Goal: Task Accomplishment & Management: Contribute content

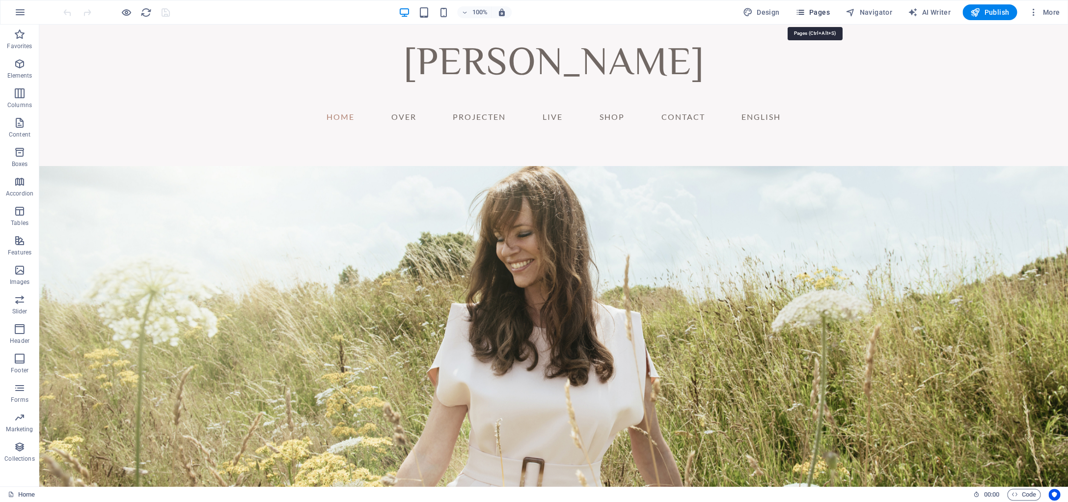
click at [833, 13] on button "Pages" at bounding box center [812, 12] width 42 height 16
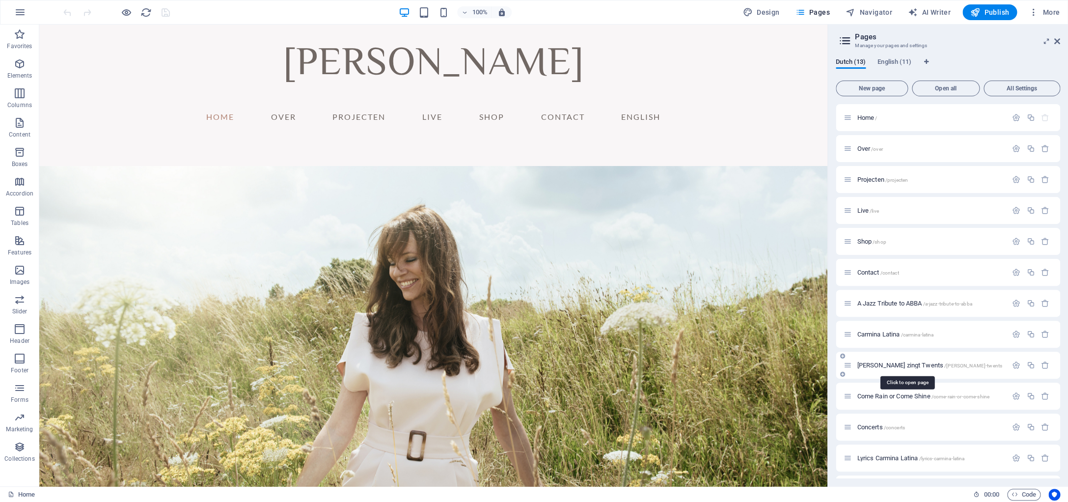
click at [877, 364] on span "[PERSON_NAME] zingt Twents /[PERSON_NAME]-zingt-twents" at bounding box center [929, 364] width 145 height 7
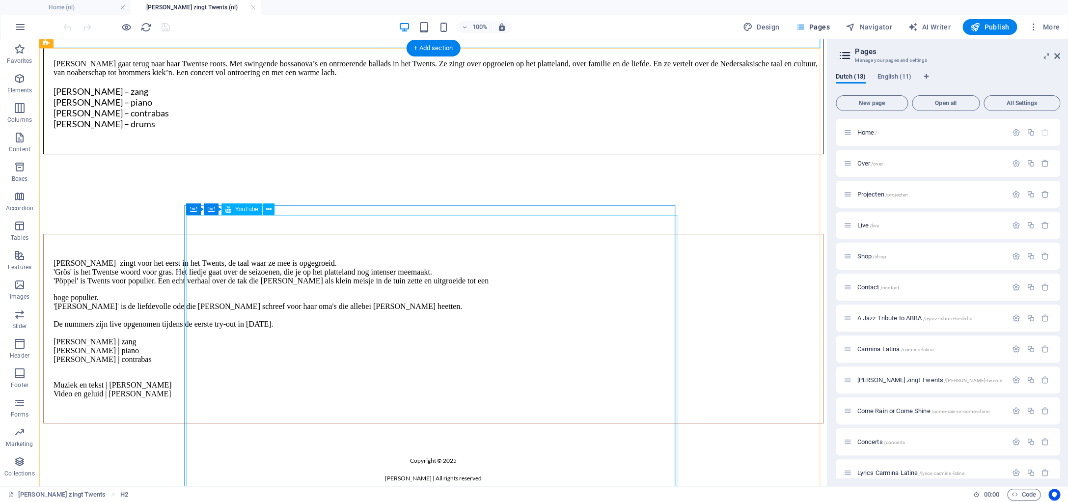
scroll to position [181, 0]
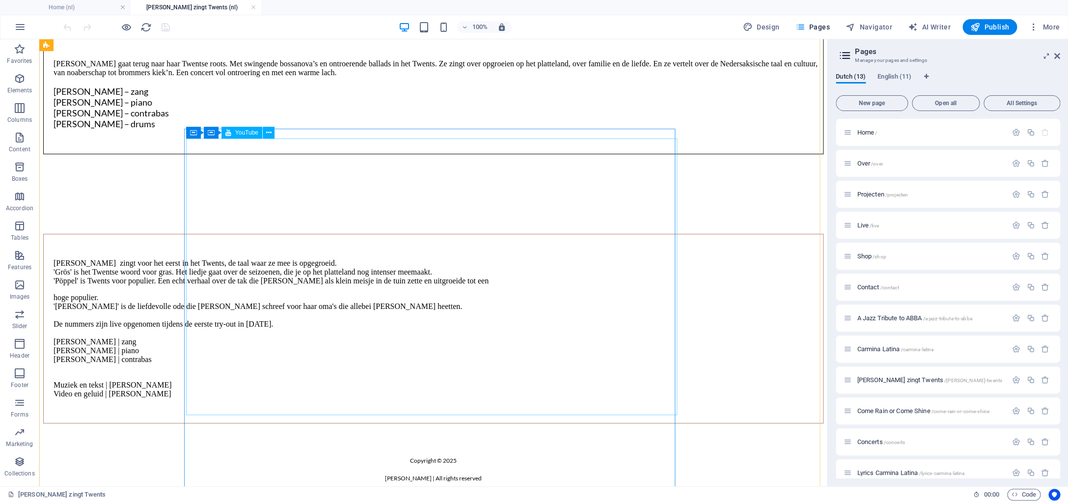
click at [205, 232] on div at bounding box center [433, 194] width 776 height 76
click at [203, 232] on div at bounding box center [433, 194] width 776 height 76
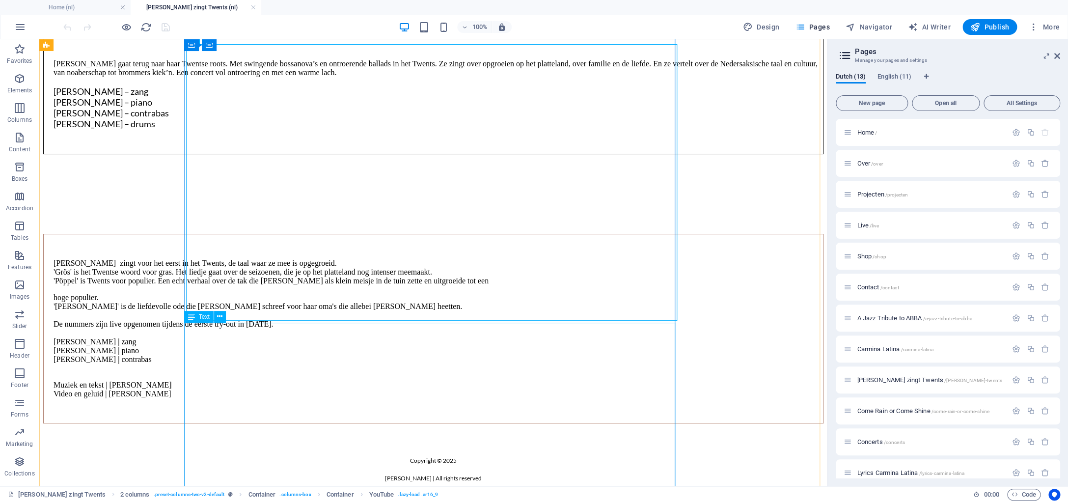
click at [205, 312] on div "Text" at bounding box center [198, 317] width 29 height 12
click at [196, 343] on div "Judith zingt voor het eerst in het Twents, de taal waar ze mee is opgegroeid. '…" at bounding box center [433, 329] width 780 height 190
click at [196, 342] on div "Judith zingt voor het eerst in het Twents, de taal waar ze mee is opgegroeid. '…" at bounding box center [433, 329] width 780 height 190
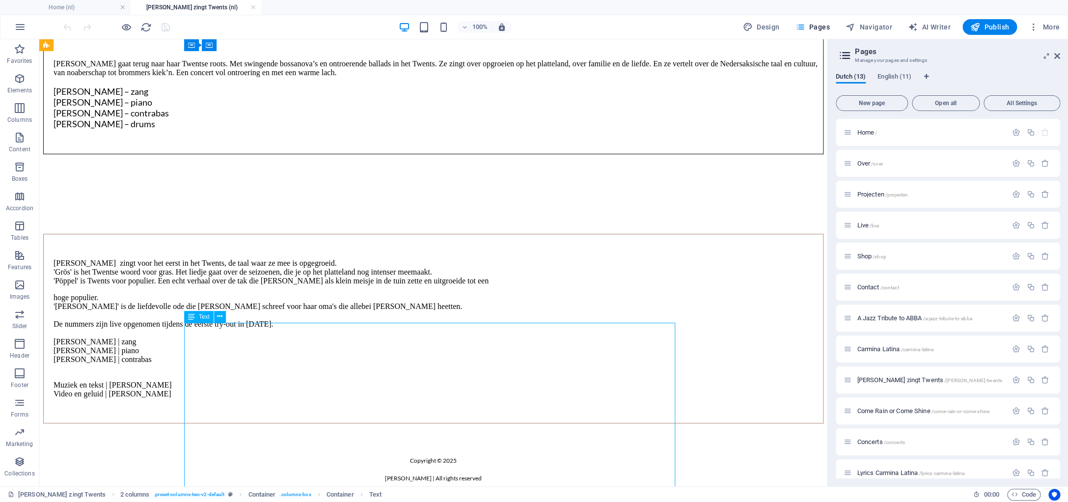
scroll to position [195, 0]
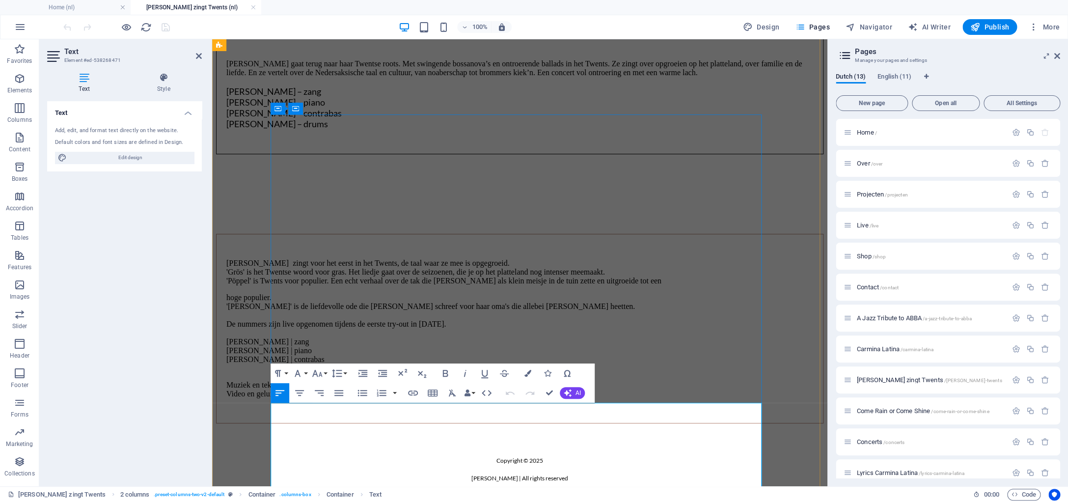
click at [282, 285] on p "Judith zingt voor het eerst in het Twents, de taal waar ze mee is opgegroeid. '…" at bounding box center [524, 272] width 597 height 27
click at [517, 285] on p "Ik groeide op tussen de weilanden en bossen in Twente. En het twents kreeg je J…" at bounding box center [524, 272] width 597 height 27
click at [281, 415] on div "Ik groeide op tussen de weilanden en bossen in Twente. En het Twents kreeg je J…" at bounding box center [520, 328] width 606 height 173
click at [546, 285] on p ""Ik groeide op tussen de weilanden en bossen in Twente. En het Twents kreeg je …" at bounding box center [524, 272] width 597 height 27
click at [575, 285] on p ""Ik groeide op tussen de weilanden en bossen in Twente. En het Twents kreeg je …" at bounding box center [524, 272] width 597 height 27
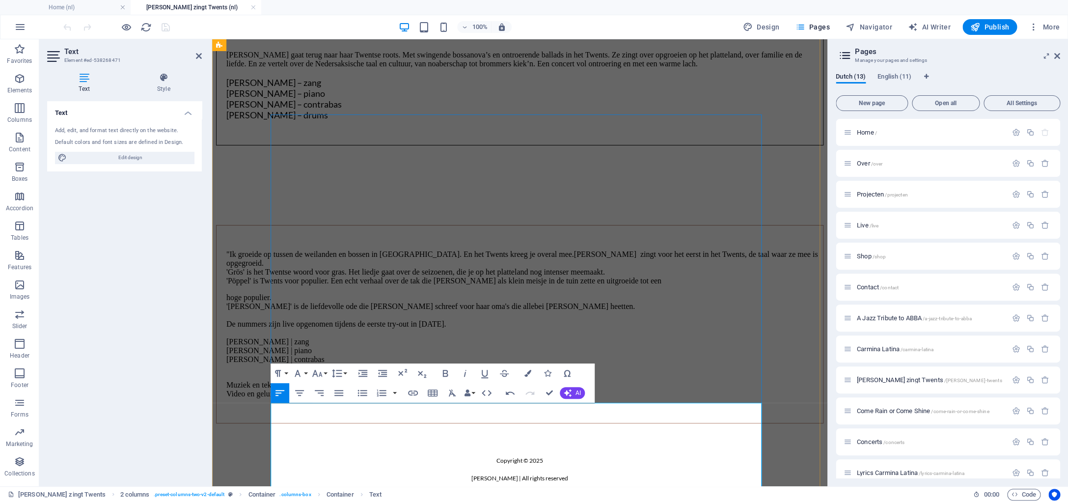
click at [508, 285] on p ""Ik groeide op tussen de weilanden en bossen in Twente. En het Twents kreeg je …" at bounding box center [524, 267] width 597 height 35
click at [543, 285] on p ""Ik groeide op tussen de weilanden en bossen in Twente. En de Twents kreeg je o…" at bounding box center [524, 267] width 597 height 35
drag, startPoint x: 669, startPoint y: 424, endPoint x: 493, endPoint y: 424, distance: 175.3
click at [493, 285] on p ""Ik groeide op tussen de weilanden en bossen in Twente. En de Twentse taal kree…" at bounding box center [524, 267] width 597 height 35
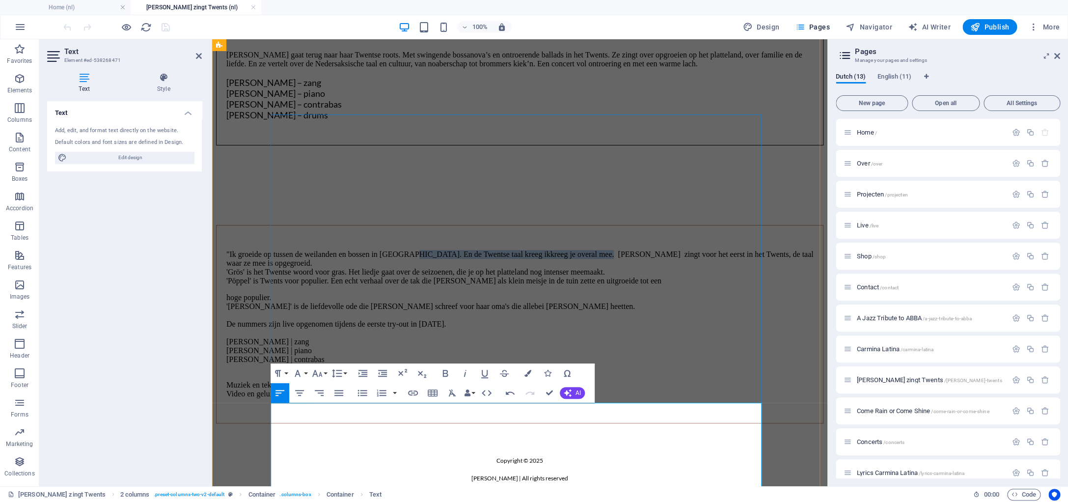
click at [516, 285] on p ""Ik groeide op tussen de weilanden en bossen in Twente. En de Twentse taal kree…" at bounding box center [524, 267] width 597 height 35
click at [503, 285] on p ""Ik groeide op tussen de weilanden en bossen in Twente. En de Twentse taal kree…" at bounding box center [524, 267] width 597 height 35
drag, startPoint x: 505, startPoint y: 425, endPoint x: 667, endPoint y: 424, distance: 162.0
click at [667, 285] on p ""Ik groeide op tussen de weilanden en bossen in Twente. En de Twentse taal kree…" at bounding box center [524, 267] width 597 height 35
click at [503, 285] on p ""Ik groeide op tussen de weilanden en bossen in Twente. En het Twents was . Jud…" at bounding box center [524, 267] width 597 height 35
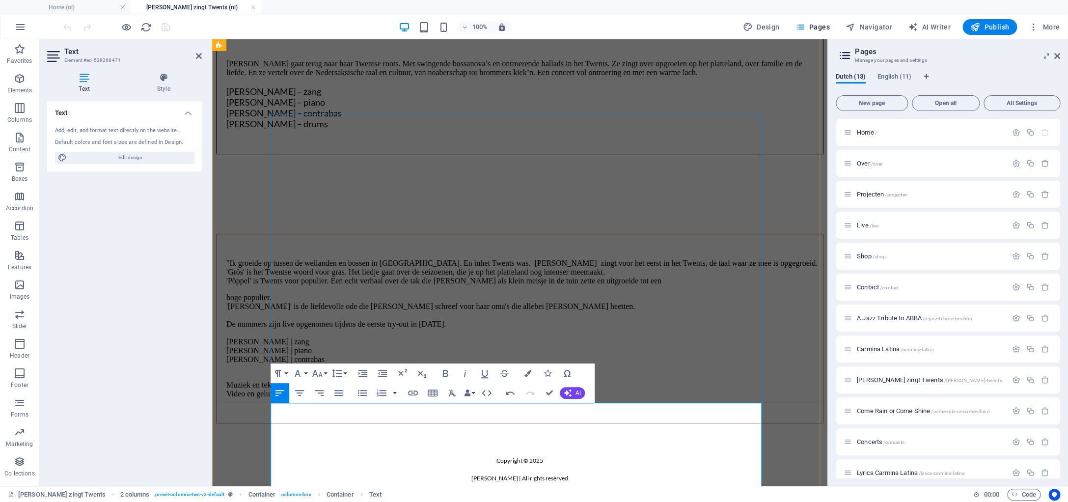
click at [555, 285] on p ""Ik groeide op tussen de weilanden en bossen in Twente. En in het Twents was . …" at bounding box center [524, 272] width 597 height 27
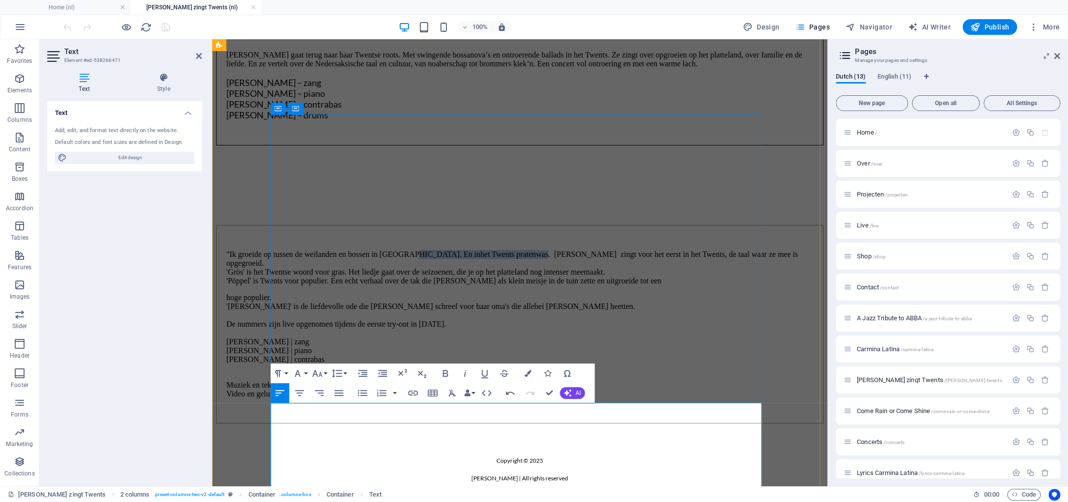
drag, startPoint x: 595, startPoint y: 423, endPoint x: 492, endPoint y: 422, distance: 102.6
click at [492, 285] on p ""Ik groeide op tussen de weilanden en bossen in Twente. En in het Twents praten…" at bounding box center [524, 267] width 597 height 35
click at [522, 285] on p ""Ik groeide op tussen de weilanden en bossen in Twente. En in het Twents praten…" at bounding box center [524, 267] width 597 height 35
drag, startPoint x: 492, startPoint y: 424, endPoint x: 597, endPoint y: 425, distance: 104.6
click at [597, 285] on p ""Ik groeide op tussen de weilanden en bossen in Twente. En in het Twents praten…" at bounding box center [524, 267] width 597 height 35
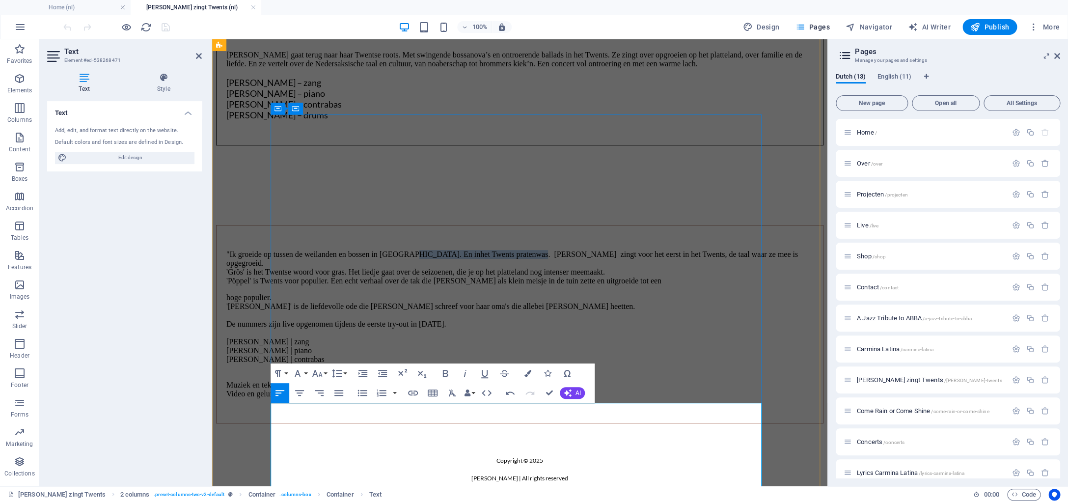
click at [526, 285] on p ""Ik groeide op tussen de weilanden en bossen in Twente. En in het Twents praten…" at bounding box center [524, 267] width 597 height 35
drag, startPoint x: 524, startPoint y: 423, endPoint x: 493, endPoint y: 423, distance: 30.9
click at [493, 285] on p ""Ik groeide op tussen de weilanden en bossen in Twente. En in het Twents praten…" at bounding box center [524, 267] width 597 height 35
drag, startPoint x: 537, startPoint y: 425, endPoint x: 577, endPoint y: 424, distance: 40.3
click at [577, 285] on p ""Ik groeide op tussen de weilanden en bossen in Twente. Het Twents praten was .…" at bounding box center [524, 267] width 597 height 35
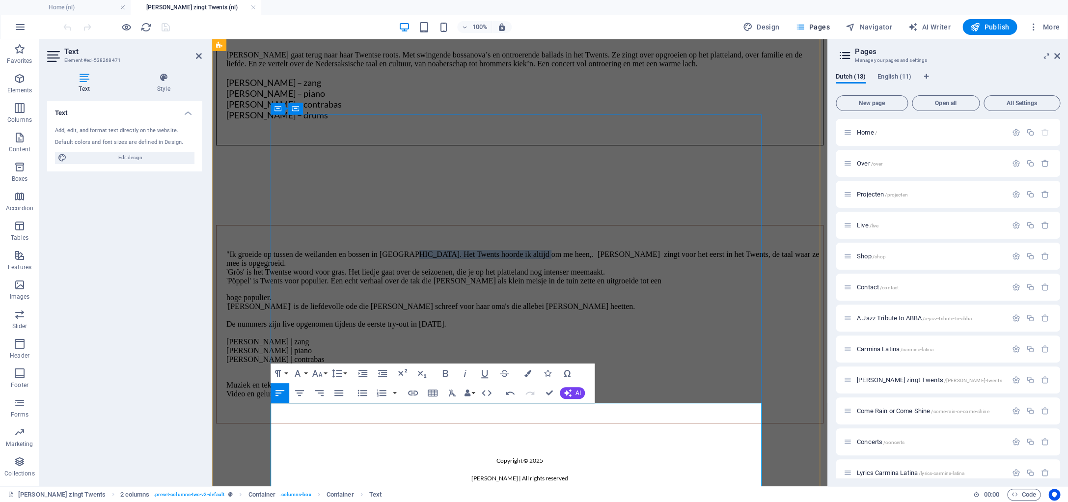
drag, startPoint x: 641, startPoint y: 425, endPoint x: 494, endPoint y: 423, distance: 146.8
click at [494, 285] on p ""Ik groeide op tussen de weilanden en bossen in Twente. Het Twents hoorde ik al…" at bounding box center [524, 267] width 597 height 35
click at [634, 285] on p ""Ik groeide op tussen de weilanden en bossen in Twente. Het Twents hoorde ik al…" at bounding box center [524, 267] width 597 height 35
click at [643, 285] on p ""Ik groeide op tussen de weilanden en bossen in Twente. Het Twents hoorde ik al…" at bounding box center [524, 267] width 597 height 35
drag, startPoint x: 641, startPoint y: 425, endPoint x: 492, endPoint y: 424, distance: 148.3
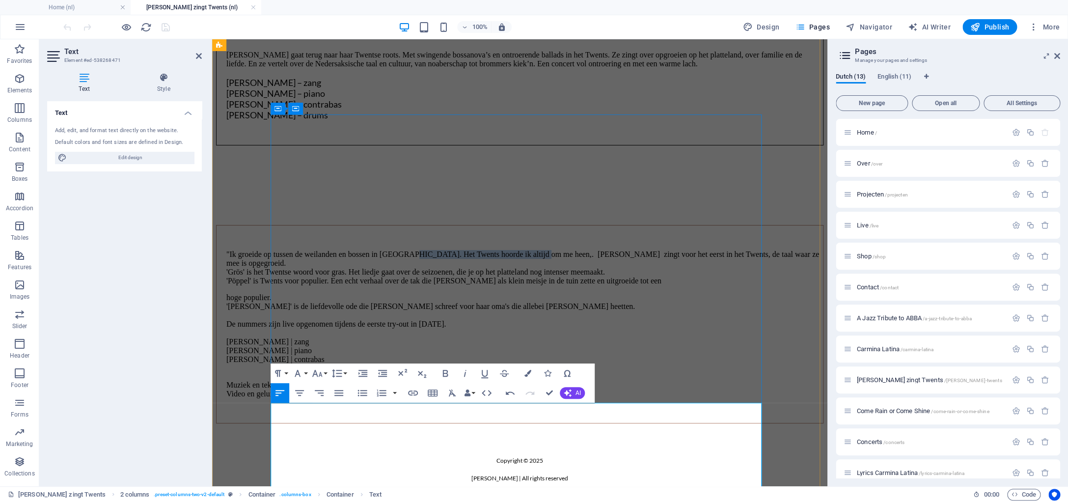
click at [492, 285] on p ""Ik groeide op tussen de weilanden en bossen in Twente. Het Twents hoorde ik al…" at bounding box center [524, 267] width 597 height 35
click at [423, 285] on p ""Ik groeide op tussen de weilanden en bossen in Twente. En het Twents was voor …" at bounding box center [524, 267] width 597 height 35
click at [463, 285] on p ""Ik groeide op tussen de weilanden en in bossen in Twente. En het Twents was vo…" at bounding box center [524, 267] width 597 height 35
click at [507, 285] on p ""Ik groeide op tussen de weilanden en in bossen van Twente. En het Twents was v…" at bounding box center [524, 267] width 597 height 35
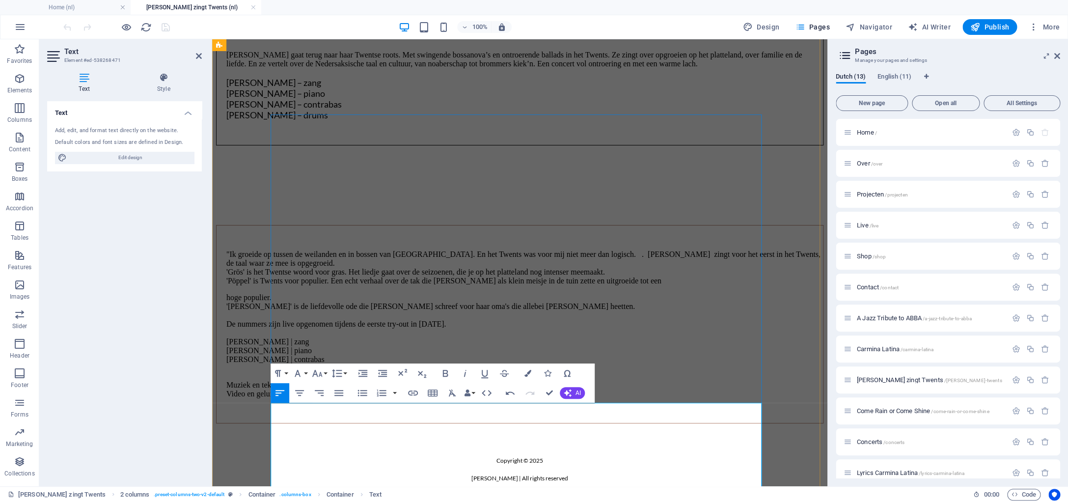
drag, startPoint x: 692, startPoint y: 424, endPoint x: 728, endPoint y: 417, distance: 36.6
click at [692, 285] on p ""Ik groeide op tussen de weilanden en in bossen van Twente. En het Twents was v…" at bounding box center [524, 267] width 597 height 35
click at [438, 285] on p ""Ik groeide op tussen de weilanden en in bossen van Twente. En het Twents was v…" at bounding box center [524, 267] width 597 height 35
drag, startPoint x: 484, startPoint y: 437, endPoint x: 459, endPoint y: 436, distance: 25.1
click at [459, 285] on p ""Ik groeide op tussen de weilanden en in bossen van Twente. En het Twents was v…" at bounding box center [524, 267] width 597 height 35
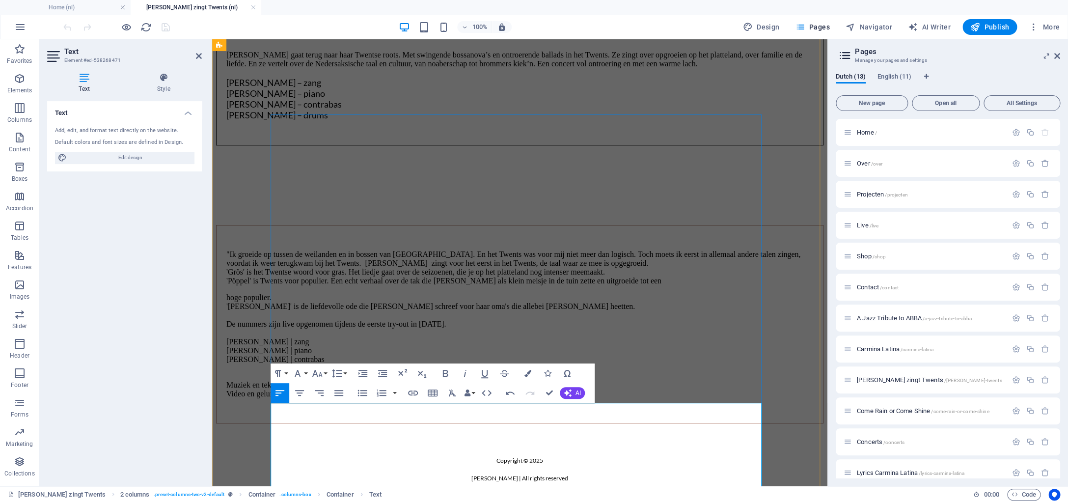
click at [583, 285] on p ""Ik groeide op tussen de weilanden en in bossen van Twente. En het Twents was v…" at bounding box center [524, 267] width 597 height 35
drag, startPoint x: 732, startPoint y: 424, endPoint x: 763, endPoint y: 424, distance: 31.4
click at [732, 285] on p ""Ik groeide op tussen de weilanden en in bossen van Twente. En het Twents was v…" at bounding box center [524, 267] width 597 height 35
click at [583, 285] on p ""Ik groeide op tussen de weilanden en in bossen van Twente. En het Twents was v…" at bounding box center [524, 267] width 597 height 35
click at [578, 285] on p ""Ik groeide op tussen de weilanden en in bossen van Twente. En het Twents was v…" at bounding box center [524, 267] width 597 height 35
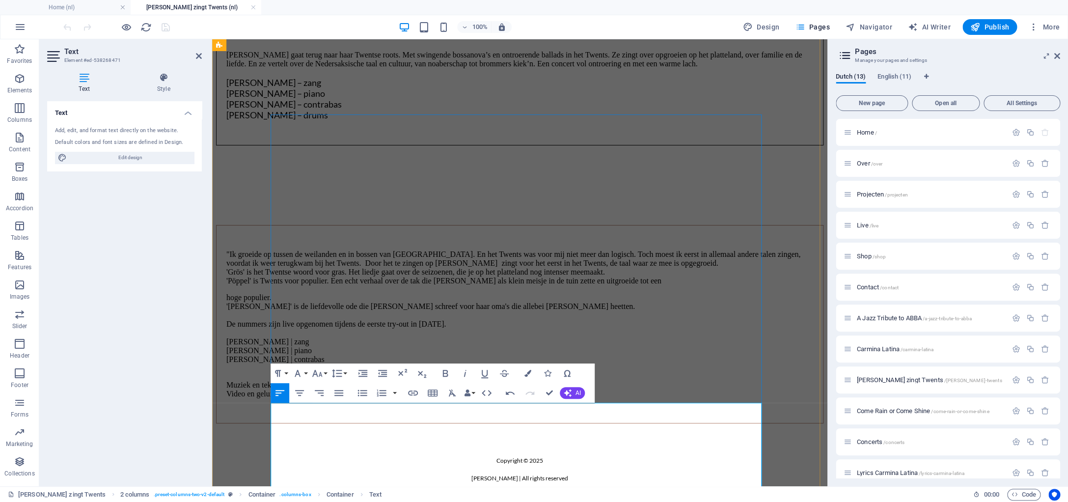
click at [582, 285] on p ""Ik groeide op tussen de weilanden en in bossen van Twente. En het Twents was v…" at bounding box center [524, 267] width 597 height 35
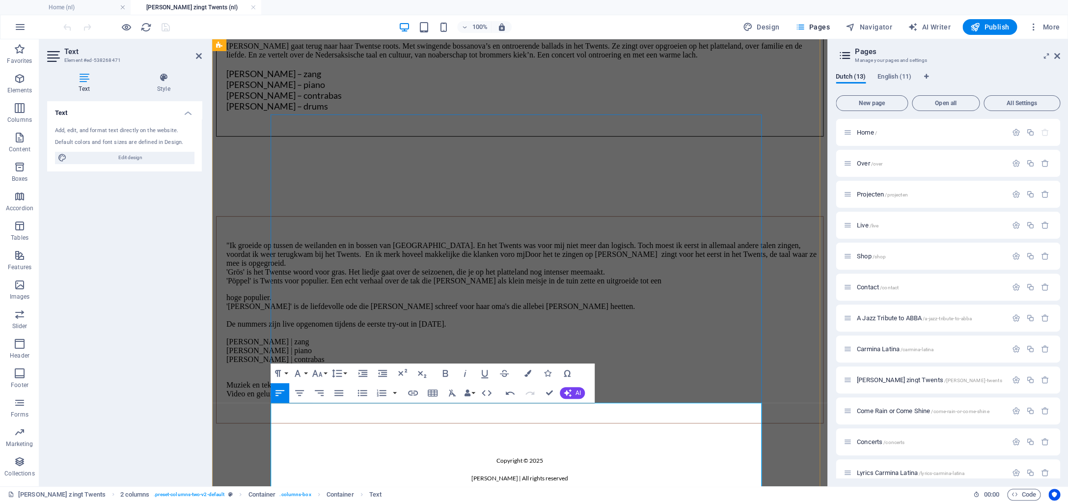
click at [633, 285] on p ""Ik groeide op tussen de weilanden en in bossen van Twente. En het Twents was v…" at bounding box center [524, 263] width 597 height 44
click at [692, 285] on p ""Ik groeide op tussen de weilanden en in bossen van Twente. En het Twents was v…" at bounding box center [524, 263] width 597 height 44
click at [325, 285] on p ""Ik groeide op tussen de weilanden en in bossen van Twente. En het Twents was v…" at bounding box center [524, 263] width 597 height 44
drag, startPoint x: 434, startPoint y: 422, endPoint x: 442, endPoint y: 422, distance: 8.4
click at [434, 285] on p ""Ik groeide op tussen de weilanden en in bossen van Twente. En het Twents was v…" at bounding box center [524, 263] width 597 height 44
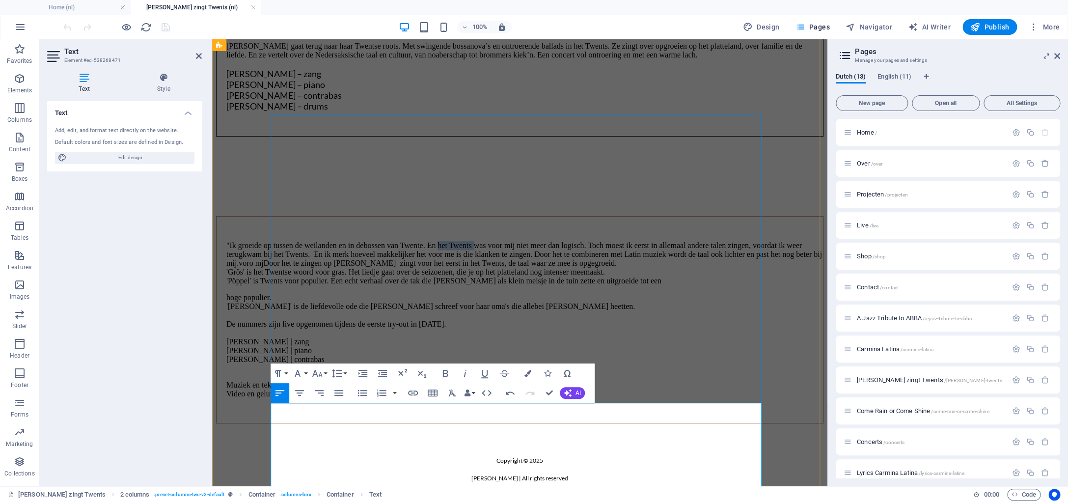
drag, startPoint x: 571, startPoint y: 425, endPoint x: 530, endPoint y: 424, distance: 41.8
click at [530, 285] on p ""Ik groeide op tussen de weilanden en in de bossen van Twente. En het Twents wa…" at bounding box center [524, 263] width 597 height 44
drag, startPoint x: 586, startPoint y: 423, endPoint x: 531, endPoint y: 423, distance: 55.0
click at [531, 285] on p ""Ik groeide op tussen de weilanden en in de bossen van Twente. En de Twentse ta…" at bounding box center [524, 263] width 597 height 44
click at [566, 285] on p ""Ik groeide op tussen de weilanden en in de bossen van Twente. En het Twents wa…" at bounding box center [524, 263] width 597 height 44
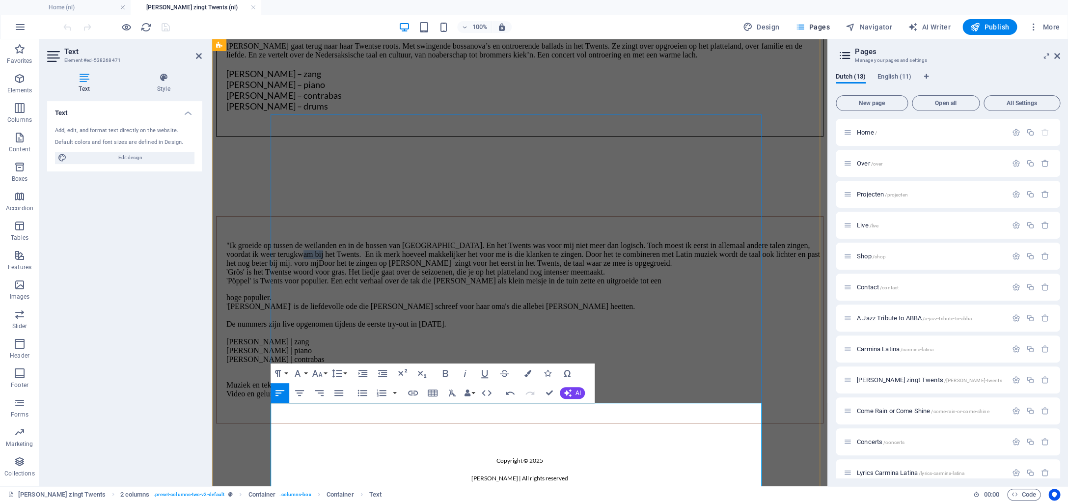
click at [566, 285] on p ""Ik groeide op tussen de weilanden en in de bossen van Twente. En het Twents wa…" at bounding box center [524, 263] width 597 height 44
click at [541, 285] on p ""Ik groeide op tussen de weilanden en in de bossen van Twente. En het Twents wa…" at bounding box center [524, 263] width 597 height 44
click at [537, 285] on p ""Ik groeide op tussen de weilanden en in de bossen van Twente. En het Twents wa…" at bounding box center [524, 263] width 597 height 44
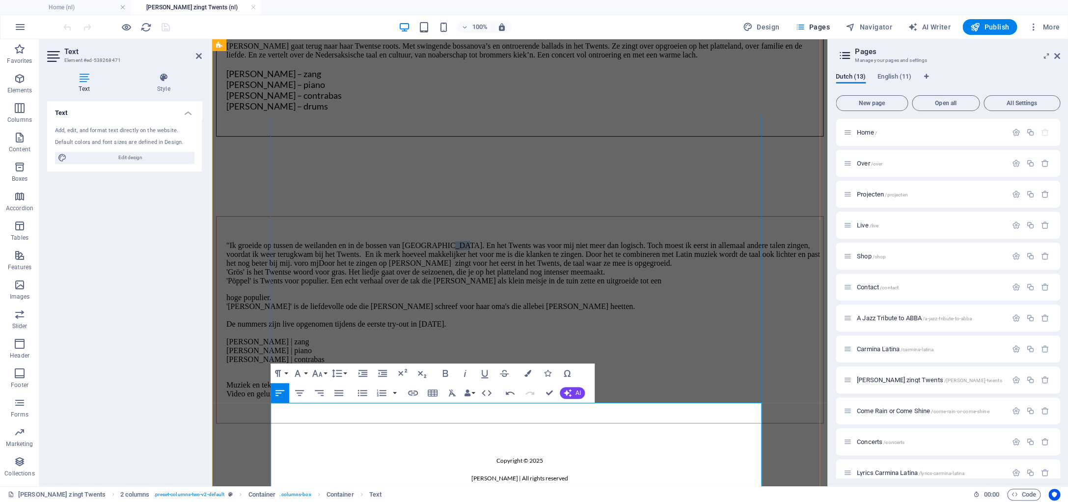
click at [537, 285] on p ""Ik groeide op tussen de weilanden en in de bossen van Twente. En het Twents wa…" at bounding box center [524, 263] width 597 height 44
drag, startPoint x: 577, startPoint y: 436, endPoint x: 537, endPoint y: 435, distance: 40.3
click at [537, 285] on p ""Ik groeide op tussen de weilanden en in de bossen van Twente. En de Twents was…" at bounding box center [524, 263] width 597 height 44
drag, startPoint x: 625, startPoint y: 438, endPoint x: 536, endPoint y: 436, distance: 88.9
click at [536, 285] on p ""Ik groeide op tussen de weilanden en in de bossen van Twente. En de Twents was…" at bounding box center [524, 263] width 597 height 44
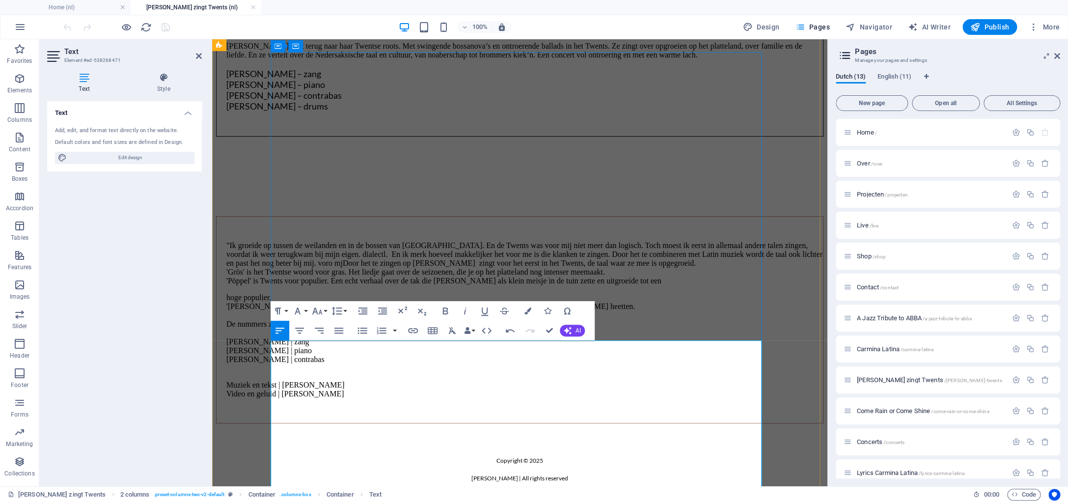
scroll to position [266, 0]
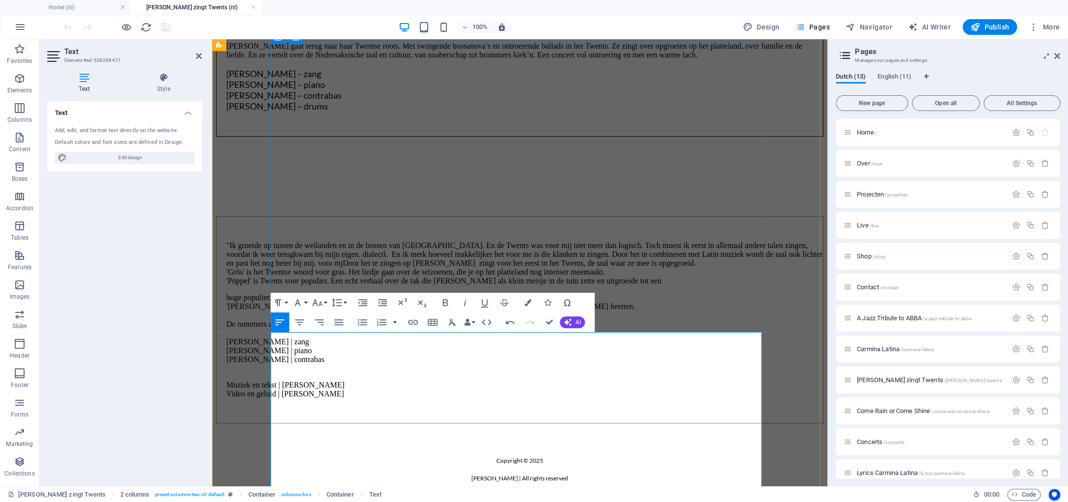
click at [576, 285] on p ""Ik groeide op tussen de weilanden en in de bossen van Twente. En de Twents was…" at bounding box center [524, 263] width 597 height 44
click at [602, 285] on p ""Ik groeide op tussen de weilanden en in de bossen van Twente. En de Twents was…" at bounding box center [524, 263] width 597 height 44
click at [738, 285] on p ""Ik groeide op tussen de weilanden en in de bossen van Twente. En de Twents was…" at bounding box center [524, 263] width 597 height 44
drag, startPoint x: 643, startPoint y: 378, endPoint x: 541, endPoint y: 381, distance: 102.2
click at [541, 285] on p ""Ik groeide op tussen de weilanden en in de bossen van Twente. En de Twents was…" at bounding box center [524, 263] width 597 height 44
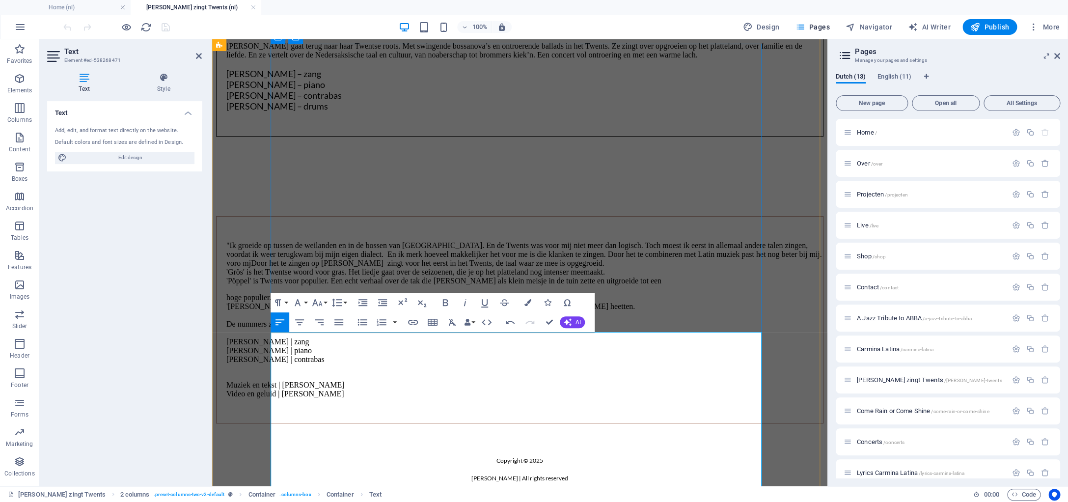
click at [564, 285] on p ""Ik groeide op tussen de weilanden en in de bossen van Twente. En de Twents was…" at bounding box center [524, 263] width 597 height 44
click at [650, 285] on p ""Ik groeide op tussen de weilanden en in de bossen van Twente. En de Twents was…" at bounding box center [524, 263] width 597 height 44
click at [648, 285] on p ""Ik groeide op tussen de weilanden en in de bossen van Twente. En de Twents was…" at bounding box center [524, 263] width 597 height 44
drag, startPoint x: 649, startPoint y: 380, endPoint x: 646, endPoint y: 391, distance: 11.6
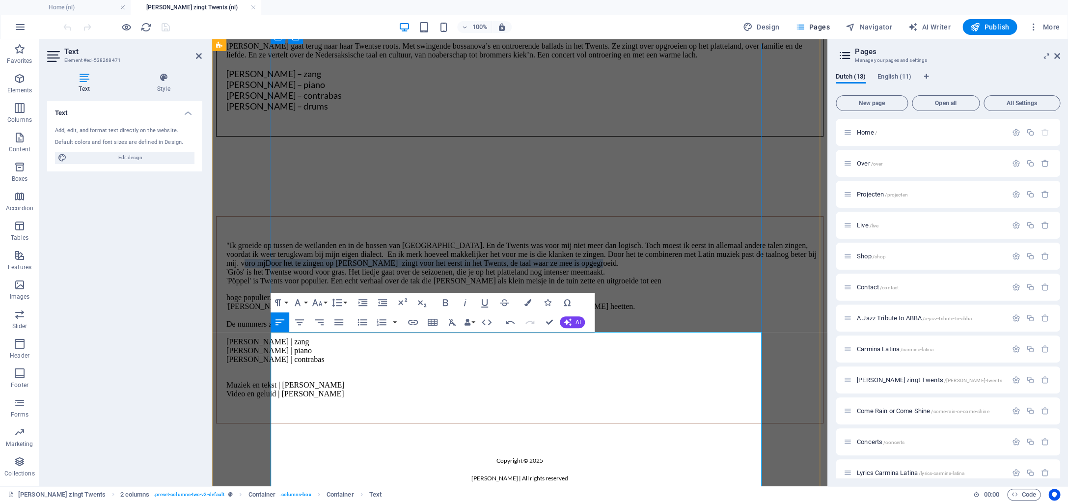
click at [646, 285] on p ""Ik groeide op tussen de weilanden en in de bossen van Twente. En de Twents was…" at bounding box center [524, 263] width 597 height 44
drag, startPoint x: 684, startPoint y: 380, endPoint x: 649, endPoint y: 378, distance: 35.9
click at [649, 285] on p ""Ik groeide op tussen de weilanden en in de bossen van Twente. En de Twents was…" at bounding box center [524, 263] width 597 height 44
drag, startPoint x: 649, startPoint y: 379, endPoint x: 652, endPoint y: 389, distance: 11.3
click at [652, 285] on p ""Ik groeide op tussen de weilanden en in de bossen van Twente. En de Twents was…" at bounding box center [524, 263] width 597 height 44
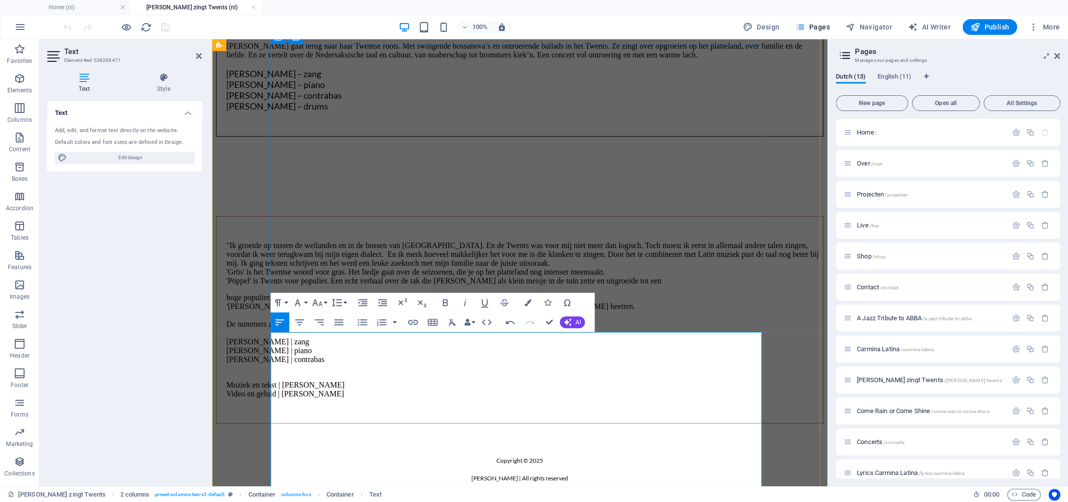
click at [535, 285] on p ""Ik groeide op tussen de weilanden en in de bossen van Twente. En de Twents was…" at bounding box center [524, 263] width 597 height 44
drag, startPoint x: 603, startPoint y: 364, endPoint x: 635, endPoint y: 360, distance: 32.2
click at [604, 285] on p ""Ik groeide op tussen de weilanden en in de bossen van Twente. En het Twents wa…" at bounding box center [524, 263] width 597 height 44
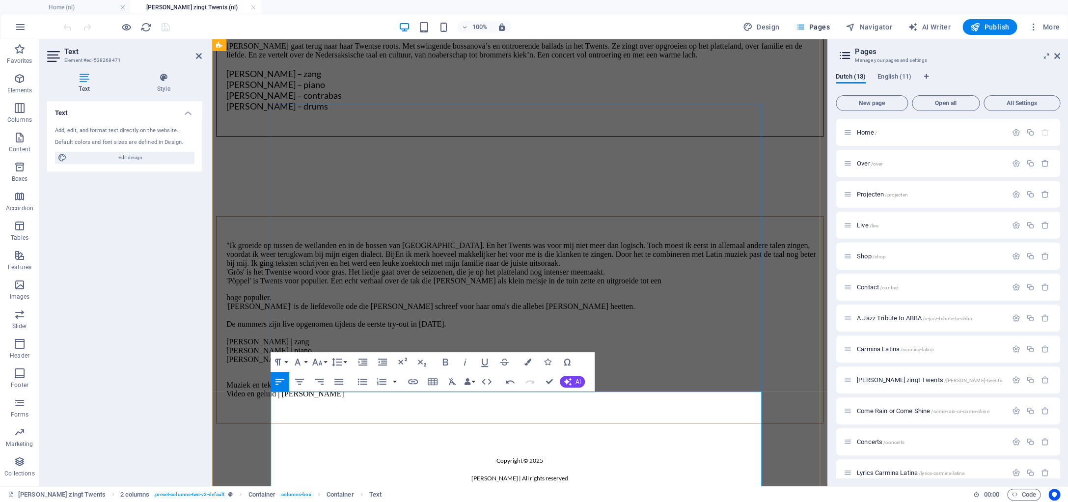
scroll to position [289, 0]
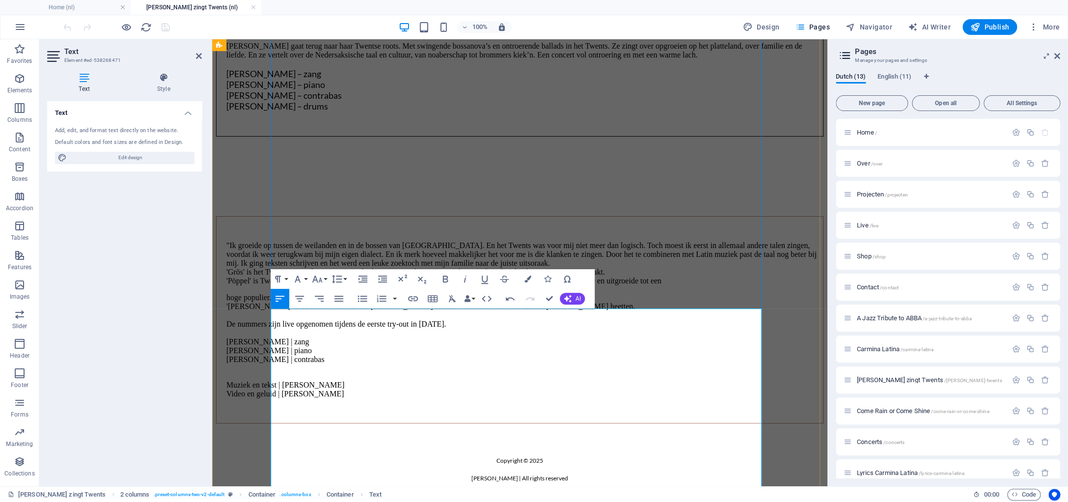
click at [303, 285] on p ""Ik groeide op tussen de weilanden en in de bossen van Twente. En het Twents wa…" at bounding box center [524, 263] width 597 height 44
drag, startPoint x: 646, startPoint y: 344, endPoint x: 303, endPoint y: 357, distance: 343.5
click at [303, 285] on p ""Ik groeide op tussen de weilanden en in de bossen van Twente. En het Twents wa…" at bounding box center [524, 263] width 597 height 44
click at [669, 285] on p ""Ik groeide op tussen de weilanden en in de bossen van Twente. En het Twents wa…" at bounding box center [524, 263] width 597 height 44
click at [719, 285] on p ""Ik groeide op tussen de weilanden en in de bossen van Twente. En het Twents wa…" at bounding box center [524, 263] width 597 height 44
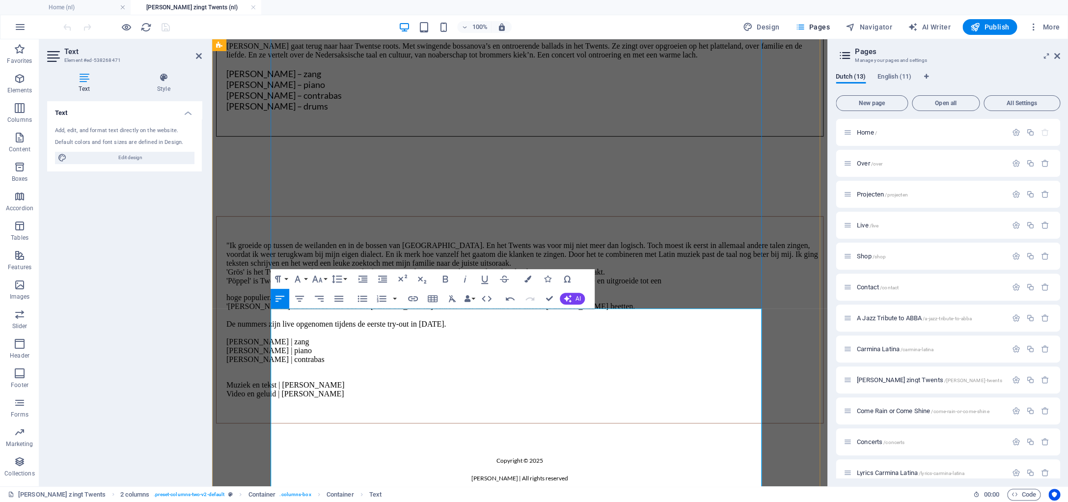
click at [326, 285] on p ""Ik groeide op tussen de weilanden en in de bossen van Twente. En het Twents wa…" at bounding box center [524, 263] width 597 height 44
click at [461, 285] on p ""Ik groeide op tussen de weilanden en in de bossen van Twente. En het Twents wa…" at bounding box center [524, 263] width 597 height 44
click at [460, 285] on p ""Ik groeide op tussen de weilanden en in de bossen van Twente. En het Twents wa…" at bounding box center [524, 263] width 597 height 44
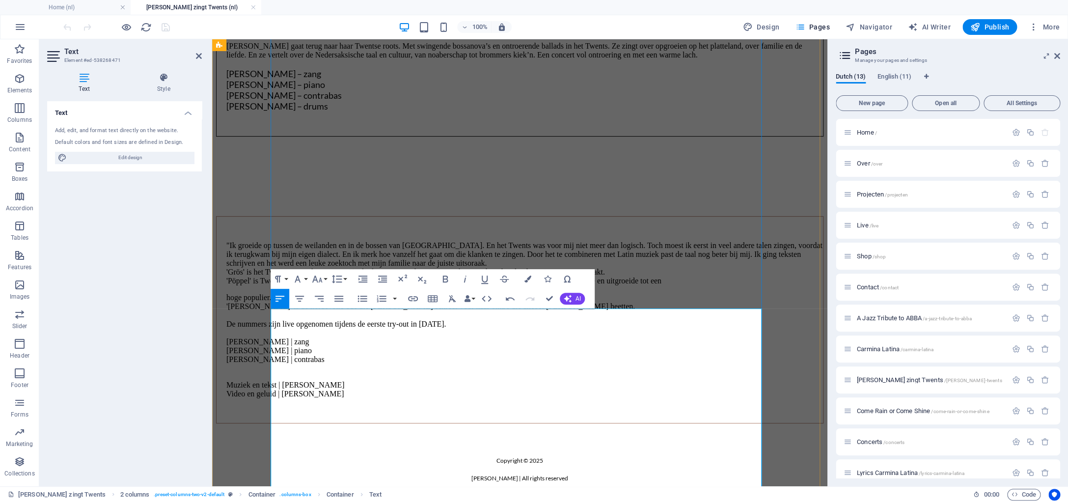
click at [608, 285] on p ""Ik groeide op tussen de weilanden en in de bossen van Twente. En het Twents wa…" at bounding box center [524, 263] width 597 height 44
click at [282, 285] on p ""Ik groeide op tussen de weilanden en in de bossen van Twente. En het Twents wa…" at bounding box center [524, 263] width 597 height 44
drag, startPoint x: 672, startPoint y: 328, endPoint x: 620, endPoint y: 327, distance: 52.1
click at [620, 285] on p ""Ik groeide op tussen de weilanden en in de bossen van Twente. En het Twents wa…" at bounding box center [524, 263] width 597 height 44
click at [712, 364] on p "hoge populier. 'Marie' is de liefdevolle ode die Judith schreef voor haar oma's…" at bounding box center [524, 328] width 597 height 71
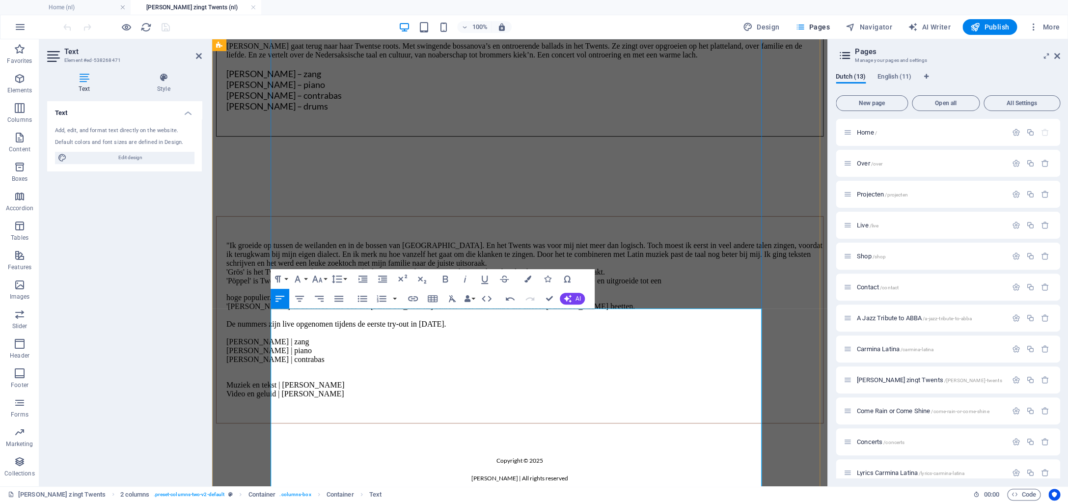
click at [699, 285] on p ""Ik groeide op tussen de weilanden en in de bossen van Twente. En het Twents wa…" at bounding box center [524, 263] width 597 height 44
click at [694, 285] on p ""Ik groeide op tussen de weilanden en in de bossen van Twente. En het Twents wa…" at bounding box center [524, 263] width 597 height 44
drag, startPoint x: 580, startPoint y: 343, endPoint x: 748, endPoint y: 345, distance: 168.4
click at [748, 285] on p ""Ik groeide op tussen de weilanden en in de bossen van Twente. En het Twents wa…" at bounding box center [524, 263] width 597 height 44
drag, startPoint x: 595, startPoint y: 343, endPoint x: 578, endPoint y: 342, distance: 16.7
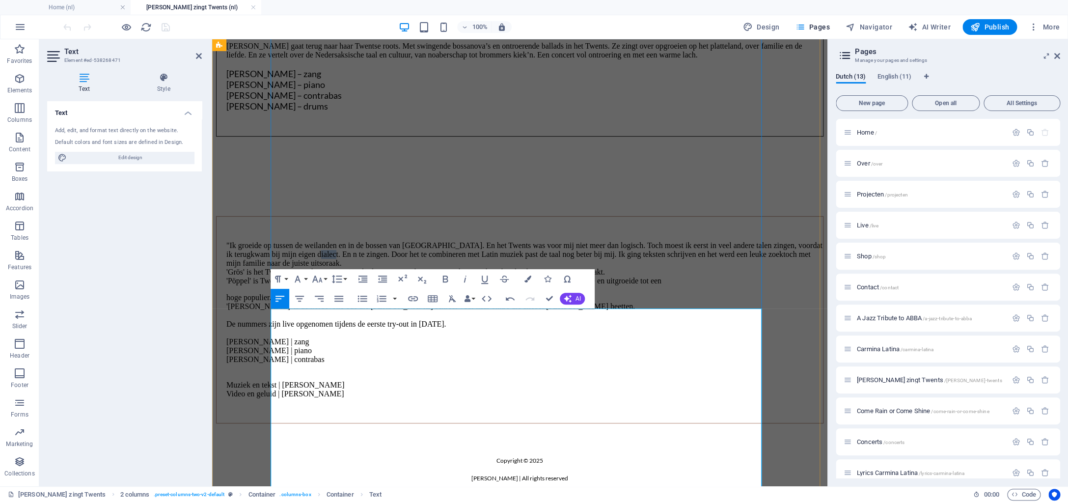
click at [578, 285] on p ""Ik groeide op tussen de weilanden en in de bossen van Twente. En het Twents wa…" at bounding box center [524, 263] width 597 height 44
drag, startPoint x: 619, startPoint y: 343, endPoint x: 579, endPoint y: 342, distance: 40.3
click at [579, 285] on p ""Ik groeide op tussen de weilanden en in de bossen van Twente. En het Twents wa…" at bounding box center [524, 263] width 597 height 44
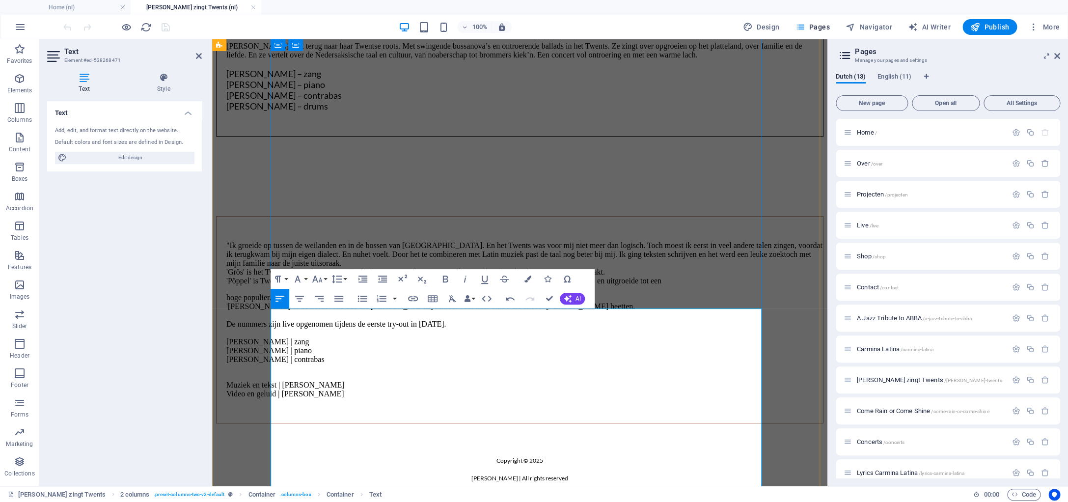
click at [598, 285] on p ""Ik groeide op tussen de weilanden en in de bossen van Twente. En het Twents wa…" at bounding box center [524, 263] width 597 height 44
click at [623, 285] on p ""Ik groeide op tussen de weilanden en in de bossen van Twente. En het Twents wa…" at bounding box center [524, 263] width 597 height 44
drag, startPoint x: 623, startPoint y: 342, endPoint x: 577, endPoint y: 340, distance: 45.7
click at [577, 285] on p ""Ik groeide op tussen de weilanden en in de bossen van Twente. En het Twents wa…" at bounding box center [524, 263] width 597 height 44
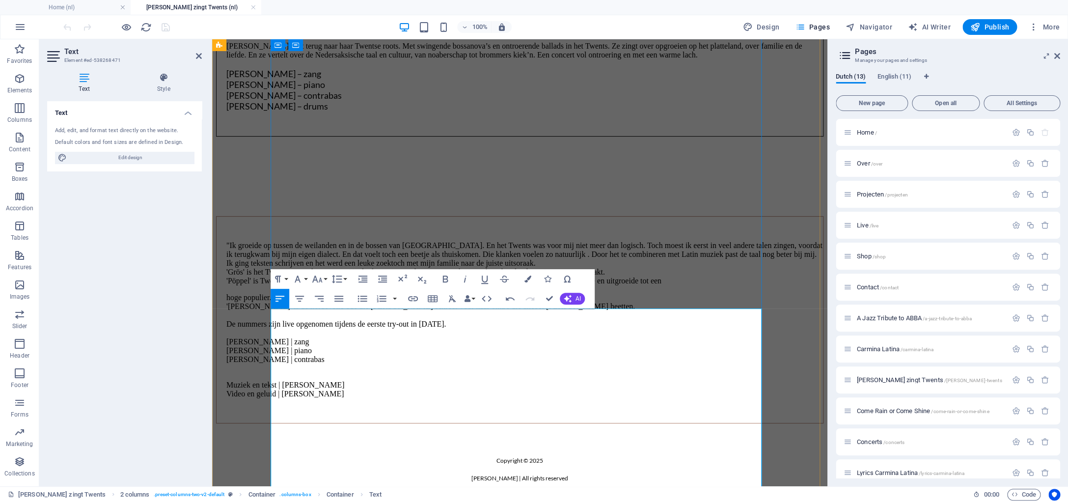
click at [313, 285] on p ""Ik groeide op tussen de weilanden en in de bossen van Twente. En het Twents wa…" at bounding box center [524, 263] width 597 height 44
click at [625, 285] on p ""Ik groeide op tussen de weilanden en in de bossen van Twente. En het Twents wa…" at bounding box center [524, 263] width 597 height 44
drag, startPoint x: 663, startPoint y: 341, endPoint x: 614, endPoint y: 343, distance: 49.1
click at [614, 285] on p ""Ik groeide op tussen de weilanden en in de bossen van Twente. En het Twents wa…" at bounding box center [524, 263] width 597 height 44
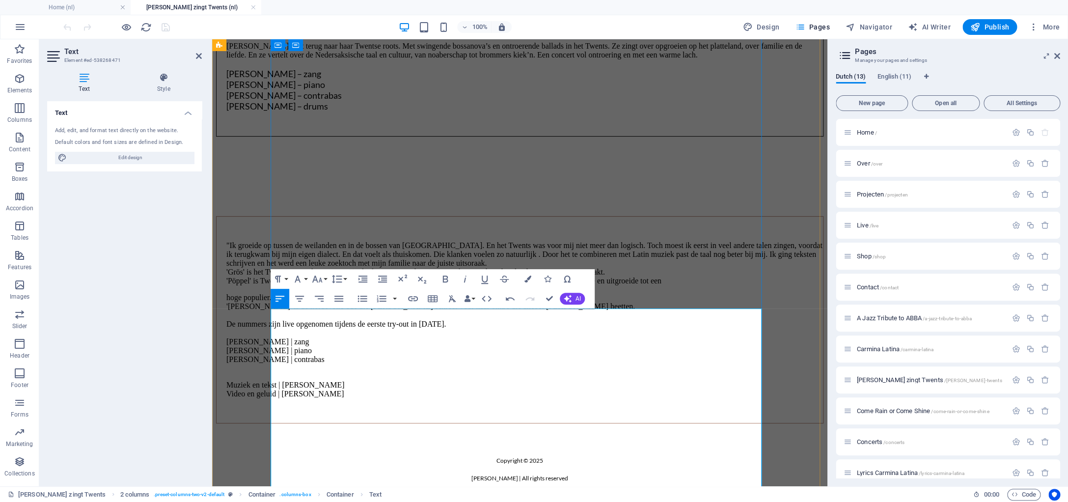
click at [682, 285] on p ""Ik groeide op tussen de weilanden en in de bossen van Twente. En het Twents wa…" at bounding box center [524, 263] width 597 height 44
drag, startPoint x: 717, startPoint y: 341, endPoint x: 740, endPoint y: 342, distance: 22.6
click at [740, 285] on p ""Ik groeide op tussen de weilanden en in de bossen van Twente. En het Twents wa…" at bounding box center [524, 263] width 597 height 44
click at [318, 285] on p ""Ik groeide op tussen de weilanden en in de bossen van Twente. En het Twents wa…" at bounding box center [524, 263] width 597 height 44
drag, startPoint x: 718, startPoint y: 343, endPoint x: 319, endPoint y: 357, distance: 398.9
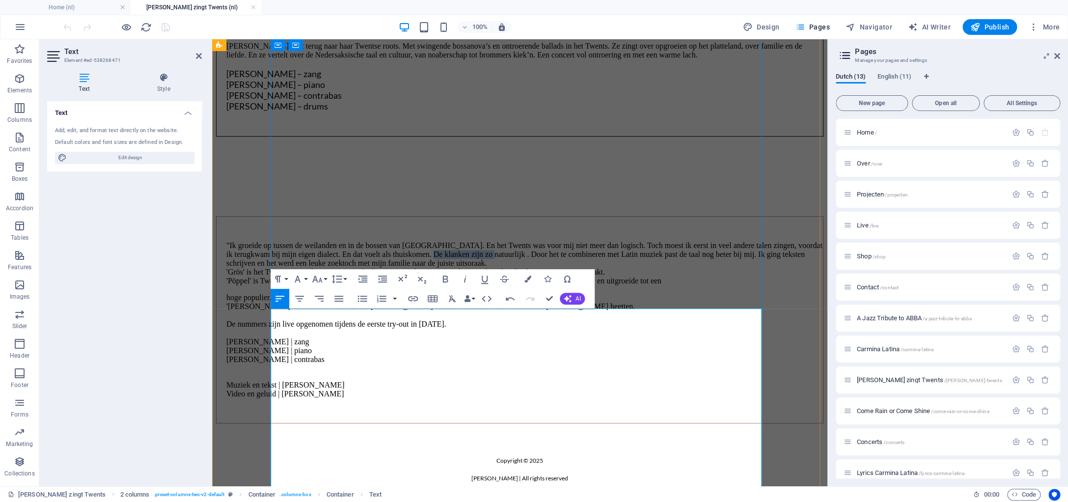
click at [319, 285] on p ""Ik groeide op tussen de weilanden en in de bossen van Twente. En het Twents wa…" at bounding box center [524, 263] width 597 height 44
click at [328, 285] on p ""Ik groeide op tussen de weilanden en in de bossen van Twente. En het Twents wa…" at bounding box center [524, 263] width 597 height 44
click at [595, 285] on p ""Ik groeide op tussen de weilanden en in de bossen van Twente. En het Twents wa…" at bounding box center [524, 263] width 597 height 44
click at [599, 285] on p ""Ik groeide op tussen de weilanden en in de bossen van Twente. En het Twents wa…" at bounding box center [524, 263] width 597 height 44
drag, startPoint x: 595, startPoint y: 357, endPoint x: 525, endPoint y: 361, distance: 69.9
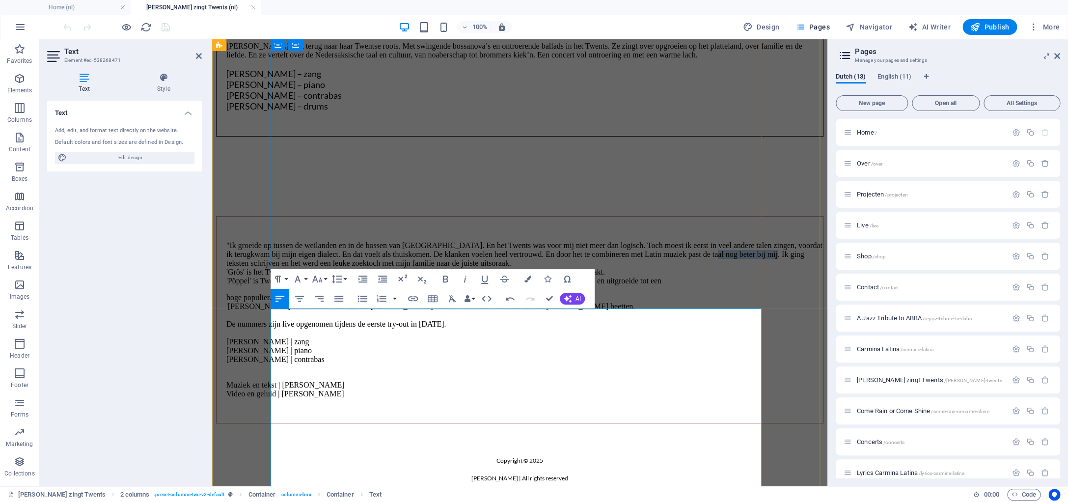
click at [525, 285] on p ""Ik groeide op tussen de weilanden en in de bossen van Twente. En het Twents wa…" at bounding box center [524, 263] width 597 height 44
click at [555, 285] on p ""Ik groeide op tussen de weilanden en in de bossen van Twente. En het Twents wa…" at bounding box center [524, 263] width 597 height 44
drag, startPoint x: 492, startPoint y: 357, endPoint x: 594, endPoint y: 357, distance: 102.1
click at [594, 285] on p ""Ik groeide op tussen de weilanden en in de bossen van Twente. En het Twents wa…" at bounding box center [524, 263] width 597 height 44
click at [506, 285] on p ""Ik groeide op tussen de weilanden en in de bossen van Twente. En het Twents wa…" at bounding box center [524, 263] width 597 height 44
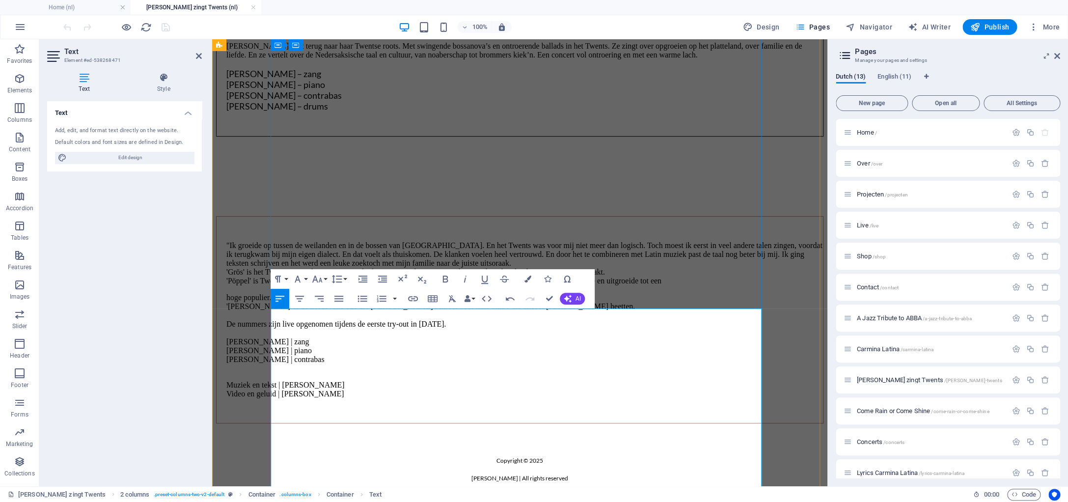
click at [492, 285] on p ""Ik groeide op tussen de weilanden en in de bossen van Twente. En het Twents wa…" at bounding box center [524, 263] width 597 height 44
drag, startPoint x: 732, startPoint y: 357, endPoint x: 626, endPoint y: 355, distance: 105.6
click at [626, 285] on p ""Ik groeide op tussen de weilanden en in de bossen van Twente. En het Twents wa…" at bounding box center [524, 263] width 597 height 44
click at [731, 285] on p ""Ik groeide op tussen de weilanden en in de bossen van Twente. En het Twents wa…" at bounding box center [524, 263] width 597 height 44
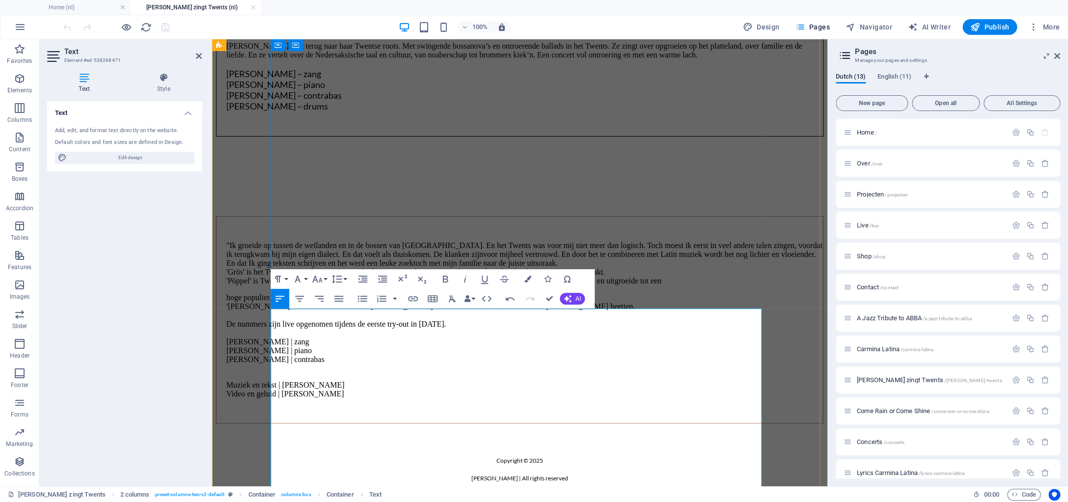
click at [730, 285] on p ""Ik groeide op tussen de weilanden en in de bossen van Twente. En het Twents wa…" at bounding box center [524, 263] width 597 height 44
click at [605, 285] on p ""Ik groeide op tussen de weilanden en in de bossen van Twente. En het Twents wa…" at bounding box center [524, 263] width 597 height 44
click at [712, 285] on p ""Ik groeide op tussen de weilanden en in de bossen van Twente. En het Twents wa…" at bounding box center [524, 263] width 597 height 44
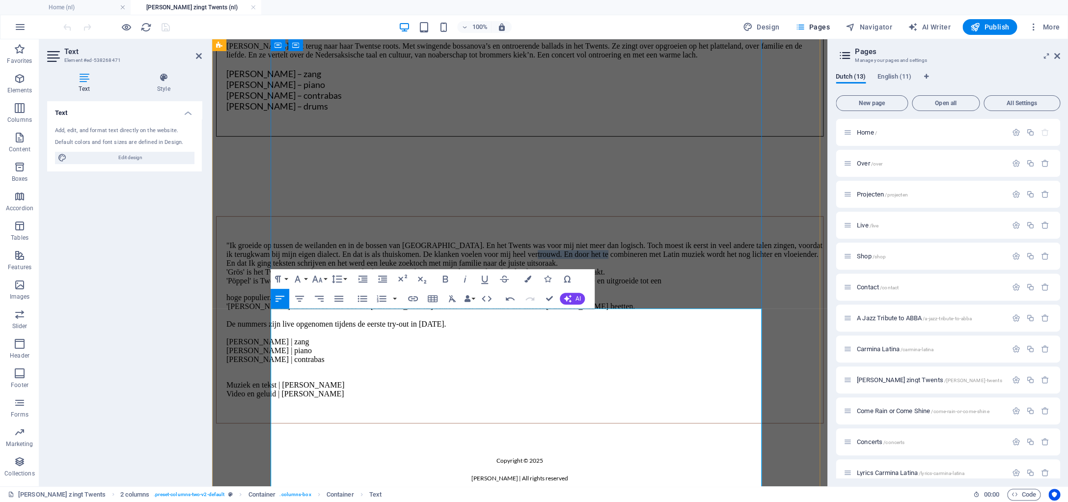
drag, startPoint x: 442, startPoint y: 356, endPoint x: 353, endPoint y: 356, distance: 88.4
click at [353, 285] on p ""Ik groeide op tussen de weilanden en in de bossen van Twente. En het Twents wa…" at bounding box center [524, 263] width 597 height 44
drag, startPoint x: 392, startPoint y: 355, endPoint x: 418, endPoint y: 355, distance: 26.5
click at [392, 285] on p ""Ik groeide op tussen de weilanden en in de bossen van Twente. En het Twents wa…" at bounding box center [524, 263] width 597 height 44
click at [381, 285] on p ""Ik groeide op tussen de weilanden en in de bossen van Twente. En het Twents wa…" at bounding box center [524, 263] width 597 height 44
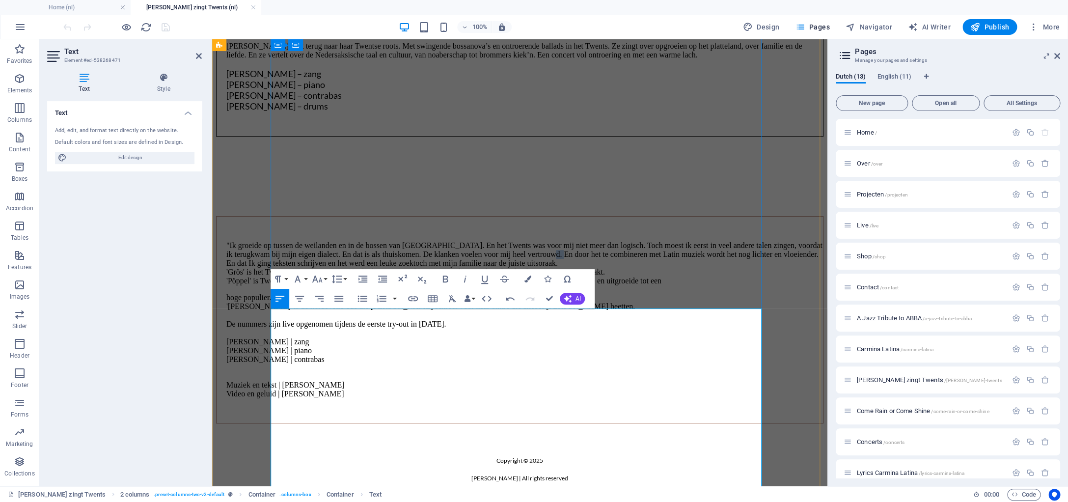
click at [381, 285] on p ""Ik groeide op tussen de weilanden en in de bossen van Twente. En het Twents wa…" at bounding box center [524, 263] width 597 height 44
drag, startPoint x: 659, startPoint y: 356, endPoint x: 711, endPoint y: 354, distance: 52.1
click at [711, 285] on p ""Ik groeide op tussen de weilanden en in de bossen van Twente. En het Twents wa…" at bounding box center [524, 263] width 597 height 44
click at [727, 285] on p ""Ik groeide op tussen de weilanden en in de bossen van Twente. En het Twents wa…" at bounding box center [524, 263] width 597 height 44
click at [724, 285] on p ""Ik groeide op tussen de weilanden en in de bossen van Twente. En het Twents wa…" at bounding box center [524, 263] width 597 height 44
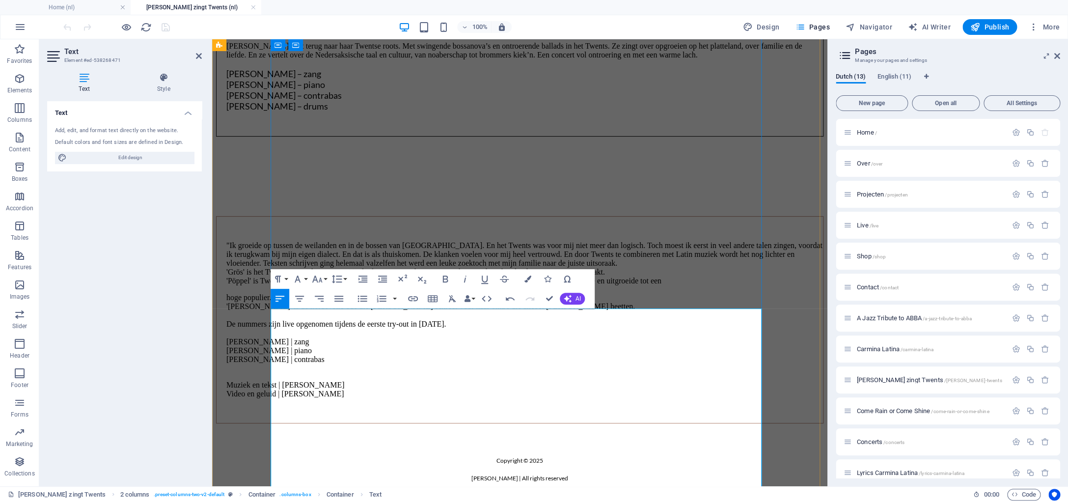
drag, startPoint x: 327, startPoint y: 368, endPoint x: 366, endPoint y: 360, distance: 39.6
click at [327, 285] on p ""Ik groeide op tussen de weilanden en in de bossen van Twente. En het Twents wa…" at bounding box center [524, 263] width 597 height 44
click at [347, 285] on p ""Ik groeide op tussen de weilanden en in de bossen van Twente. En het Twents wa…" at bounding box center [524, 263] width 597 height 44
click at [342, 285] on p ""Ik groeide op tussen de weilanden en in de bossen van Twente. En het Twents wa…" at bounding box center [524, 263] width 597 height 44
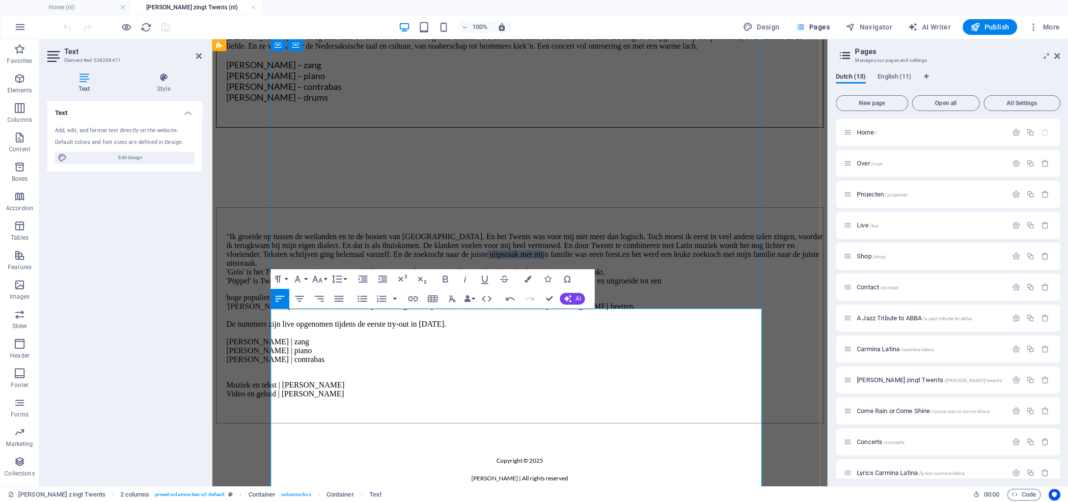
drag, startPoint x: 558, startPoint y: 369, endPoint x: 497, endPoint y: 368, distance: 60.9
click at [497, 285] on p ""Ik groeide op tussen de weilanden en in de bossen van Twente. En het Twents wa…" at bounding box center [524, 258] width 597 height 53
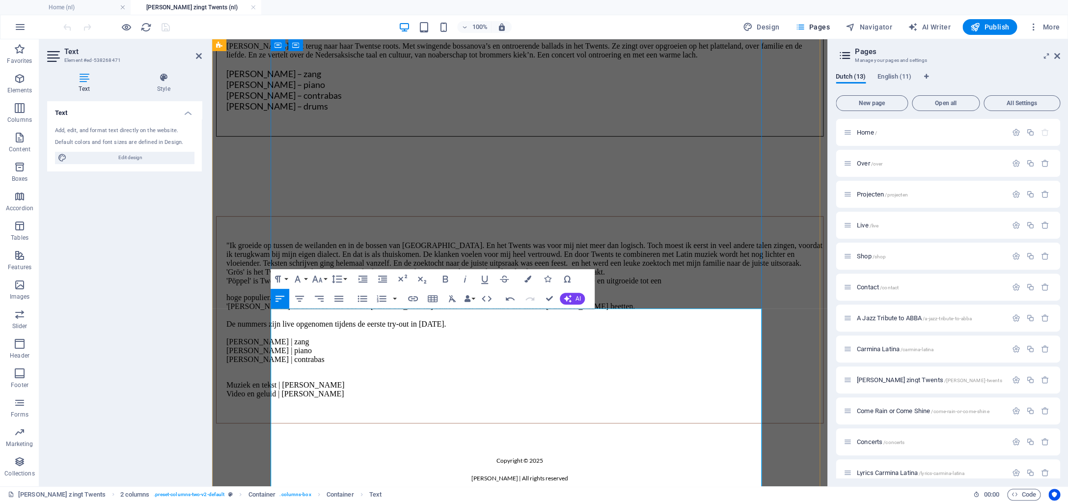
drag, startPoint x: 408, startPoint y: 370, endPoint x: 455, endPoint y: 361, distance: 48.0
click at [407, 285] on p ""Ik groeide op tussen de weilanden en in de bossen van Twente. En het Twents wa…" at bounding box center [524, 263] width 597 height 44
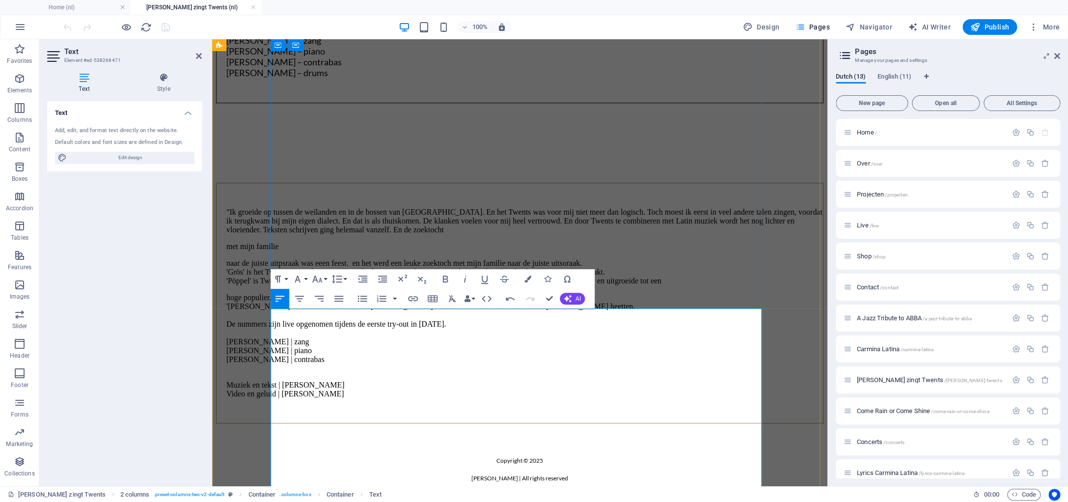
click at [282, 251] on p "met mijn familie" at bounding box center [524, 246] width 597 height 9
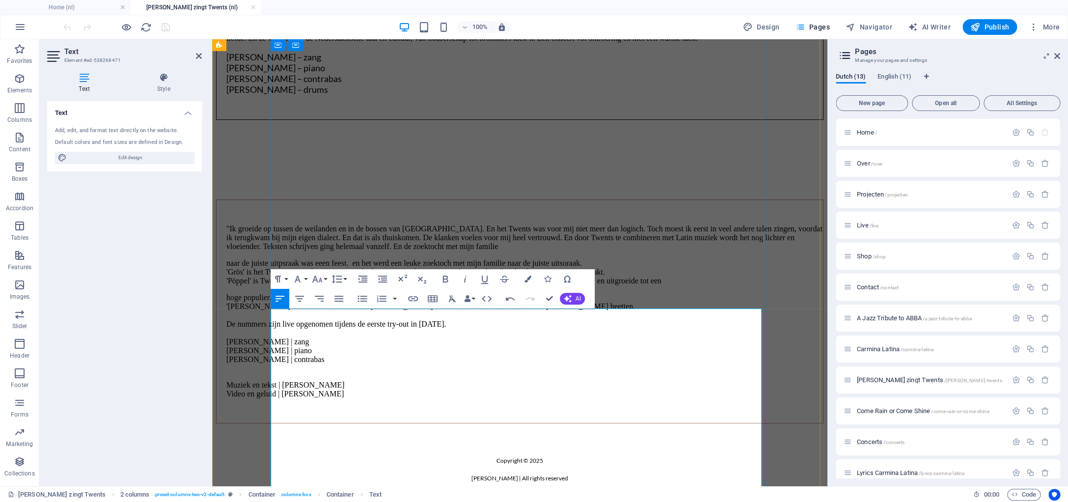
click at [281, 285] on p "naar de juiste uitpsraak was eeen feest. en het werd een leuke zoektoch met mij…" at bounding box center [524, 272] width 597 height 27
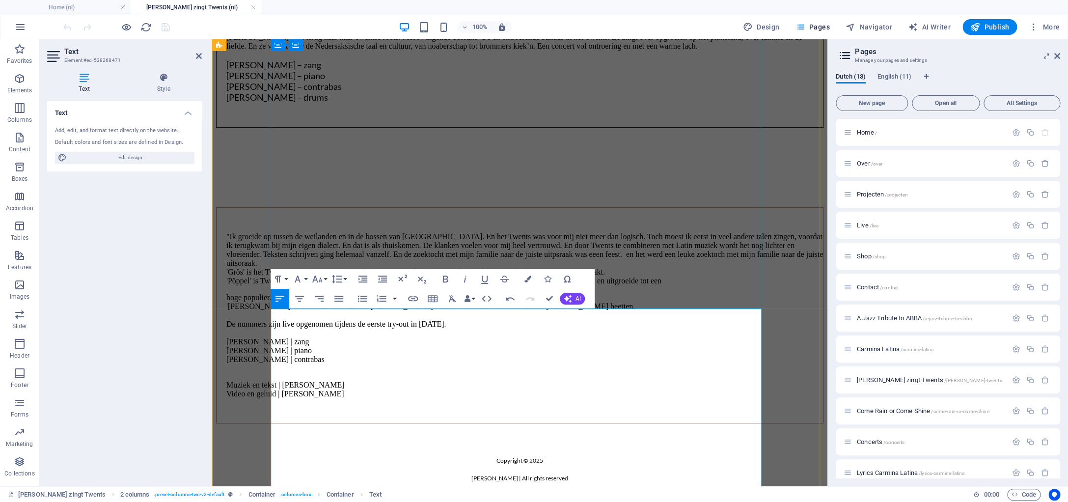
click at [503, 285] on p ""Ik groeide op tussen de weilanden en in de bossen van Twente. En het Twents wa…" at bounding box center [524, 258] width 597 height 53
click at [539, 285] on p ""Ik groeide op tussen de weilanden en in de bossen van Twente. En het Twents wa…" at bounding box center [524, 258] width 597 height 53
click at [585, 285] on p ""Ik groeide op tussen de weilanden en in de bossen van Twente. En het Twents wa…" at bounding box center [524, 258] width 597 height 53
drag, startPoint x: 616, startPoint y: 369, endPoint x: 613, endPoint y: 381, distance: 12.1
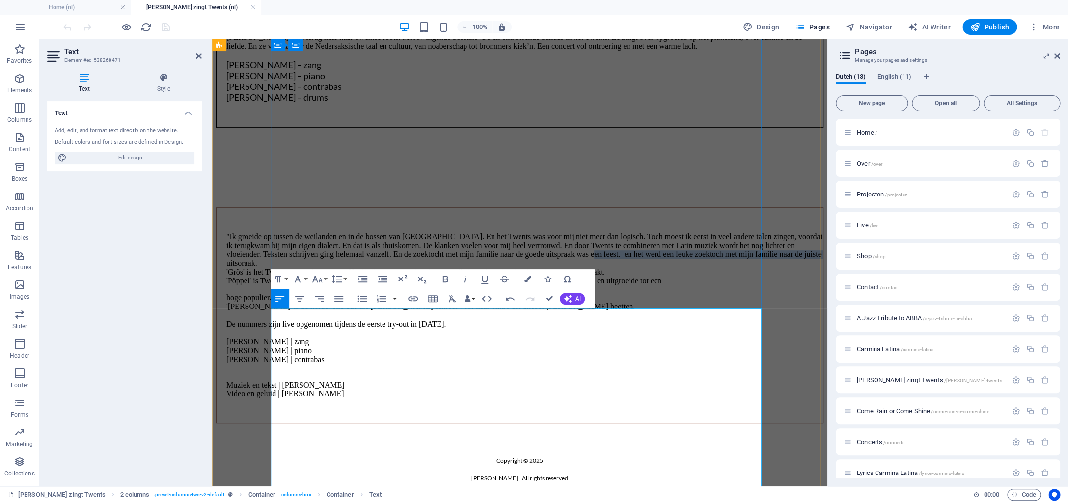
click at [613, 285] on p ""Ik groeide op tussen de weilanden en in de bossen van Twente. En het Twents wa…" at bounding box center [524, 258] width 597 height 53
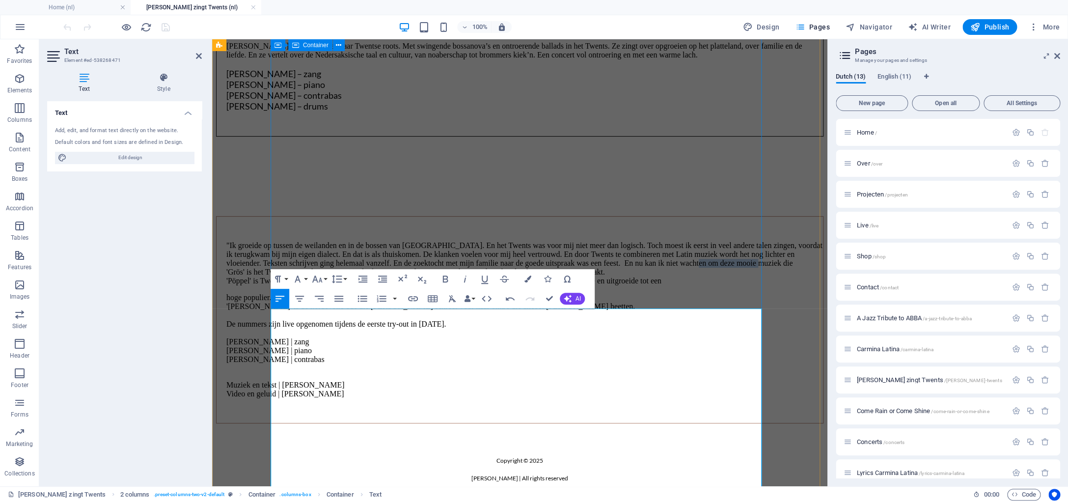
drag, startPoint x: 355, startPoint y: 379, endPoint x: 270, endPoint y: 381, distance: 86.0
click at [270, 381] on div ""Ik groeide op tussen de weilanden en in de bossen van Twente. En het Twents wa…" at bounding box center [519, 280] width 607 height 285
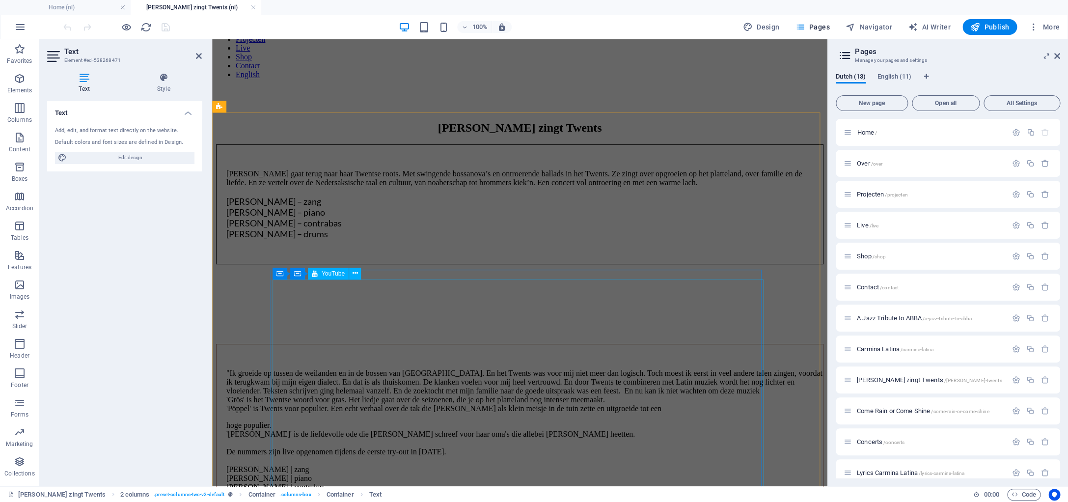
scroll to position [0, 0]
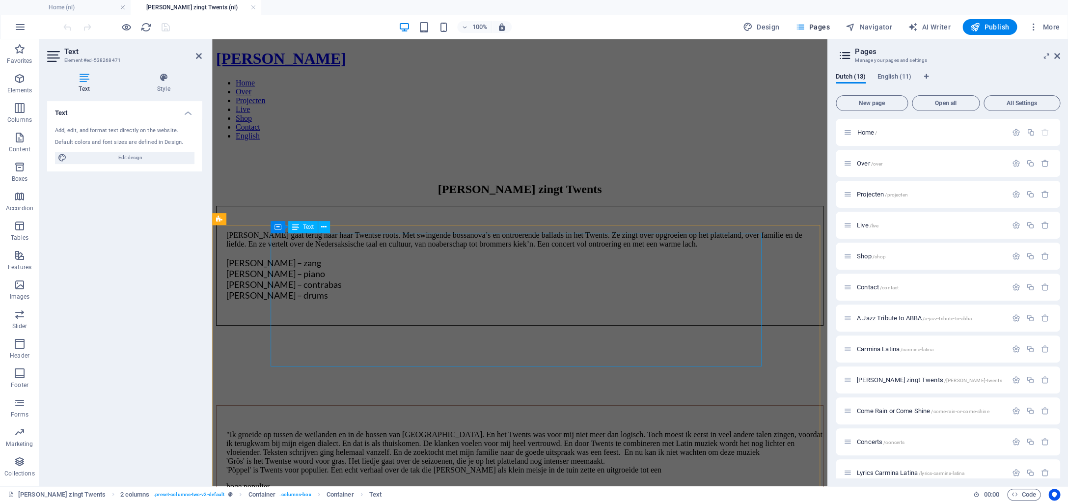
click at [539, 303] on div "Judith gaat terug naar haar Twentse roots. Met swingende bossanova’s en ontroer…" at bounding box center [519, 266] width 607 height 120
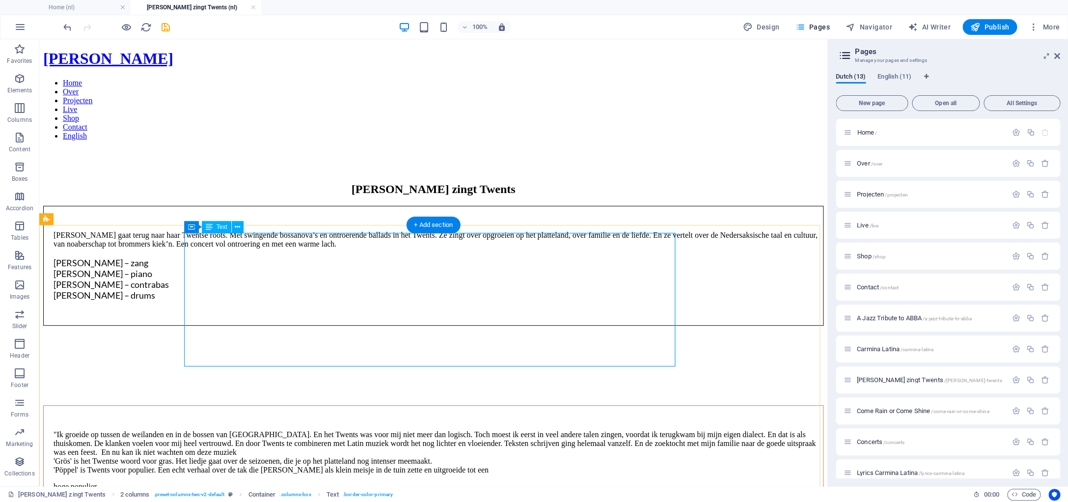
click at [357, 253] on div "Judith gaat terug naar haar Twentse roots. Met swingende bossanova’s en ontroer…" at bounding box center [433, 266] width 780 height 120
click at [370, 252] on div "Judith gaat terug naar haar Twentse roots. Met swingende bossanova’s en ontroer…" at bounding box center [433, 266] width 780 height 120
click at [372, 253] on div "Judith gaat terug naar haar Twentse roots. Met swingende bossanova’s en ontroer…" at bounding box center [433, 266] width 780 height 120
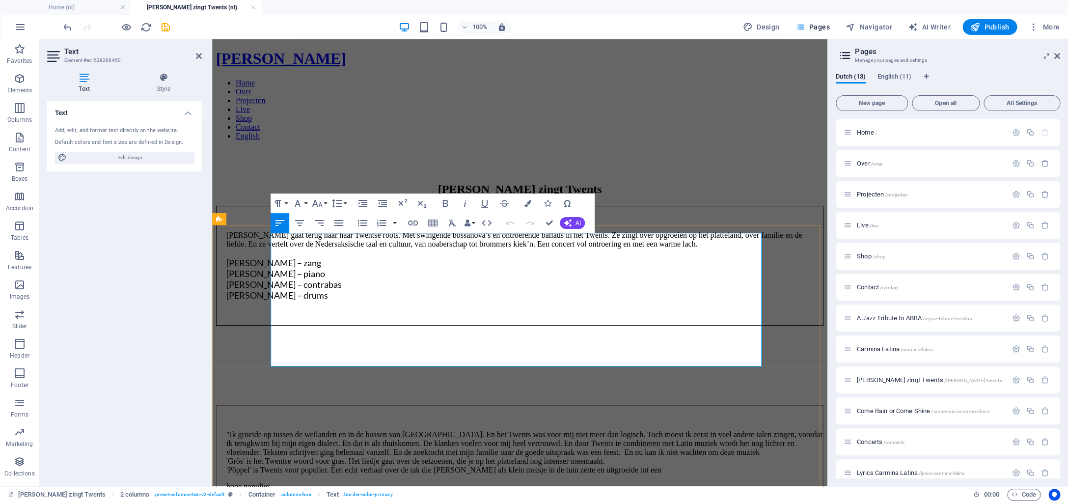
click at [458, 253] on p "Judith gaat terug naar haar Twentse roots. Met swingende bossanova’s en ontroer…" at bounding box center [524, 266] width 597 height 70
click at [463, 253] on p "Judith gaat terug naar haar Twentse roots. Met haar meest pesroonlijke project …" at bounding box center [524, 266] width 597 height 70
click at [466, 254] on p "Judith gaat terug naar haar Twentse roots. Met het meest pesroonlijke projectsw…" at bounding box center [524, 266] width 597 height 70
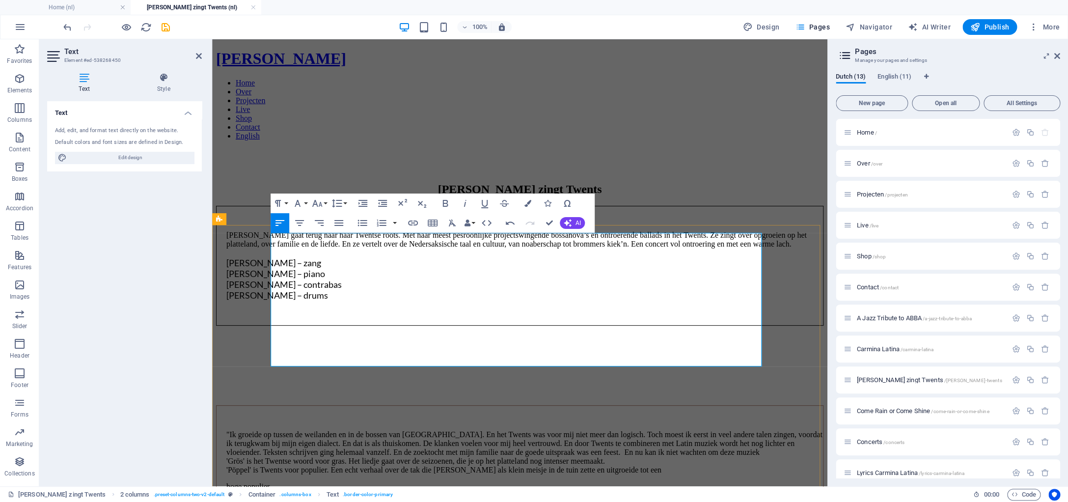
click at [515, 253] on p "Judith gaat terug naar haar Twentse roots. Met haar meest pesroonlijke projects…" at bounding box center [524, 266] width 597 height 70
click at [550, 253] on p "Judith gaat terug naar haar Twentse roots. Met haar meest pesroonlijke projects…" at bounding box center [524, 266] width 597 height 70
click at [528, 254] on p "Judith gaat terug naar haar Twentse roots. Met haar meest pesroonlijke projects…" at bounding box center [524, 266] width 597 height 70
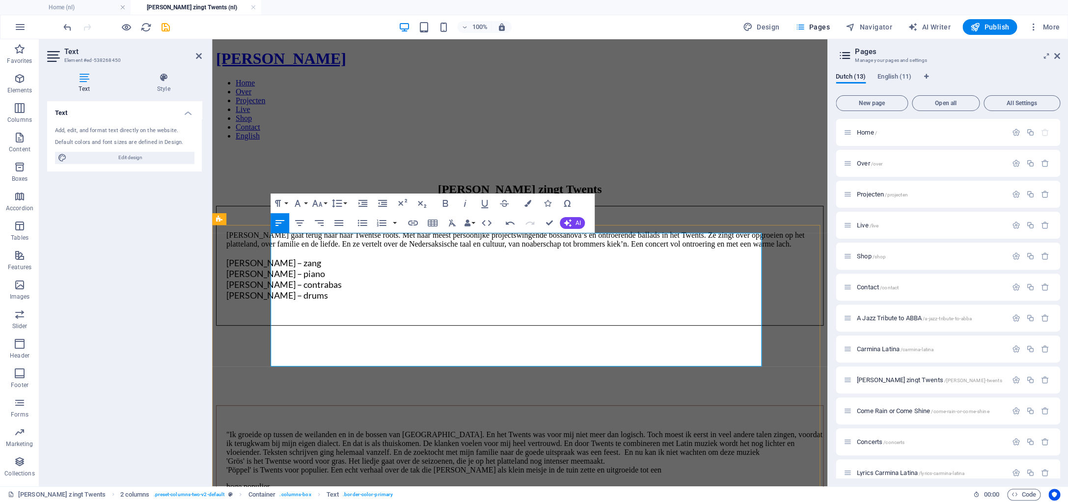
click at [574, 254] on p "Judith gaat terug naar haar Twentse roots. Met haar meest persoonijke projectsw…" at bounding box center [524, 266] width 597 height 70
click at [532, 252] on p "Judith gaat terug naar haar Twentse roots. Met haar meest persoonijke project o…" at bounding box center [524, 266] width 597 height 70
click at [422, 267] on p "Judith gaat terug naar haar Twentse roots. Met haar meest persoonlijke project …" at bounding box center [524, 266] width 597 height 70
click at [686, 254] on p "Judith gaat terug naar haar Twentse roots. Met haar meest persoonlijke project …" at bounding box center [524, 266] width 597 height 70
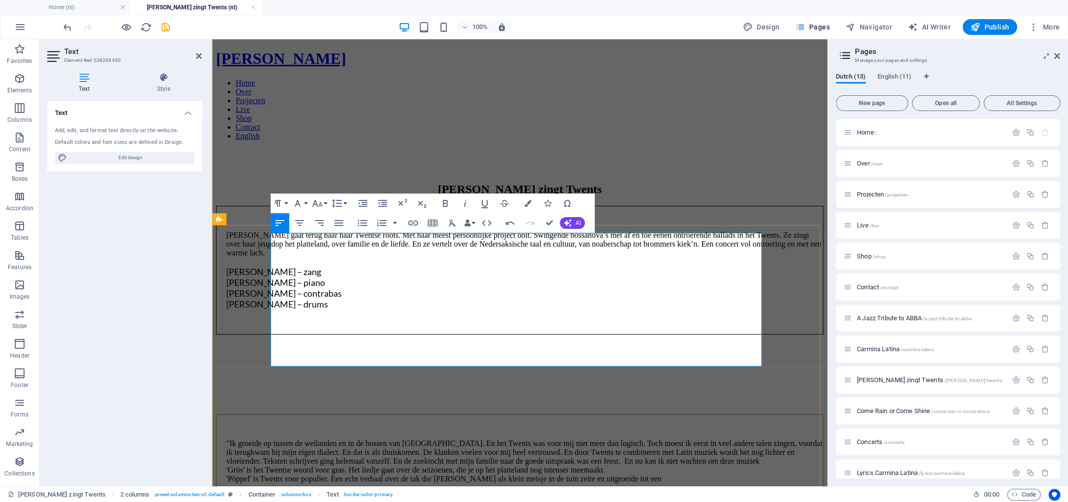
click at [754, 255] on p "Judith gaat terug naar haar Twentse roots. Met haar meest persoonlijke project …" at bounding box center [524, 270] width 597 height 79
click at [357, 268] on p "Judith gaat terug naar haar Twentse roots. Met haar meest persoonlijke project …" at bounding box center [524, 270] width 597 height 79
click at [283, 268] on p "Judith gaat terug naar haar Twentse roots. Met haar meest persoonlijke project …" at bounding box center [524, 270] width 597 height 79
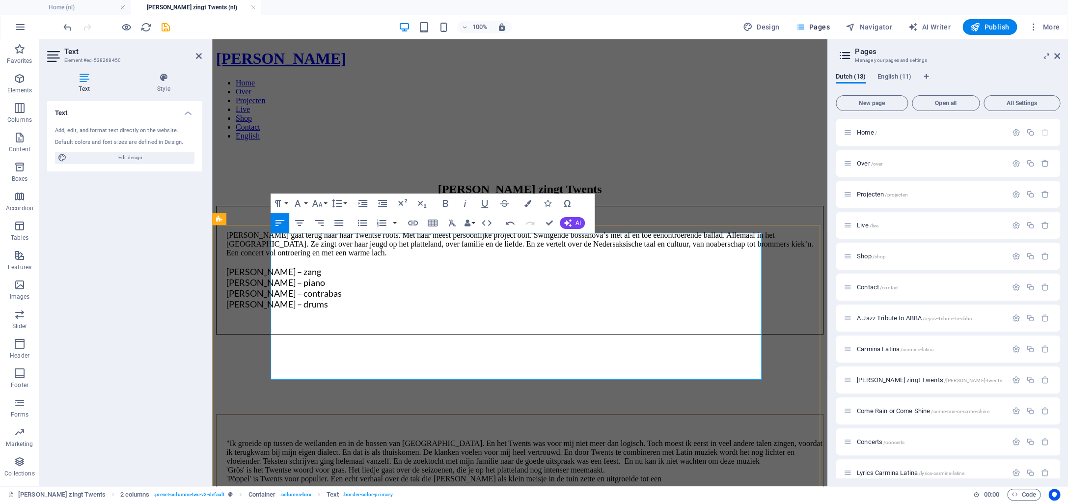
click at [373, 266] on p "Judith gaat terug naar haar Twentse roots. Met haar meest persoonlijke project …" at bounding box center [524, 270] width 597 height 79
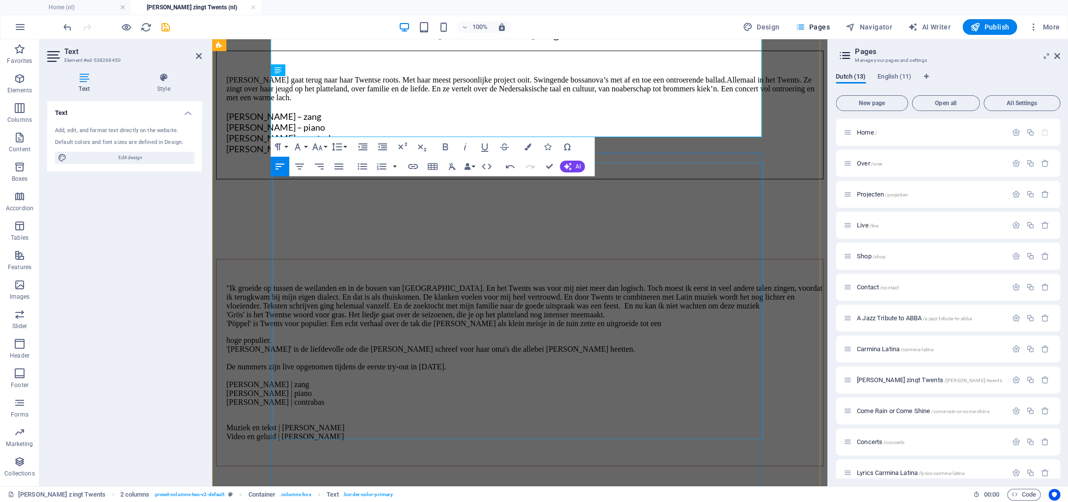
scroll to position [297, 0]
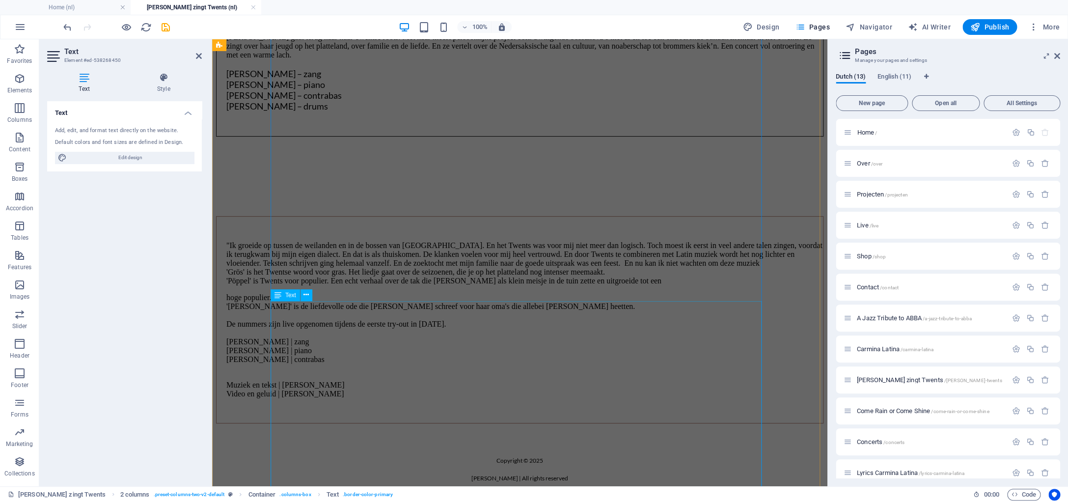
click at [484, 367] on div ""Ik groeide op tussen de weilanden en in de bossen van Twente. En het Twents wa…" at bounding box center [519, 319] width 607 height 207
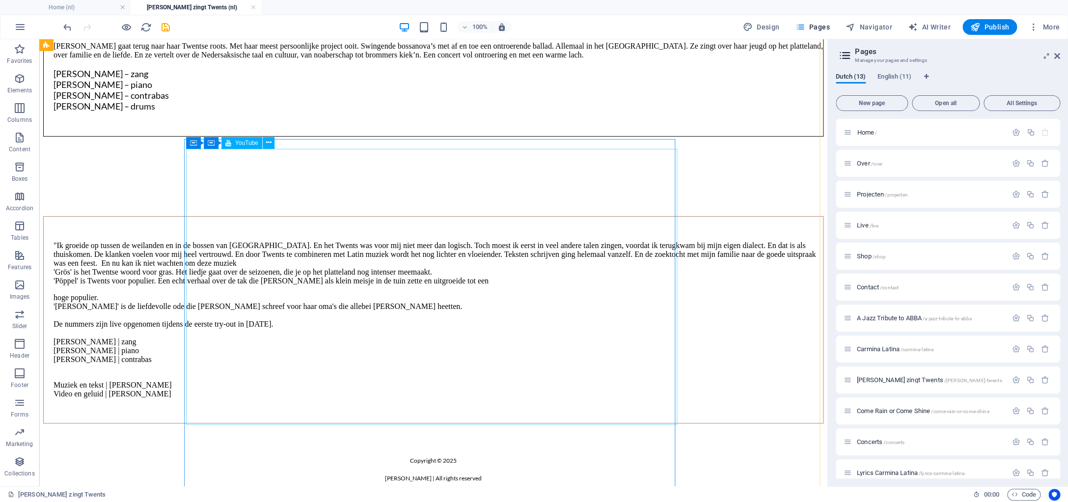
scroll to position [272, 0]
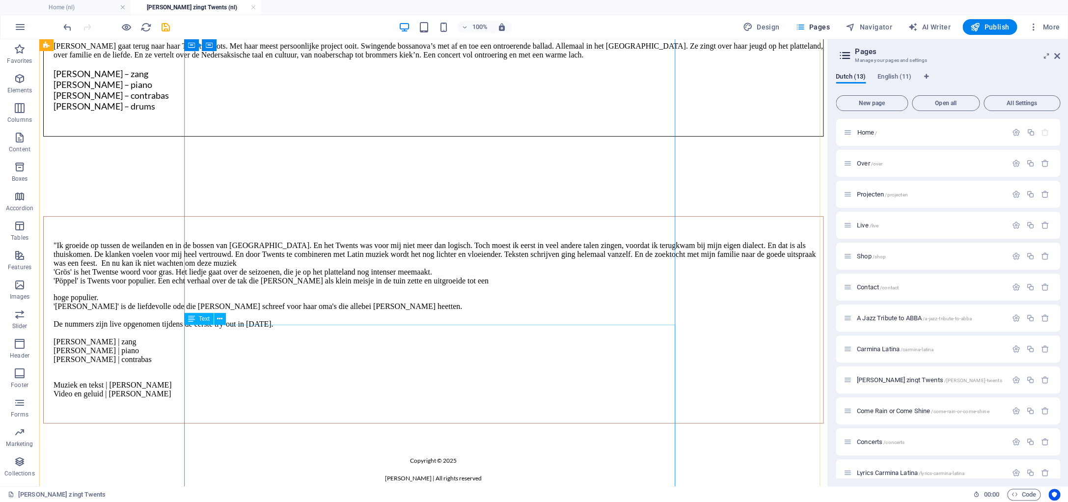
click at [599, 349] on div ""Ik groeide op tussen de weilanden en in de bossen van Twente. En het Twents wa…" at bounding box center [433, 319] width 780 height 207
click at [605, 360] on div ""Ik groeide op tussen de weilanden en in de bossen van Twente. En het Twents wa…" at bounding box center [433, 319] width 780 height 207
click at [505, 364] on div ""Ik groeide op tussen de weilanden en in de bossen van Twente. En het Twents wa…" at bounding box center [433, 319] width 780 height 207
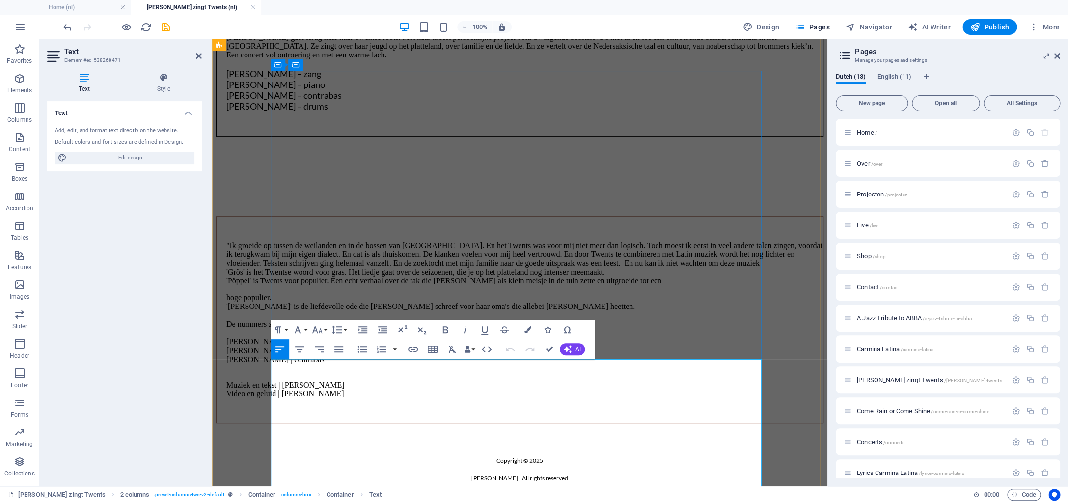
scroll to position [313, 0]
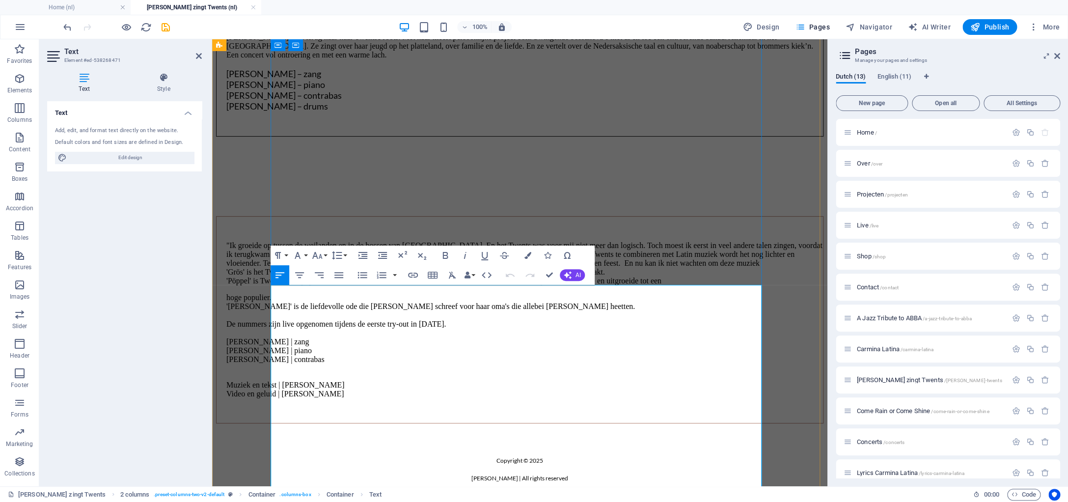
click at [523, 285] on p ""Ik groeide op tussen de weilanden en in de bossen van Twente. En het Twents wa…" at bounding box center [524, 263] width 597 height 44
click at [475, 285] on p ""Ik groeide op tussen de weilanden en in de bossen van Twente. En het Twents wa…" at bounding box center [524, 263] width 597 height 44
click at [477, 285] on p ""Ik groeide op tussen de weilanden en in de bossen van Twente. En het Twents wa…" at bounding box center [524, 263] width 597 height 44
click at [521, 285] on p ""Ik groeide op tussen de weilanden en in de bossen van Twente. En het Twents wa…" at bounding box center [524, 263] width 597 height 44
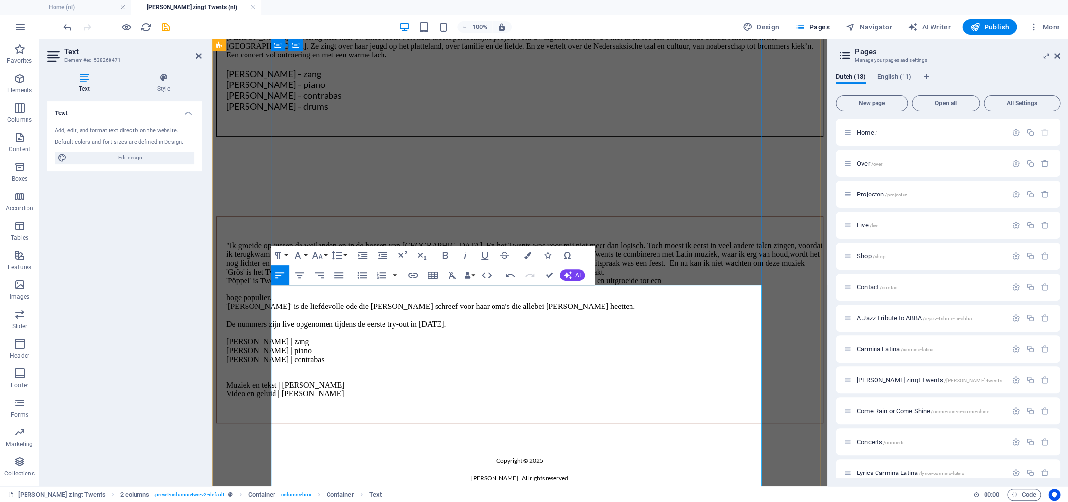
click at [281, 344] on div ""Ik groeide op tussen de weilanden en in de bossen van Twente. En het Twents wa…" at bounding box center [520, 319] width 606 height 190
click at [457, 285] on p ""Ik groeide op tussen de weilanden en in de bossen van Twente. En het Twents wa…" at bounding box center [524, 263] width 597 height 44
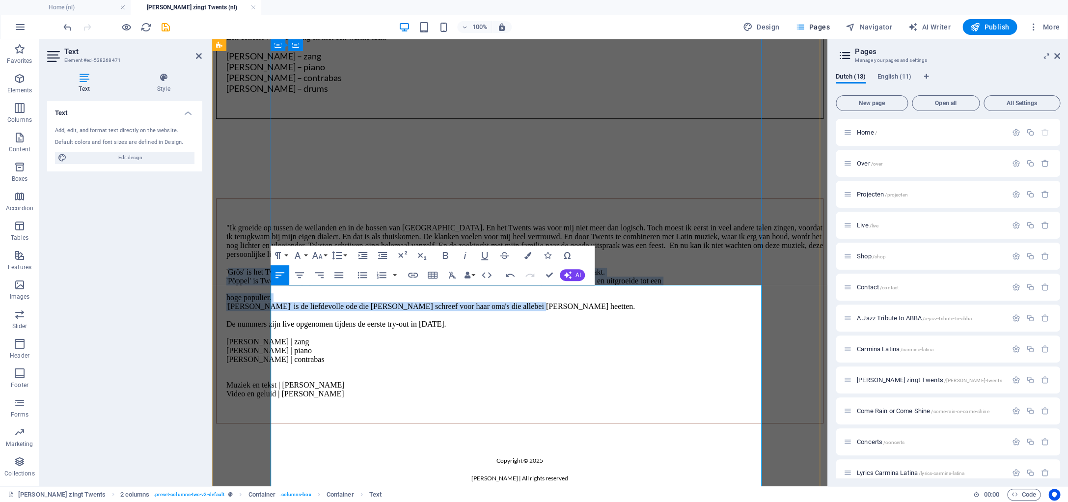
drag, startPoint x: 285, startPoint y: 384, endPoint x: 624, endPoint y: 427, distance: 341.4
click at [624, 415] on div ""Ik groeide op tussen de weilanden en in de bossen van Twente. En het Twents wa…" at bounding box center [520, 311] width 606 height 208
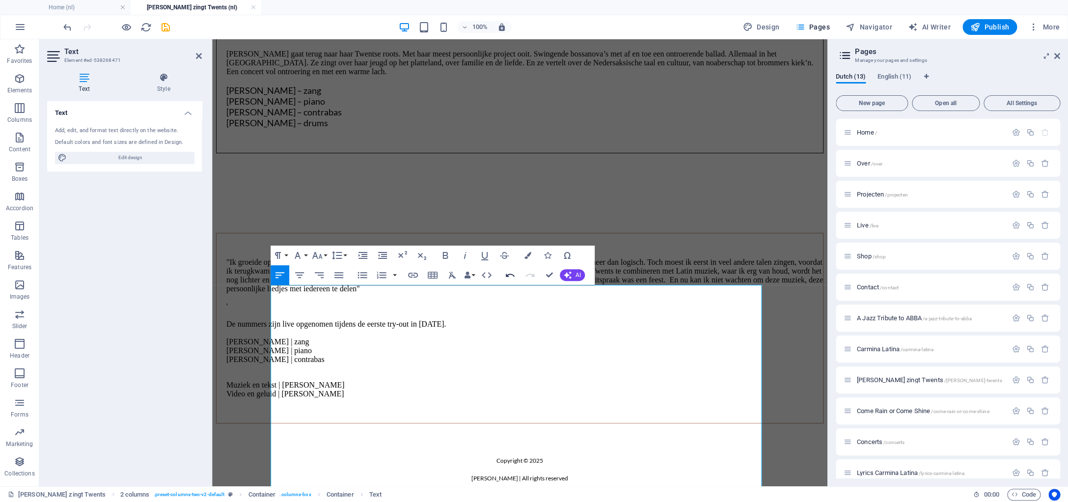
click at [507, 277] on icon "button" at bounding box center [510, 275] width 12 height 12
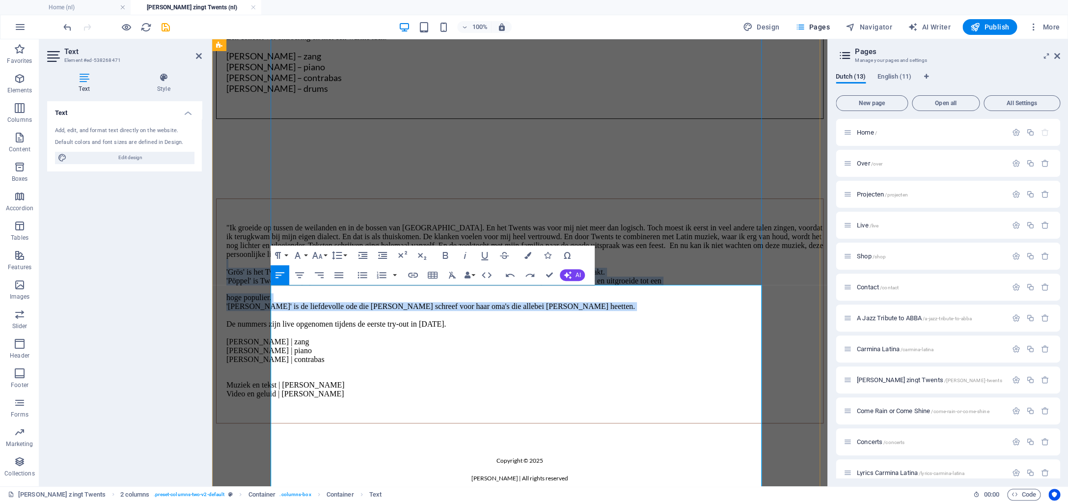
drag, startPoint x: 278, startPoint y: 377, endPoint x: 630, endPoint y: 440, distance: 358.2
click at [630, 415] on div ""Ik groeide op tussen de weilanden en in de bossen van Twente. En het Twents wa…" at bounding box center [520, 311] width 606 height 208
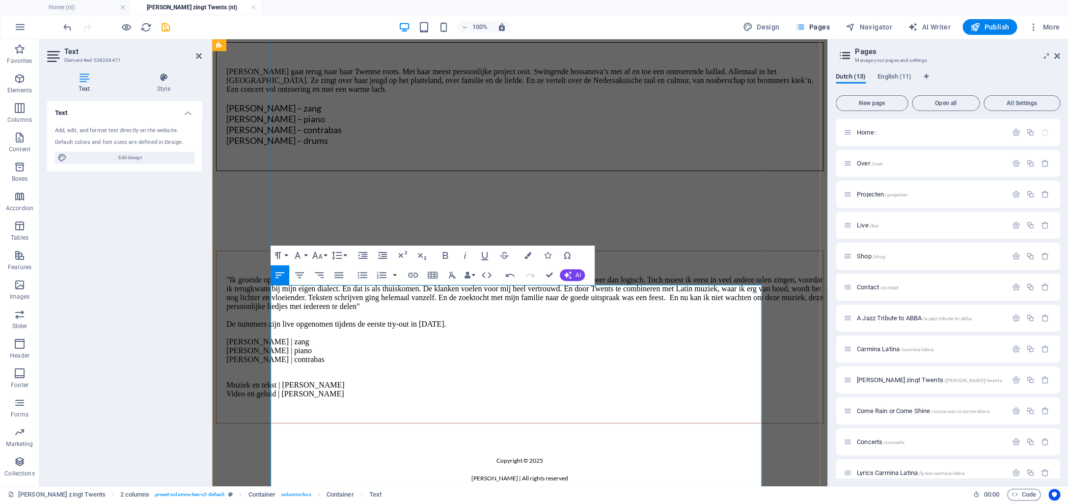
click at [580, 364] on p ""Ik groeide op tussen de weilanden en in de bossen van Twente. En het Twents wa…" at bounding box center [524, 319] width 597 height 88
drag, startPoint x: 578, startPoint y: 384, endPoint x: 253, endPoint y: 383, distance: 325.0
click at [253, 383] on div ""Ik groeide op tussen de weilanden en in de bossen van Twente. En het Twents wa…" at bounding box center [519, 298] width 607 height 250
click at [458, 364] on p ""Ik groeide op tussen de weilanden en in de bossen van Twente. En het Twents wa…" at bounding box center [524, 319] width 597 height 88
click at [280, 384] on div ""Ik groeide op tussen de weilanden en in de bossen van Twente. En het Twents wa…" at bounding box center [520, 337] width 606 height 156
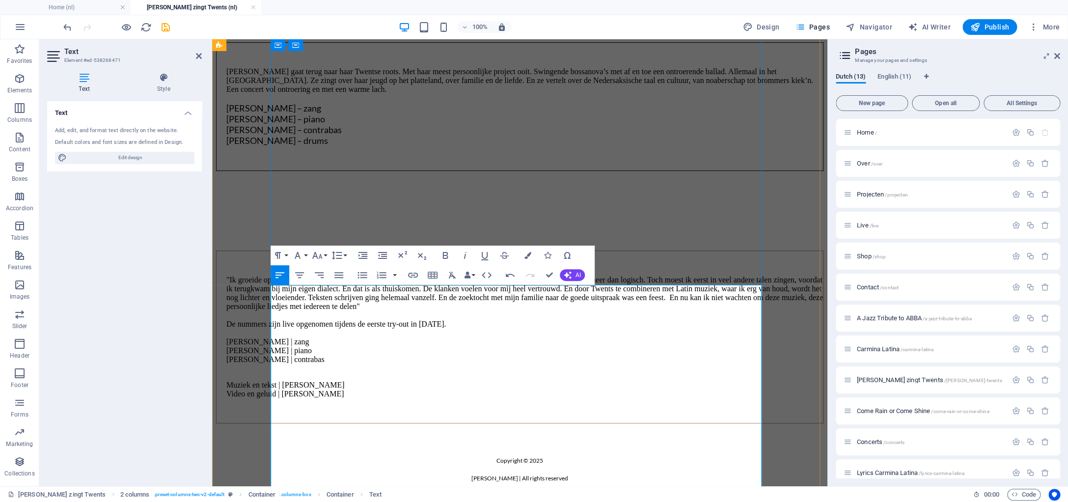
click at [577, 364] on p ""Ik groeide op tussen de weilanden en in de bossen van Twente. En het Twents wa…" at bounding box center [524, 319] width 597 height 88
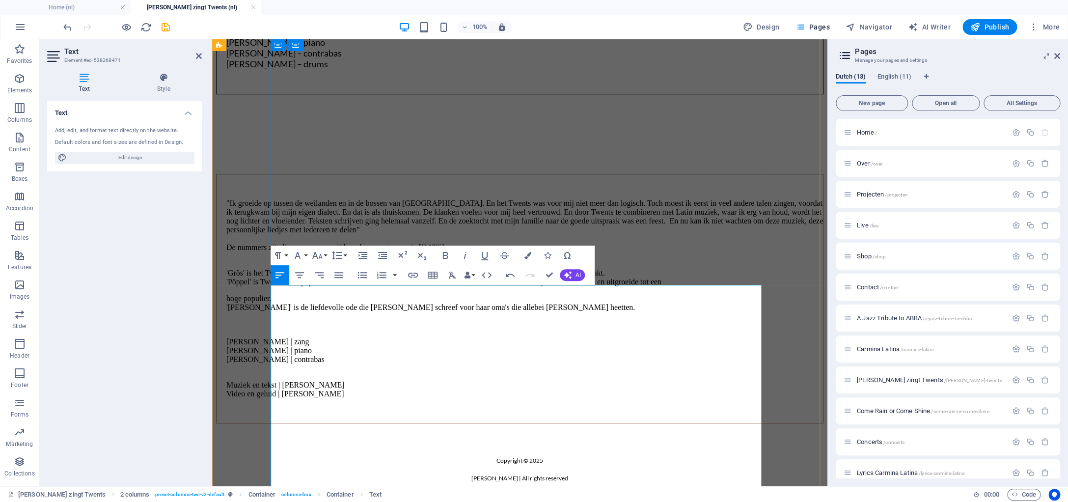
click at [315, 286] on p "'Grös' is het Twentse woord voor gras. Het liedje gaat over de seizoenen, die j…" at bounding box center [524, 273] width 597 height 27
drag, startPoint x: 331, startPoint y: 385, endPoint x: 386, endPoint y: 364, distance: 59.4
click at [331, 252] on p ""Ik groeide op tussen de weilanden en in de bossen van Twente. En het Twents wa…" at bounding box center [524, 225] width 597 height 53
click at [499, 252] on p ""Ik groeide op tussen de weilanden en in de bossen van Twente. En het Twents wa…" at bounding box center [524, 225] width 597 height 53
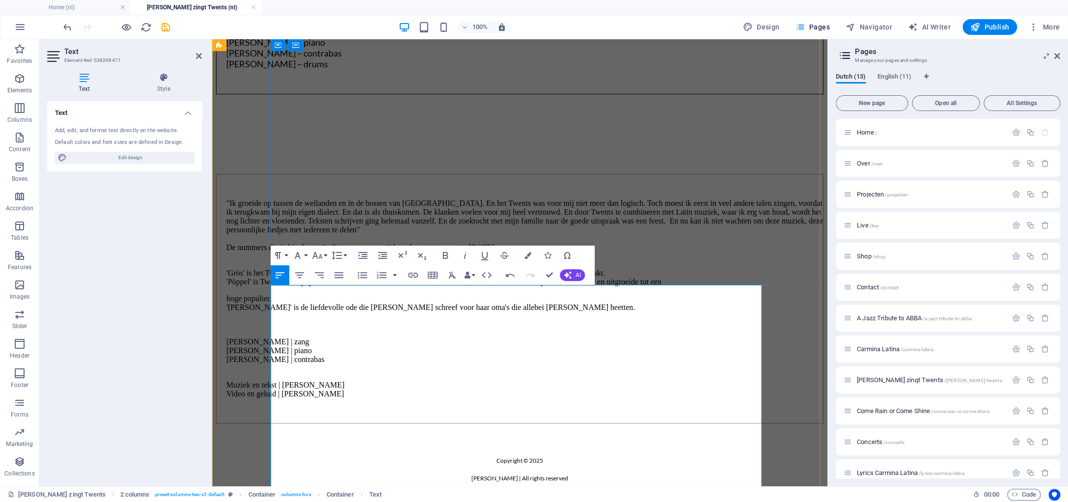
click at [637, 252] on p ""Ik groeide op tussen de weilanden en in de bossen van Twente. En het Twents wa…" at bounding box center [524, 225] width 597 height 53
drag, startPoint x: 630, startPoint y: 385, endPoint x: 560, endPoint y: 382, distance: 70.7
click at [560, 252] on p ""Ik groeide op tussen de weilanden en in de bossen van Twente. En het Twents wa…" at bounding box center [524, 225] width 597 height 53
click at [277, 410] on div ""Ik groeide op tussen de weilanden en in de bossen van Twente. En het Twents wa…" at bounding box center [520, 298] width 606 height 233
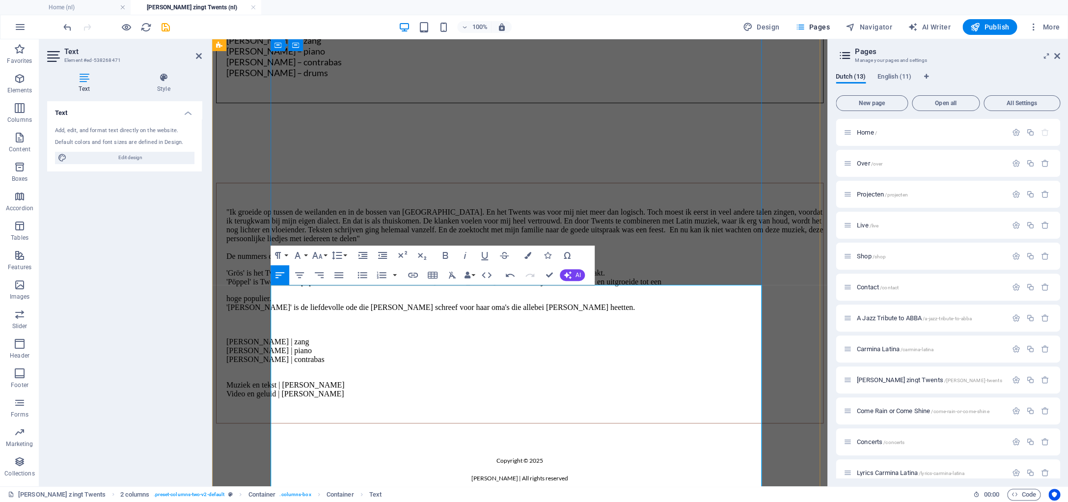
click at [283, 286] on p "'Grös' is het Twentse woord voor gras. Het liedje gaat over de seizoenen, die j…" at bounding box center [524, 278] width 597 height 18
click at [301, 286] on p "Grös' is het Twentse woord voor gras. Het liedje gaat over de seizoenen, die je…" at bounding box center [524, 278] width 597 height 18
click at [309, 286] on p "Grös is het Twentse woord voor gras. Het liedje gaat over de seizoenen, die je …" at bounding box center [524, 278] width 597 height 18
click at [284, 286] on p "Grös is het Twentse woord voor gras. Het liedje gaat over de seizoenen, die je …" at bounding box center [524, 278] width 597 height 18
click at [308, 286] on p "Grös is het Twentse woord voor gras. Het liedje gaat over de seizoenen, die je …" at bounding box center [524, 278] width 597 height 18
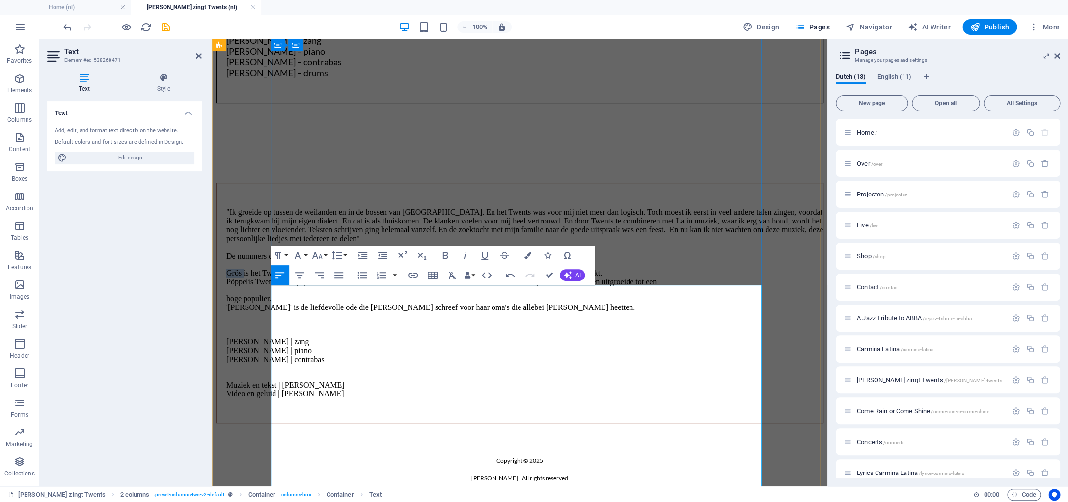
drag, startPoint x: 281, startPoint y: 399, endPoint x: 301, endPoint y: 397, distance: 20.7
click at [301, 286] on p "Grös is het Twentse woord voor gras. Het liedje gaat over de seizoenen, die je …" at bounding box center [524, 278] width 597 height 18
click at [465, 258] on icon "button" at bounding box center [464, 255] width 2 height 7
drag, startPoint x: 306, startPoint y: 410, endPoint x: 262, endPoint y: 409, distance: 44.2
click at [262, 409] on div ""Ik groeide op tussen de weilanden en in de bossen van Twente. En het Twents wa…" at bounding box center [519, 264] width 607 height 318
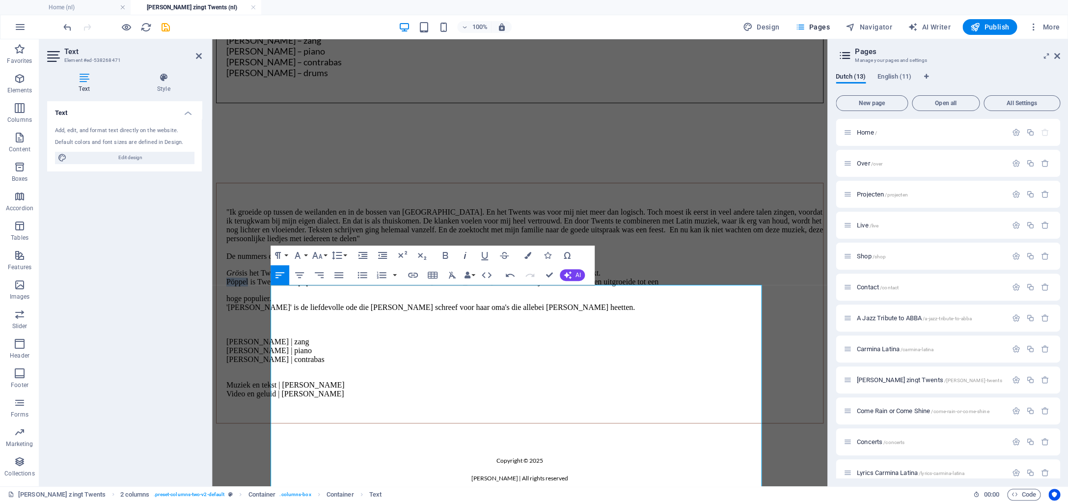
drag, startPoint x: 467, startPoint y: 257, endPoint x: 163, endPoint y: 313, distance: 310.1
click at [467, 257] on icon "button" at bounding box center [465, 255] width 12 height 12
click at [284, 312] on p "hoge populier. 'Marie' is de liefdevolle ode die Judith schreef voor haar oma's…" at bounding box center [524, 303] width 597 height 18
click at [306, 312] on p "hoge populier. Marie' is de liefdevolle ode die Judith schreef voor haar oma's …" at bounding box center [524, 303] width 597 height 18
click at [298, 312] on p "hoge populier. Marie is de liefdevolle ode die Judith schreef voor haar oma's d…" at bounding box center [524, 303] width 597 height 18
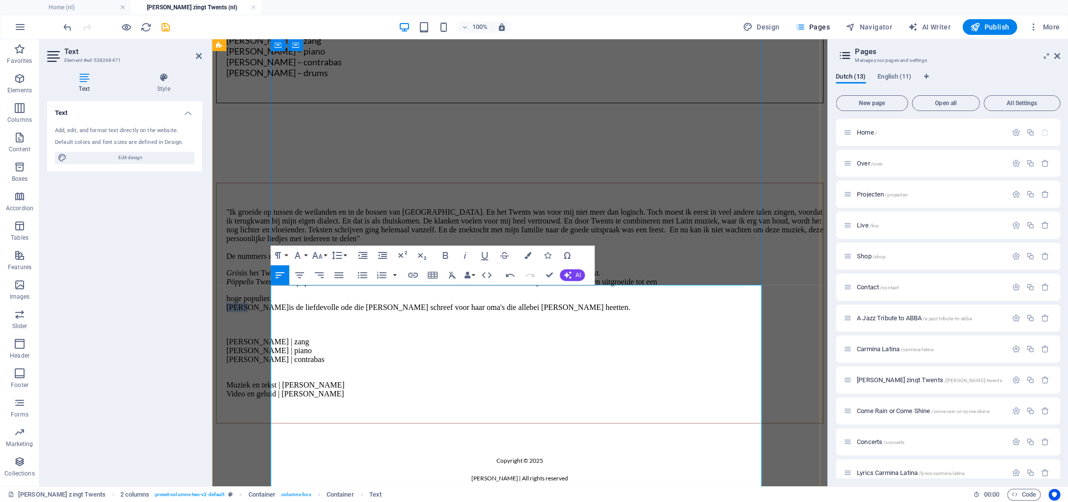
click at [298, 312] on p "hoge populier. Marie is de liefdevolle ode die Judith schreef voor haar oma's d…" at bounding box center [524, 303] width 597 height 18
click at [468, 256] on icon "button" at bounding box center [465, 255] width 12 height 12
click at [310, 286] on p "Grös is het Twentse woord voor gras. Het liedje gaat over de seizoenen, die je …" at bounding box center [524, 278] width 597 height 18
click at [281, 311] on em "Marie" at bounding box center [256, 307] width 61 height 8
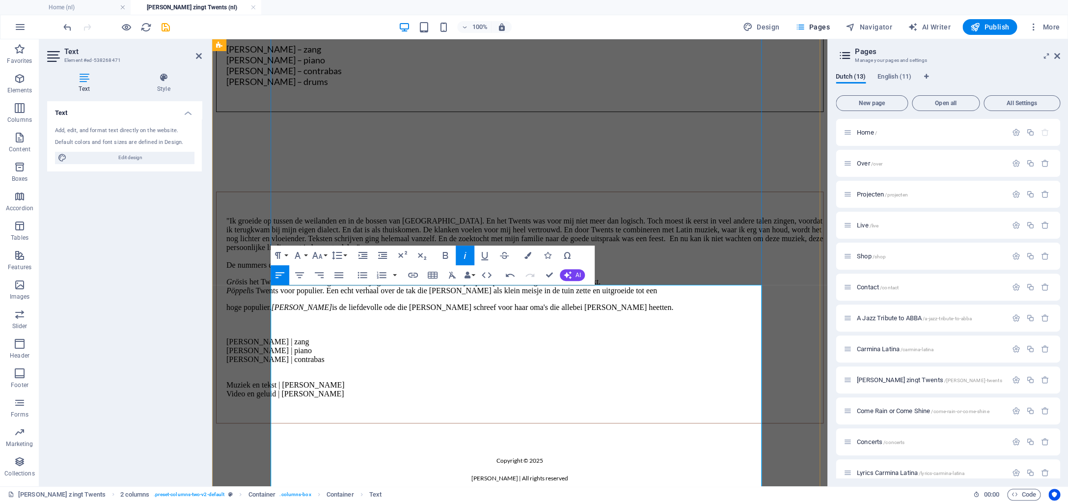
click at [280, 412] on div ""Ik groeide op tussen de weilanden en in de bossen van Twente. En het Twents wa…" at bounding box center [520, 307] width 606 height 215
click at [332, 311] on em "Marie" at bounding box center [302, 307] width 61 height 8
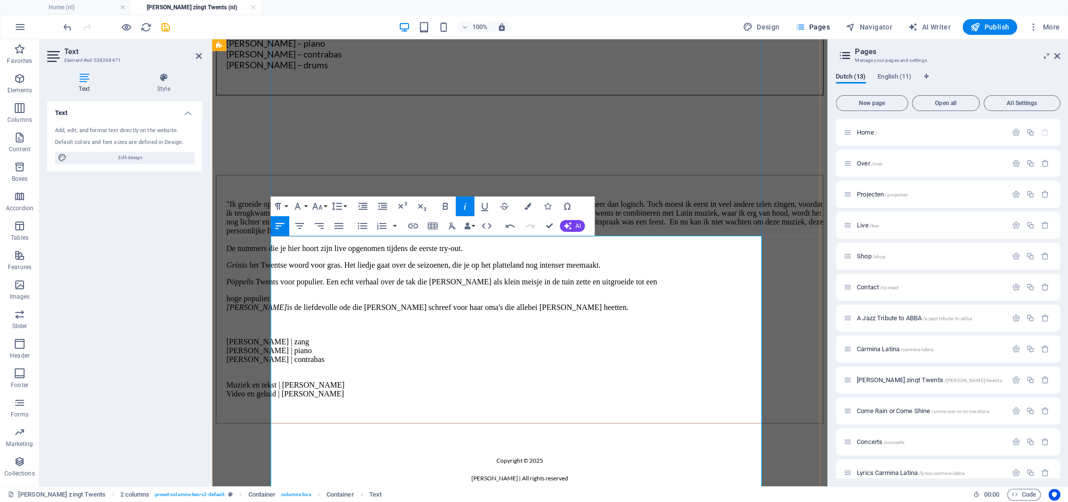
scroll to position [391, 0]
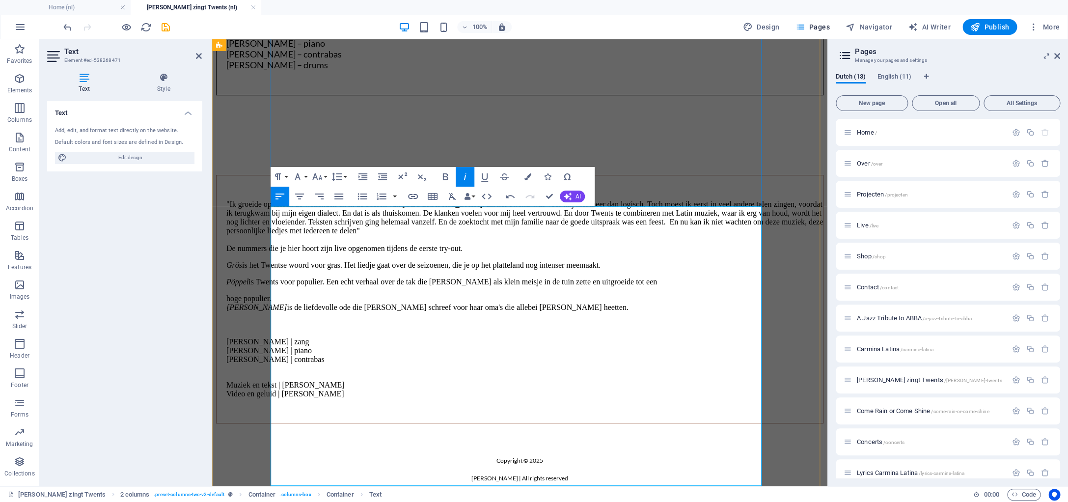
click at [278, 379] on div ""Ik groeide op tussen de weilanden en in de bossen van Twente. En het Twents wa…" at bounding box center [520, 299] width 606 height 232
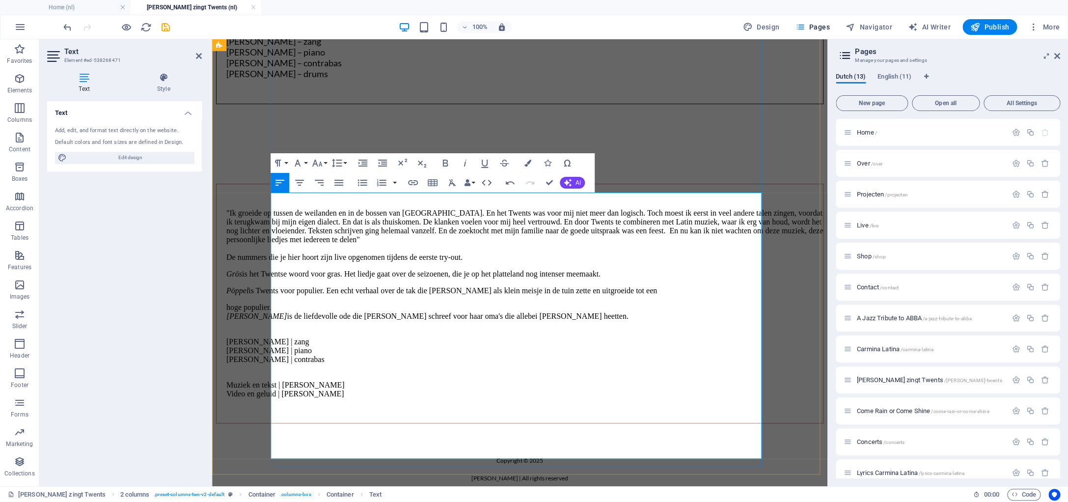
scroll to position [405, 0]
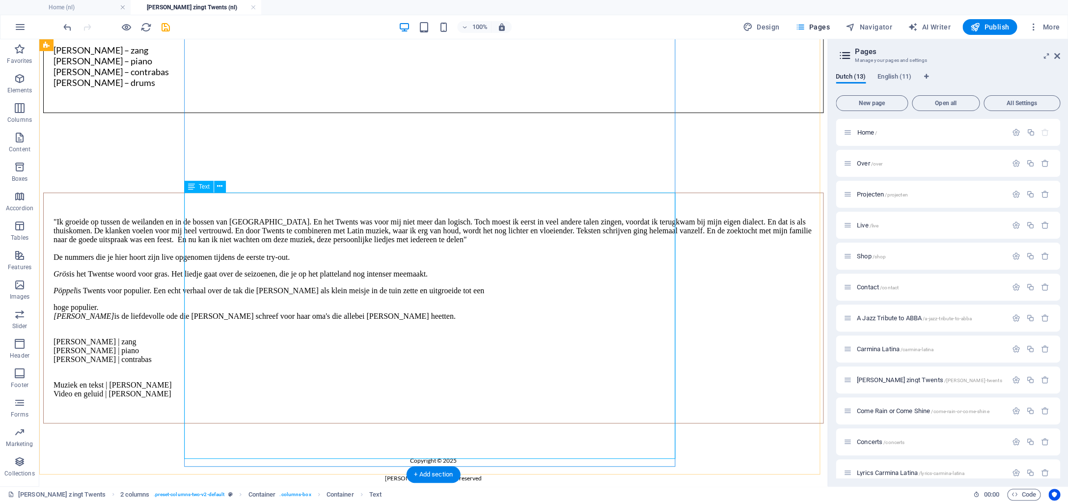
click at [521, 230] on div ""Ik groeide op tussen de weilanden en in de bossen van Twente. En het Twents wa…" at bounding box center [433, 307] width 780 height 231
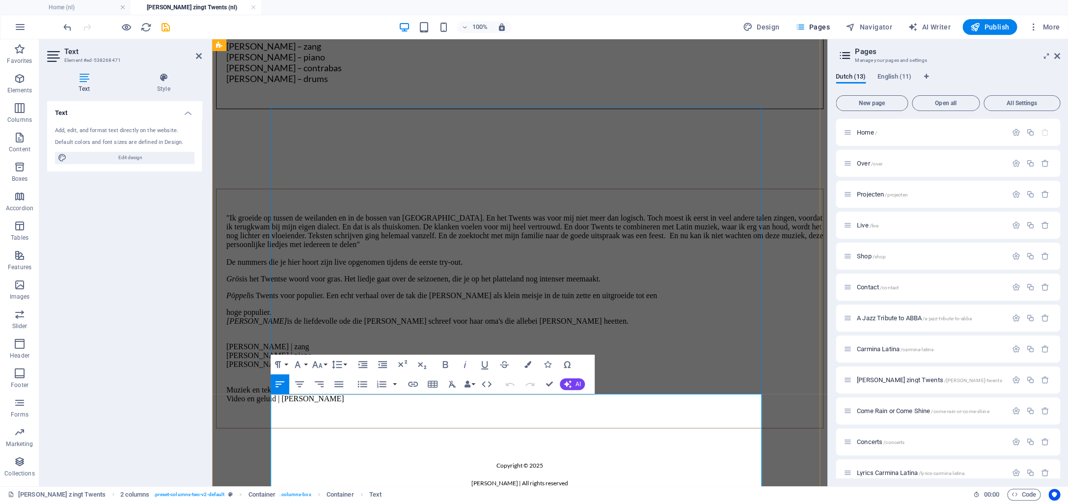
scroll to position [226, 0]
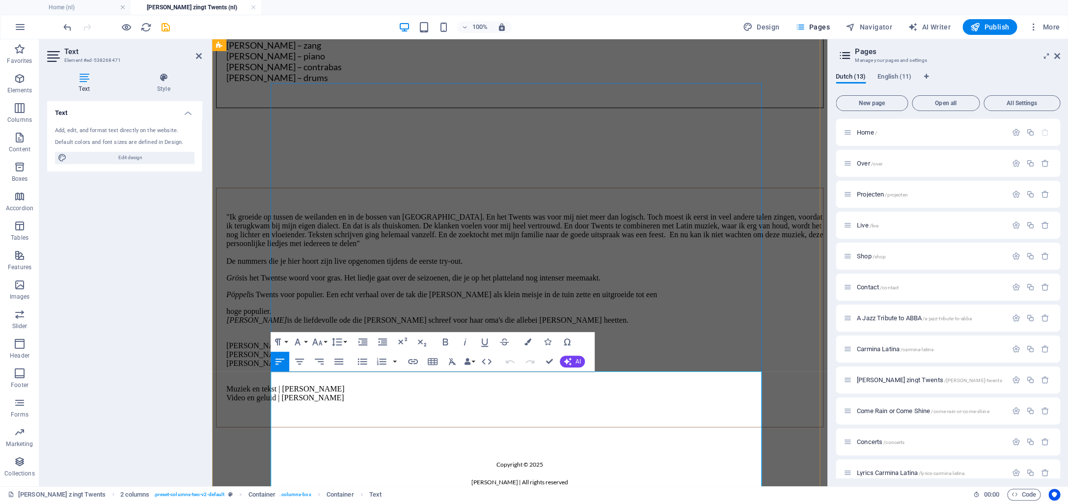
click at [594, 266] on p ""Ik groeide op tussen de weilanden en in de bossen van Twente. En het Twents wa…" at bounding box center [524, 239] width 597 height 53
click at [734, 266] on p ""Ik groeide op tussen de weilanden en in de bossen van Twente. En het Twents wa…" at bounding box center [524, 239] width 597 height 53
click at [701, 266] on p ""Ik groeide op tussen de weilanden en in de bossen van Twente. En het Twents wa…" at bounding box center [524, 239] width 597 height 53
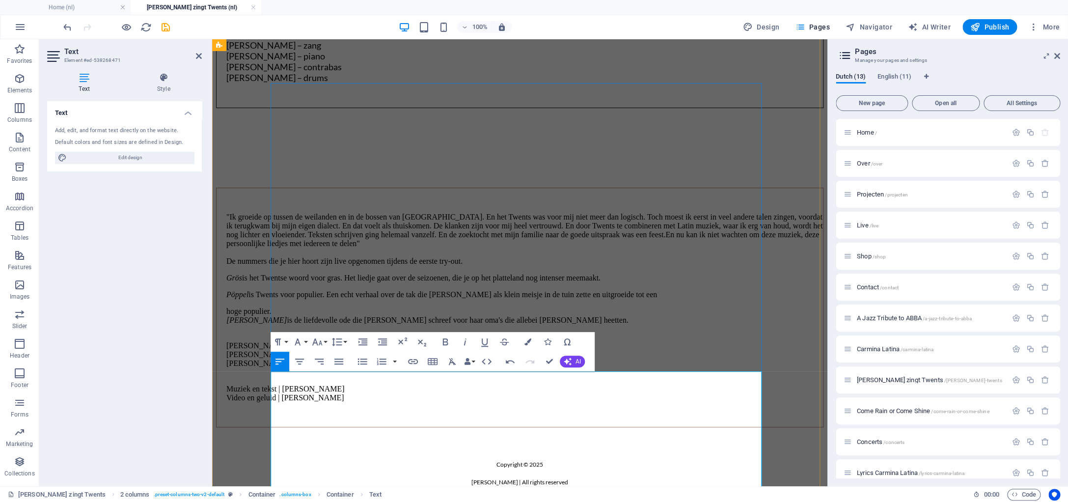
click at [693, 266] on p ""Ik groeide op tussen de weilanden en in de bossen van Twente. En het Twents wa…" at bounding box center [524, 239] width 597 height 53
drag, startPoint x: 697, startPoint y: 432, endPoint x: 318, endPoint y: 442, distance: 378.7
click at [318, 266] on p ""Ik groeide op tussen de weilanden en in de bossen van Twente. En het Twents wa…" at bounding box center [524, 239] width 597 height 53
click at [468, 266] on p ""Ik groeide op tussen de weilanden en in de bossen van Twente. En het Twents wa…" at bounding box center [524, 239] width 597 height 53
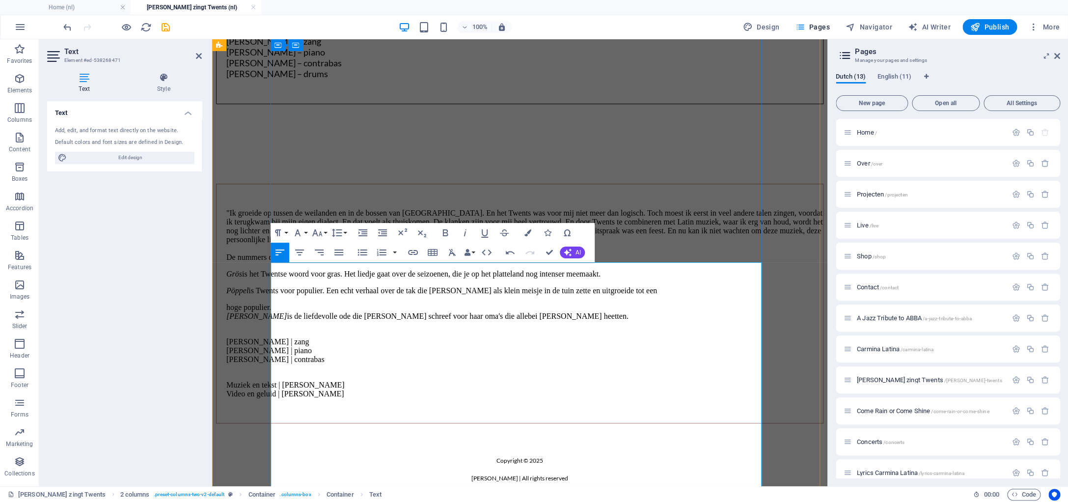
scroll to position [311, 0]
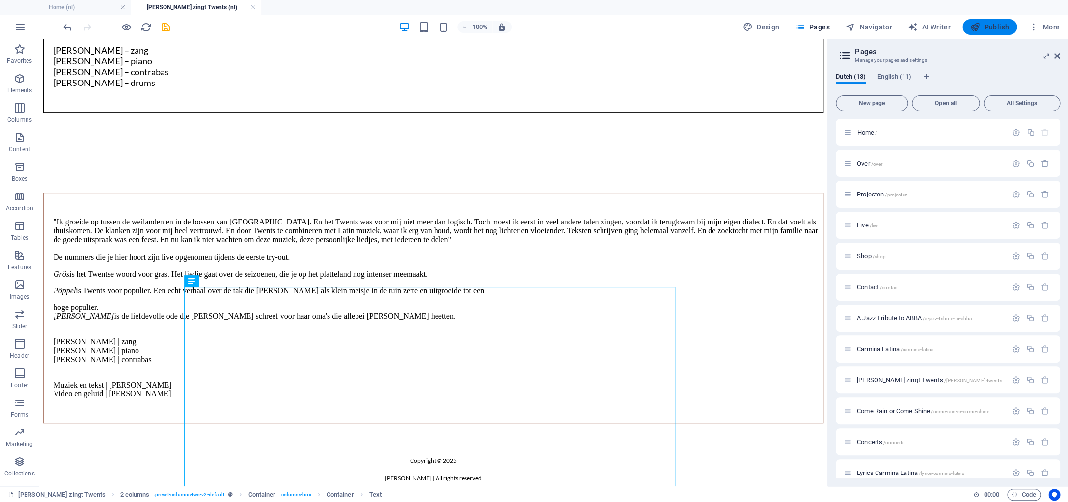
click at [992, 26] on span "Publish" at bounding box center [989, 27] width 39 height 10
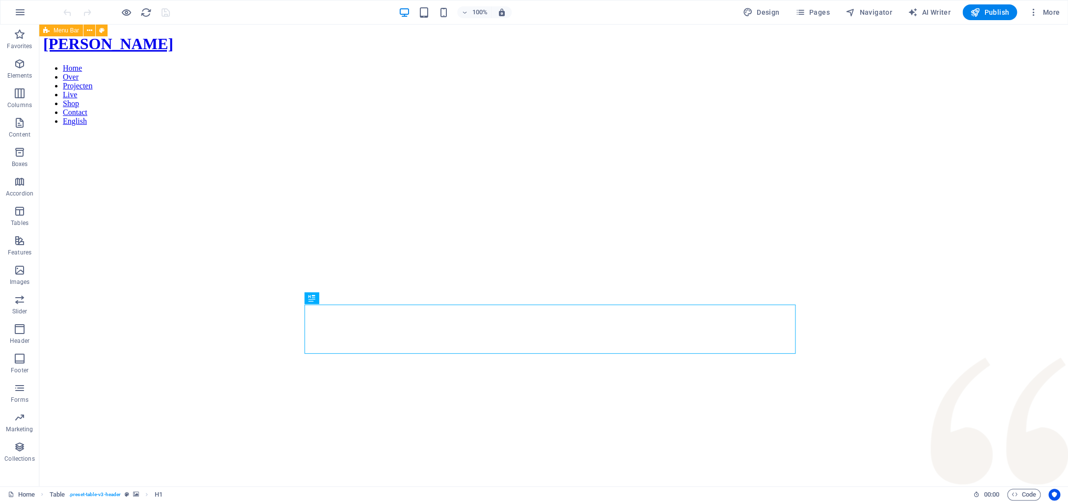
scroll to position [285, 0]
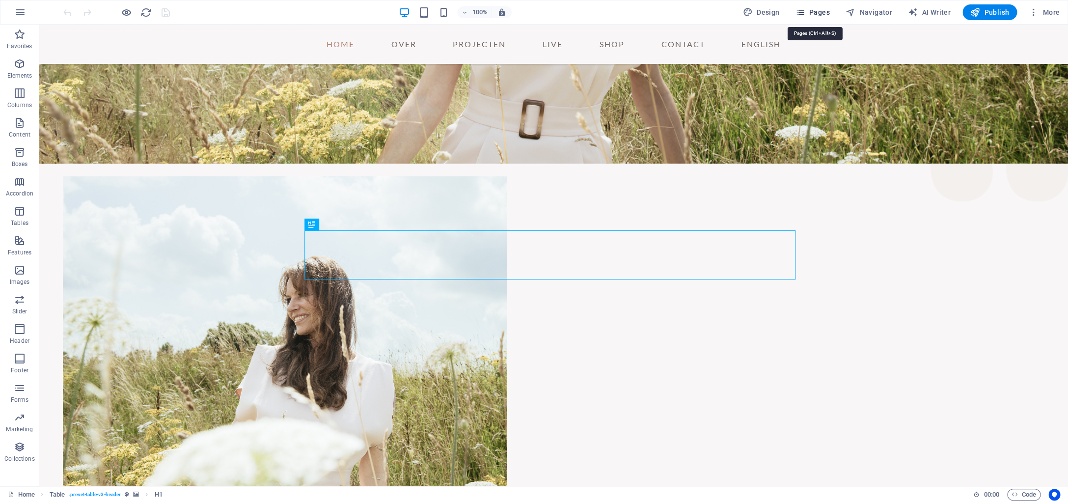
click at [810, 16] on span "Pages" at bounding box center [812, 12] width 34 height 10
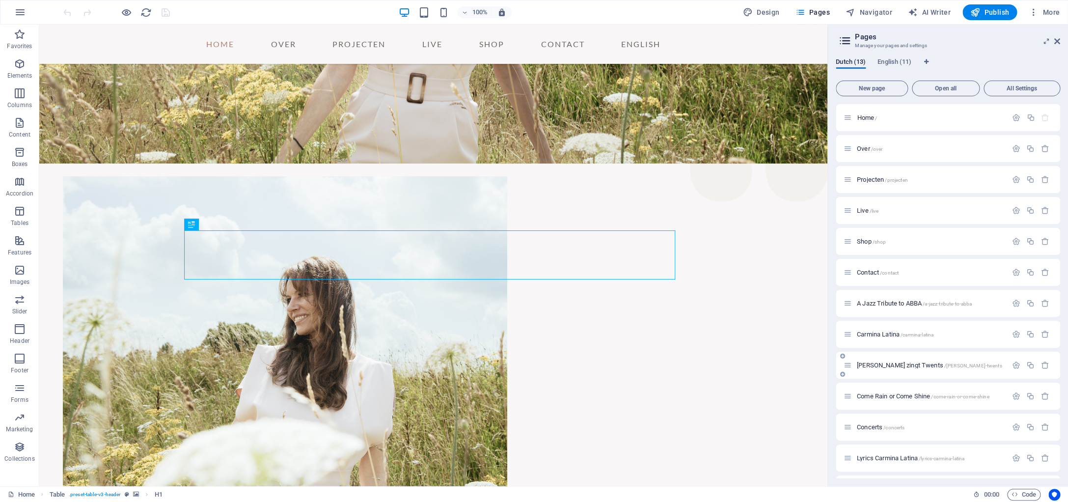
click at [875, 363] on span "Judith zingt Twents /judith-zingt-twents" at bounding box center [929, 364] width 145 height 7
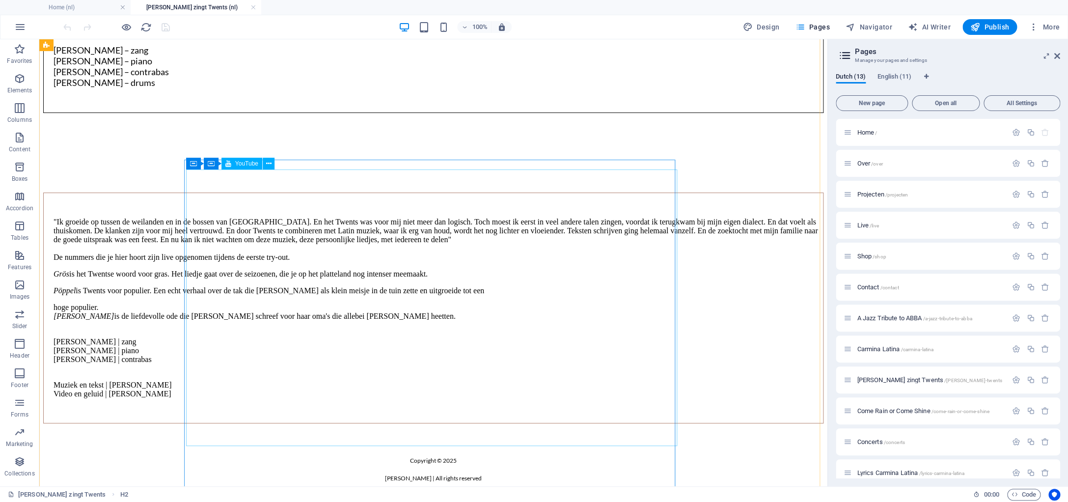
scroll to position [299, 0]
click at [196, 318] on div ""Ik groeide op tussen de weilanden en in de bossen van Twente. En het Twents wa…" at bounding box center [433, 307] width 780 height 231
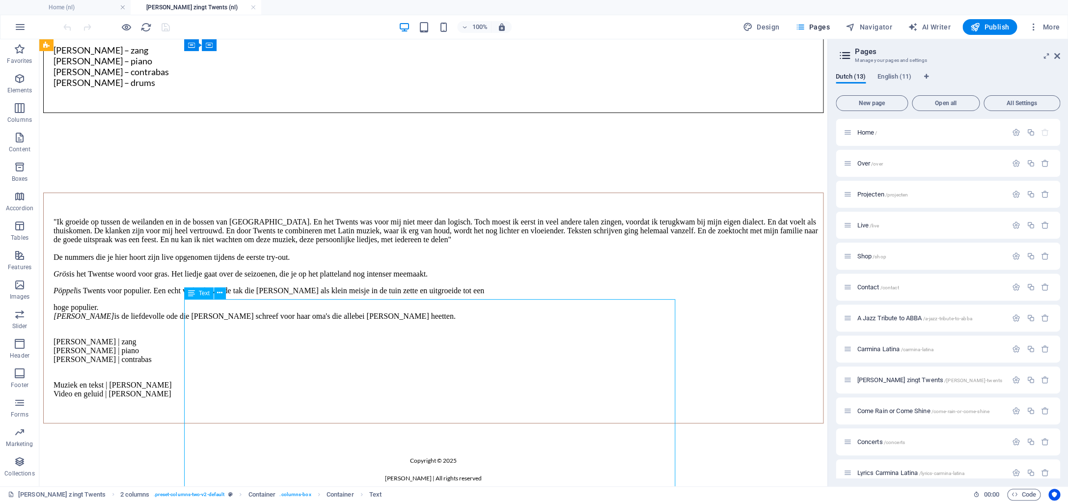
click at [195, 318] on div ""Ik groeide op tussen de weilanden en in de bossen van Twente. En het Twents wa…" at bounding box center [433, 307] width 780 height 231
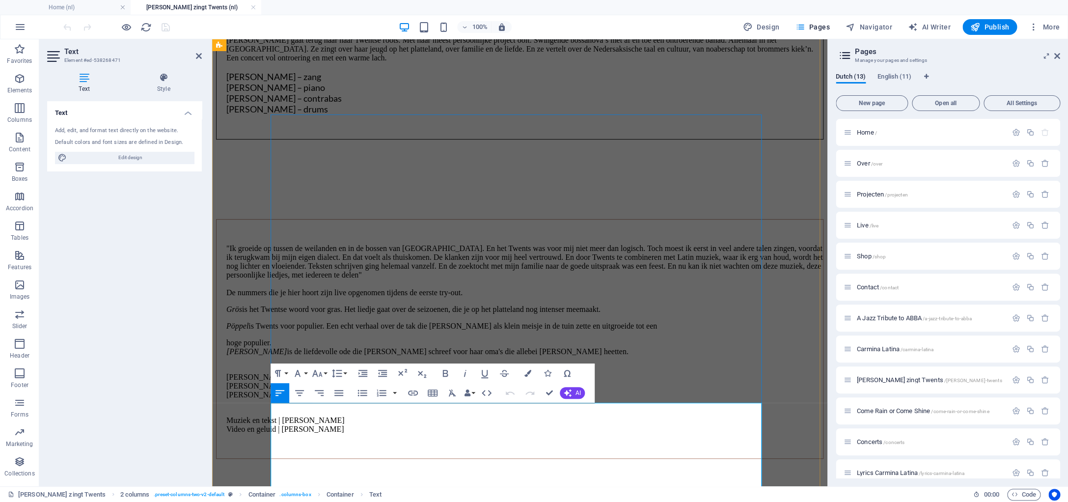
click at [281, 297] on p ""Ik groeide op tussen de weilanden en in de bossen van Twente. En het Twents wa…" at bounding box center [524, 270] width 597 height 53
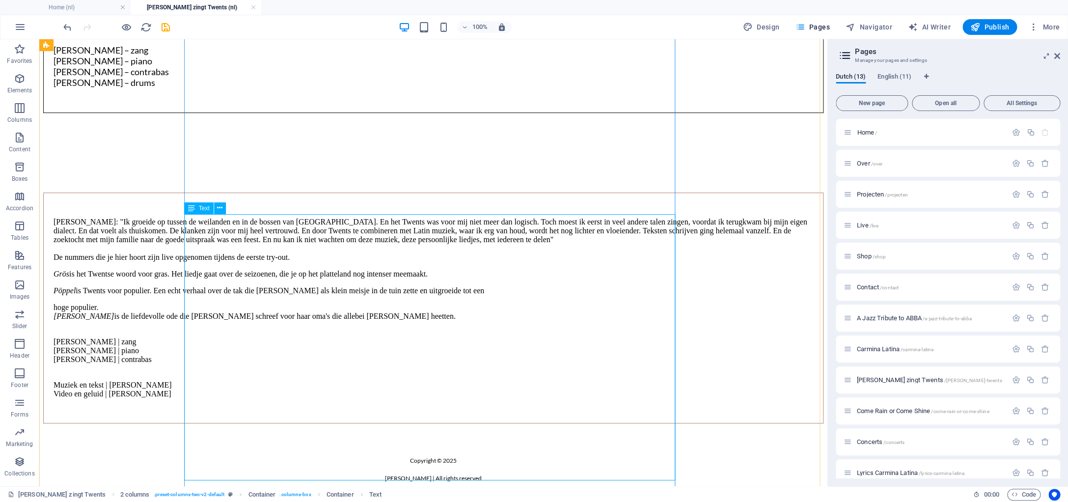
scroll to position [460, 0]
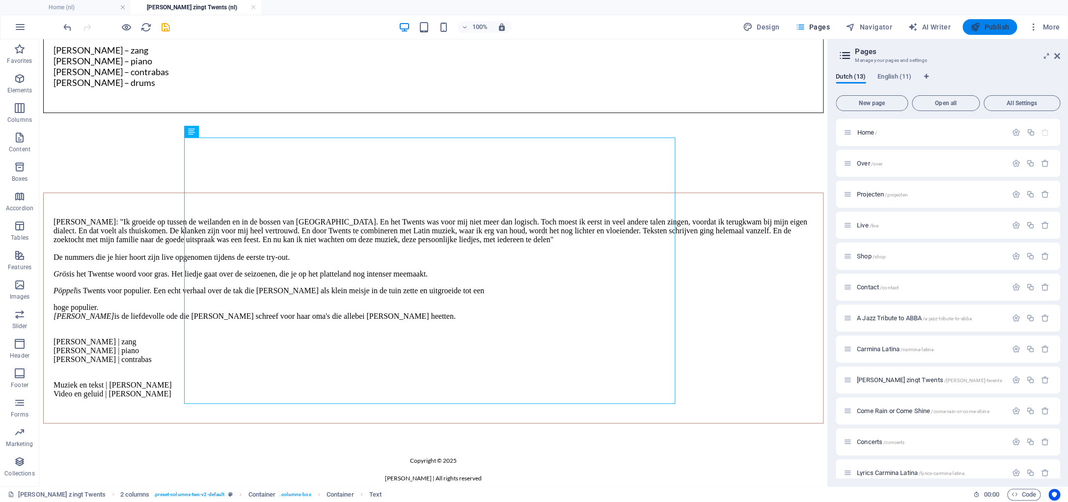
click at [994, 29] on span "Publish" at bounding box center [989, 27] width 39 height 10
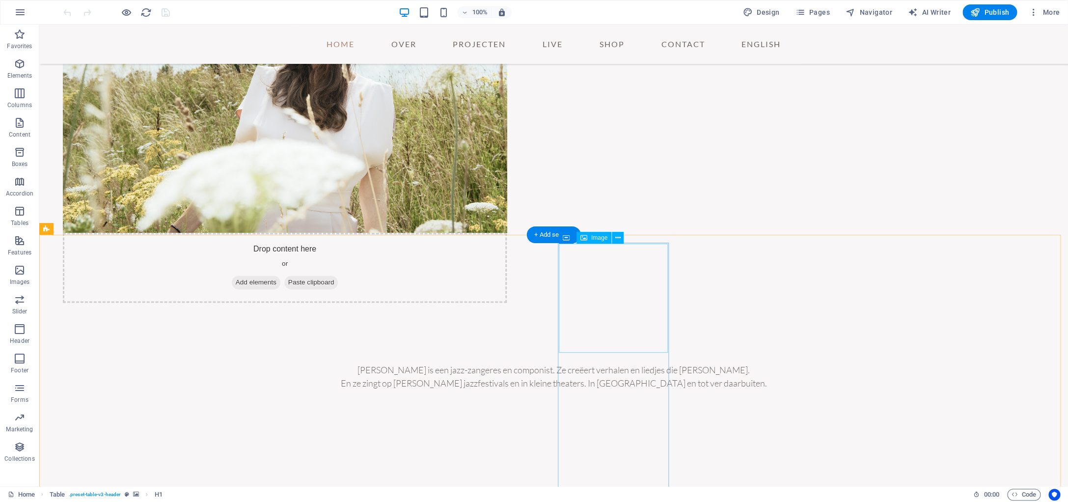
scroll to position [568, 0]
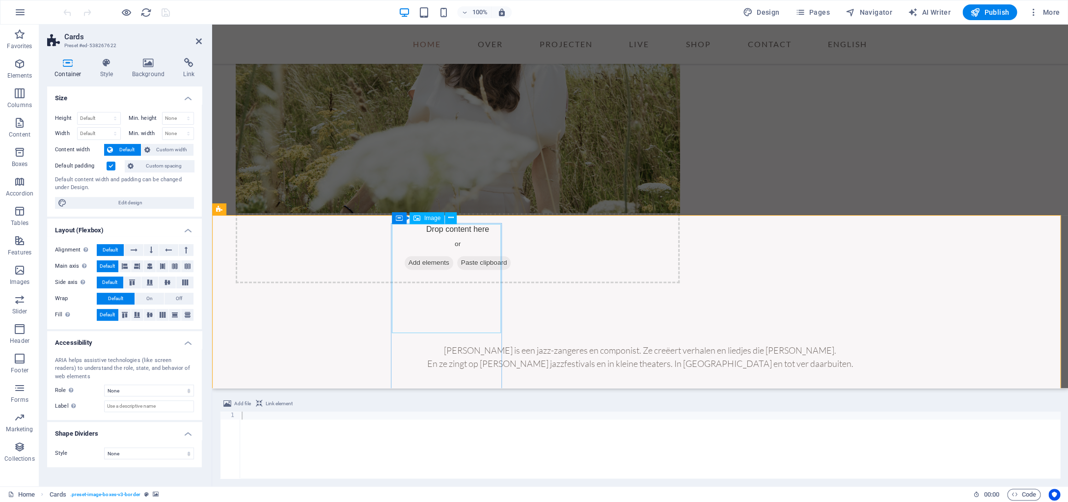
scroll to position [583, 0]
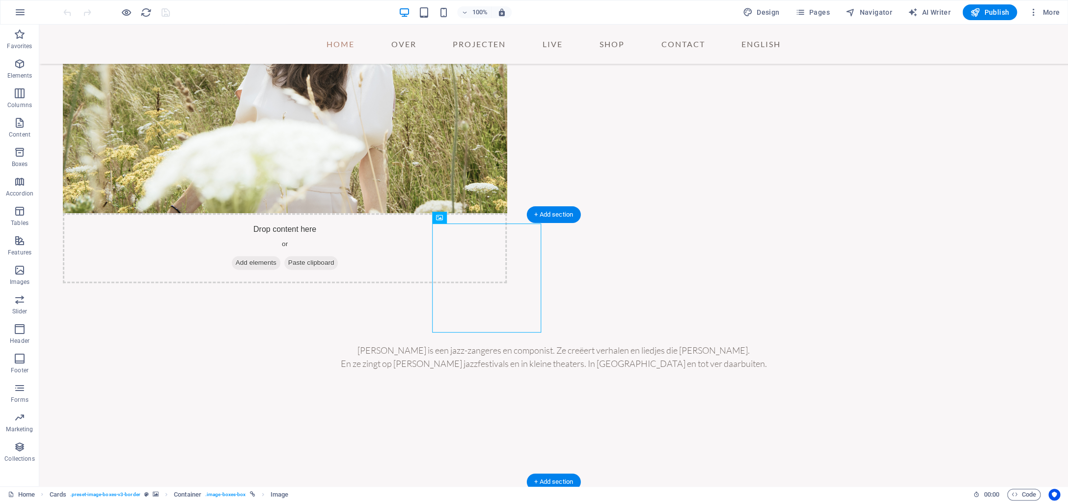
drag, startPoint x: 417, startPoint y: 295, endPoint x: 510, endPoint y: 294, distance: 92.8
drag, startPoint x: 509, startPoint y: 294, endPoint x: 449, endPoint y: 293, distance: 60.4
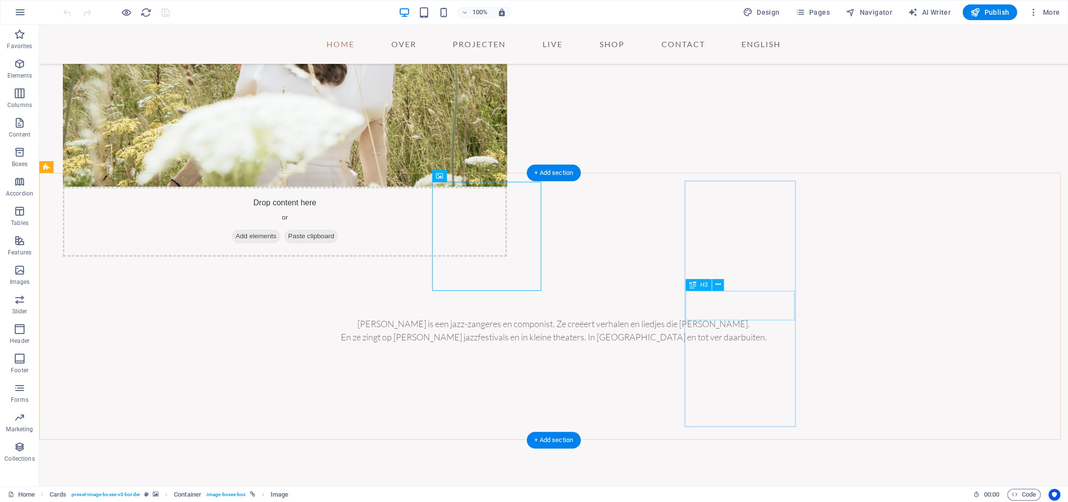
scroll to position [630, 0]
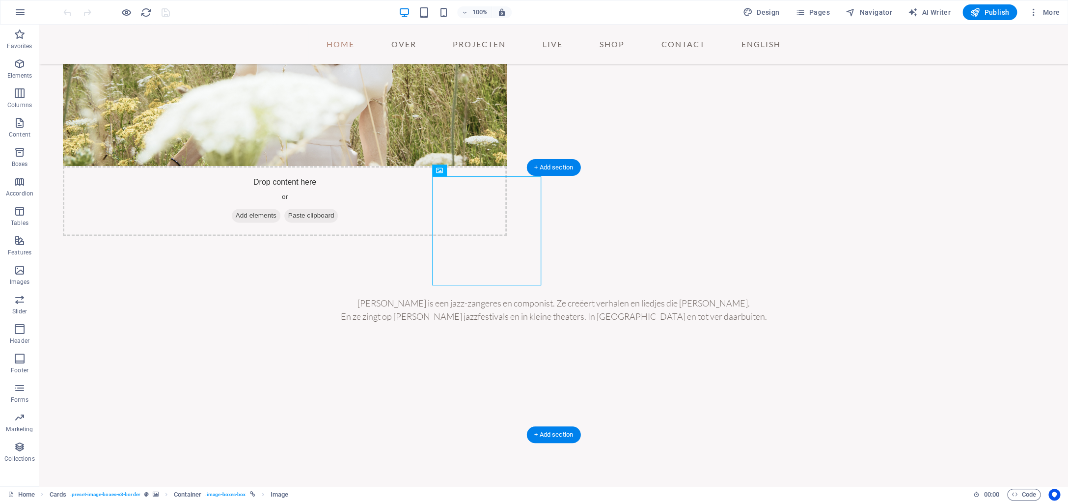
drag, startPoint x: 226, startPoint y: 212, endPoint x: 541, endPoint y: 220, distance: 314.8
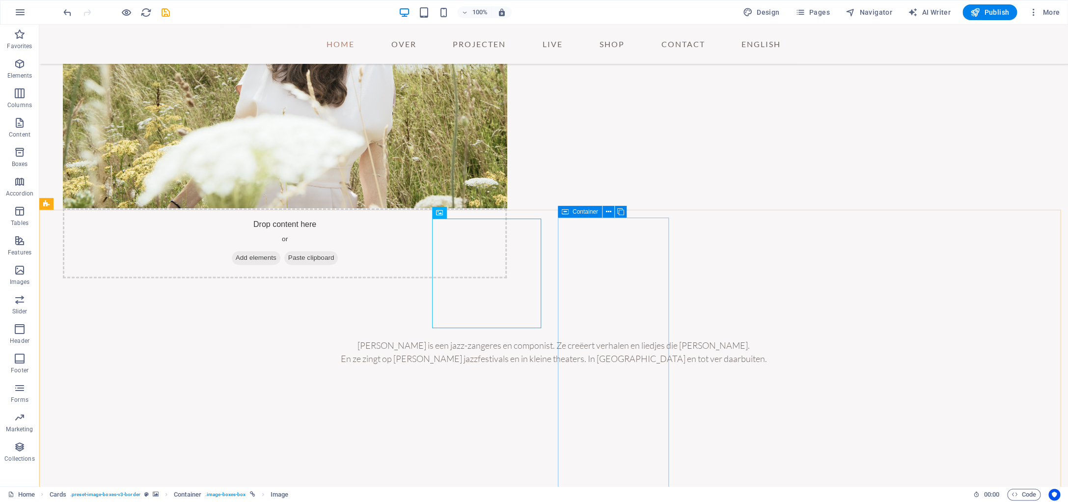
scroll to position [575, 0]
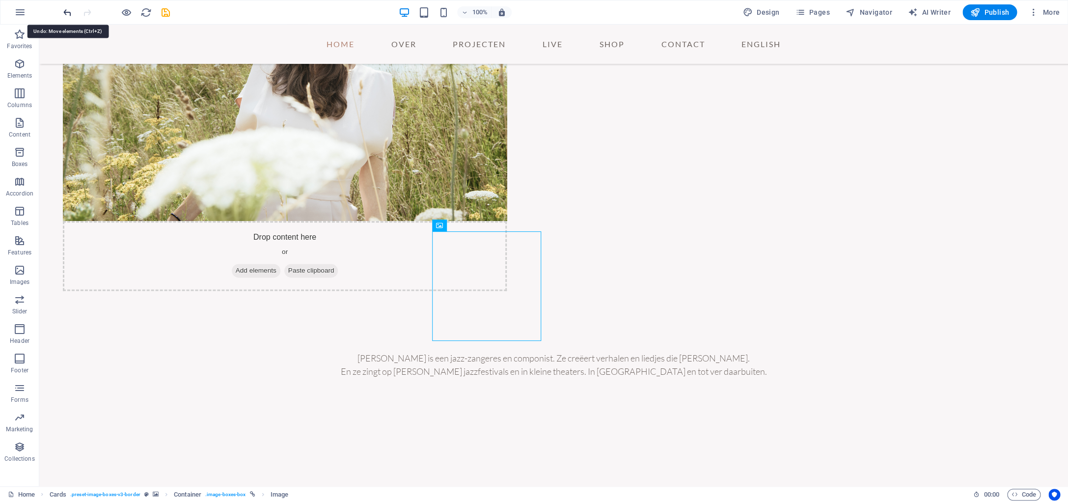
click at [68, 16] on icon "undo" at bounding box center [67, 12] width 11 height 11
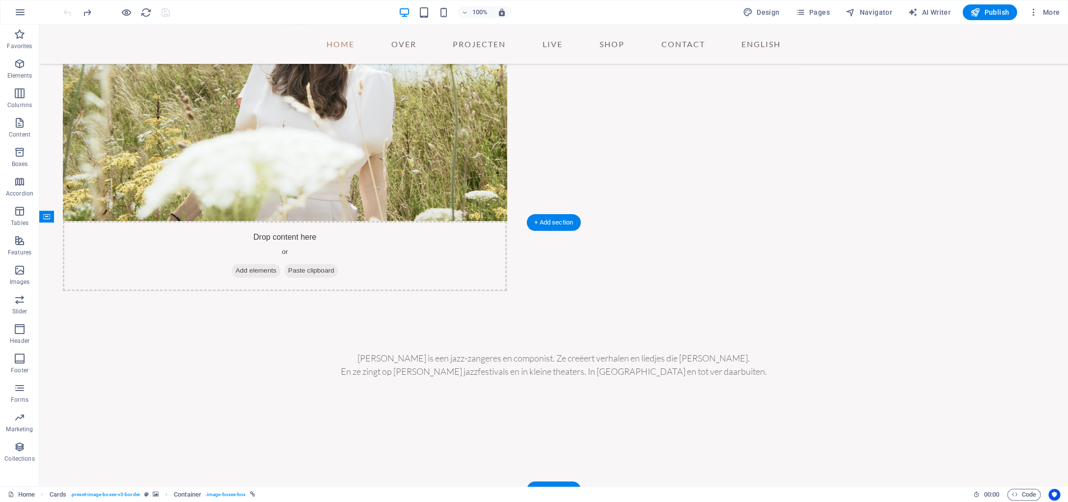
drag, startPoint x: 478, startPoint y: 250, endPoint x: 357, endPoint y: 231, distance: 122.4
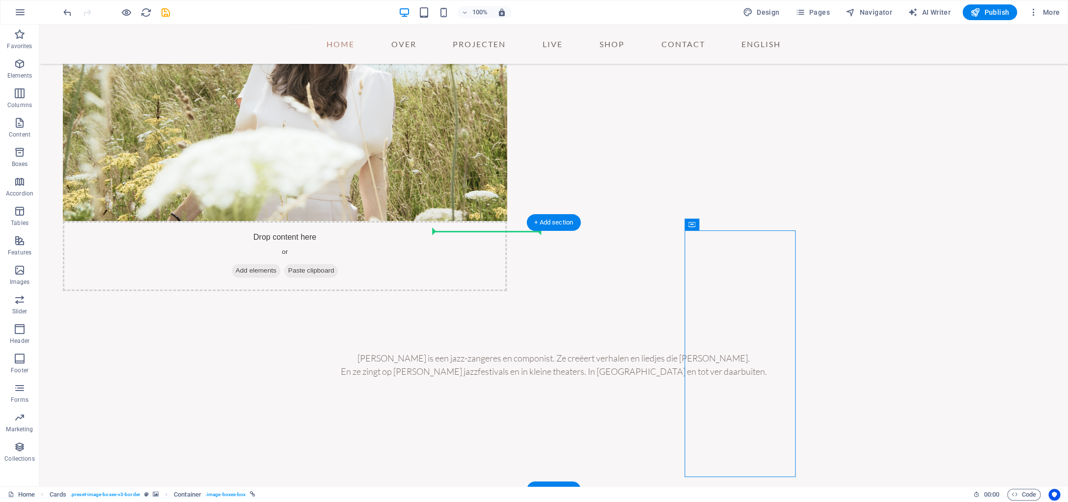
drag, startPoint x: 735, startPoint y: 250, endPoint x: 433, endPoint y: 237, distance: 302.7
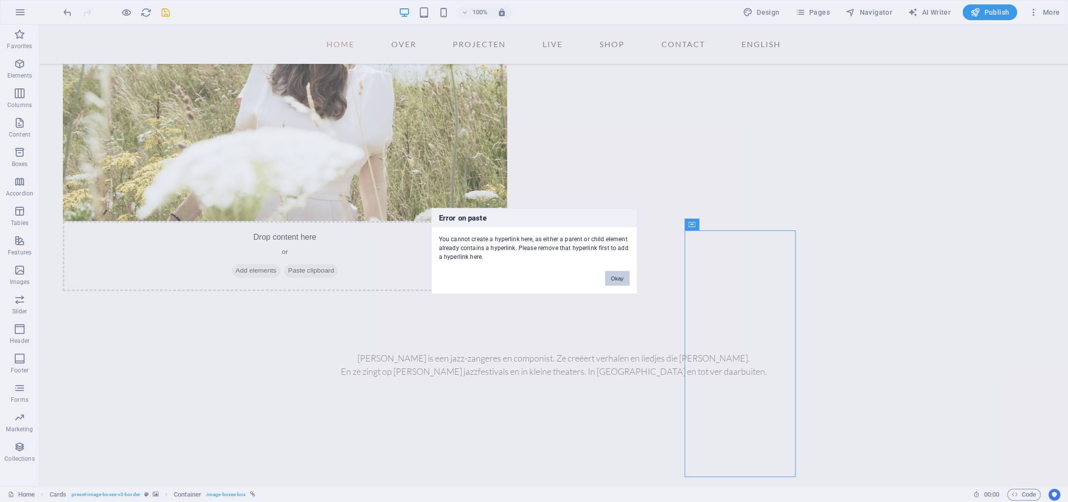
click at [627, 277] on button "Okay" at bounding box center [617, 278] width 25 height 15
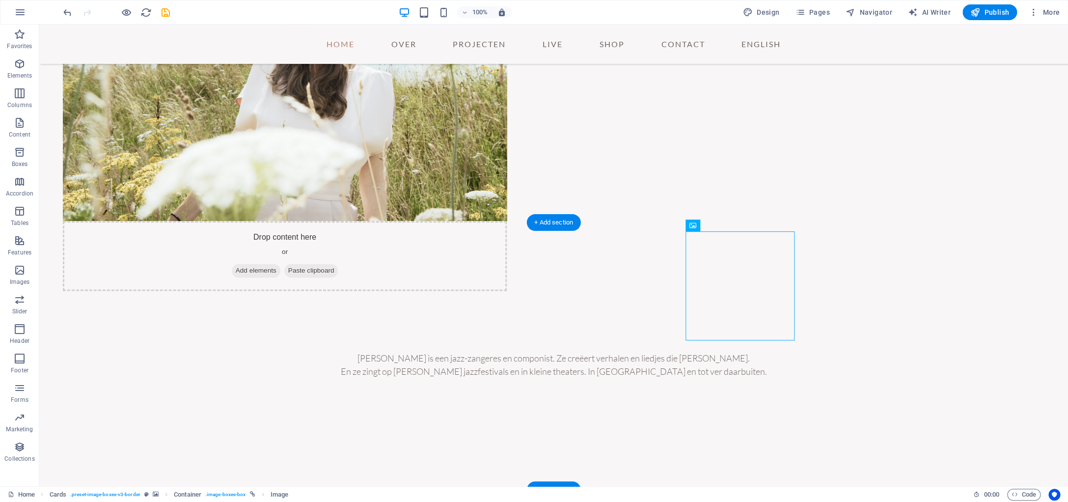
drag, startPoint x: 786, startPoint y: 284, endPoint x: 752, endPoint y: 269, distance: 37.4
drag, startPoint x: 742, startPoint y: 248, endPoint x: 435, endPoint y: 240, distance: 307.5
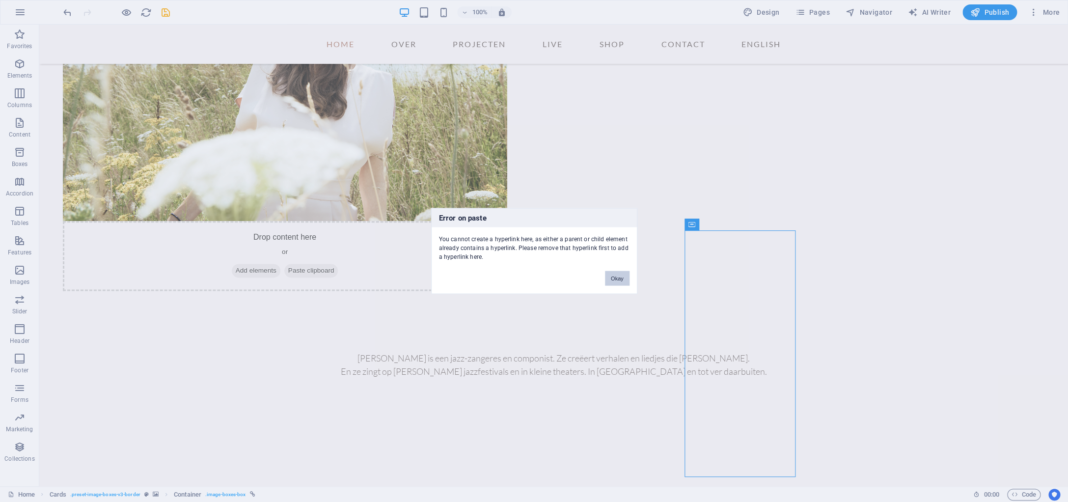
click at [625, 281] on button "Okay" at bounding box center [617, 278] width 25 height 15
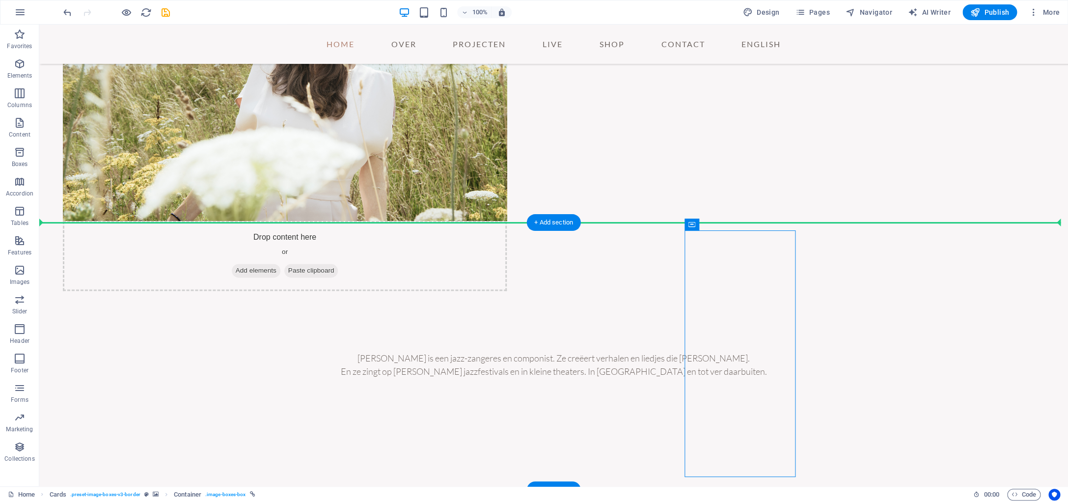
drag, startPoint x: 745, startPoint y: 250, endPoint x: 421, endPoint y: 263, distance: 324.3
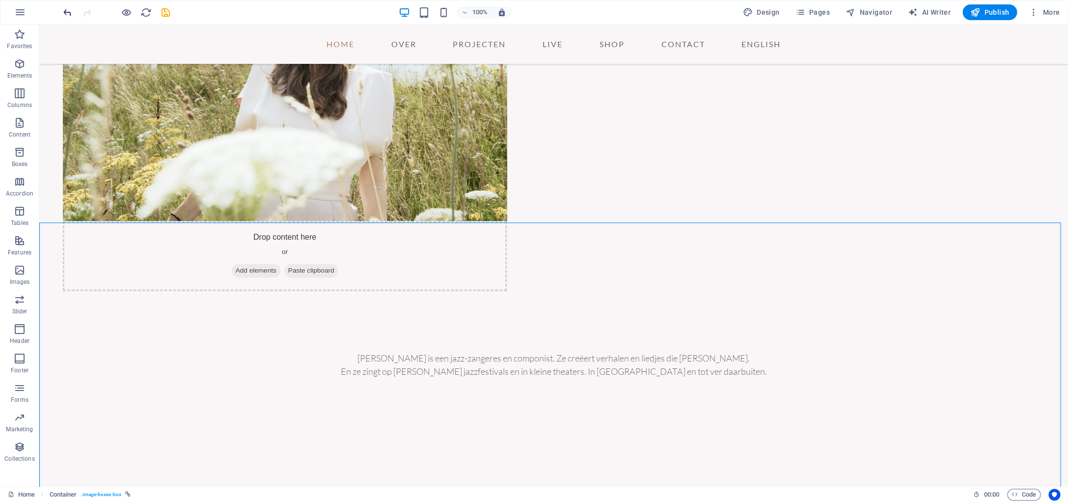
click at [64, 13] on icon "undo" at bounding box center [67, 12] width 11 height 11
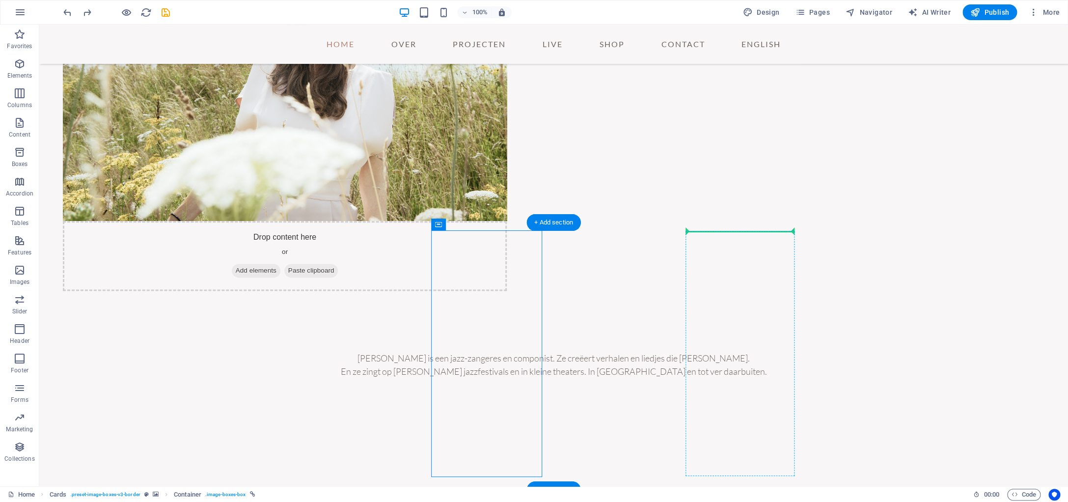
drag, startPoint x: 484, startPoint y: 251, endPoint x: 757, endPoint y: 247, distance: 272.5
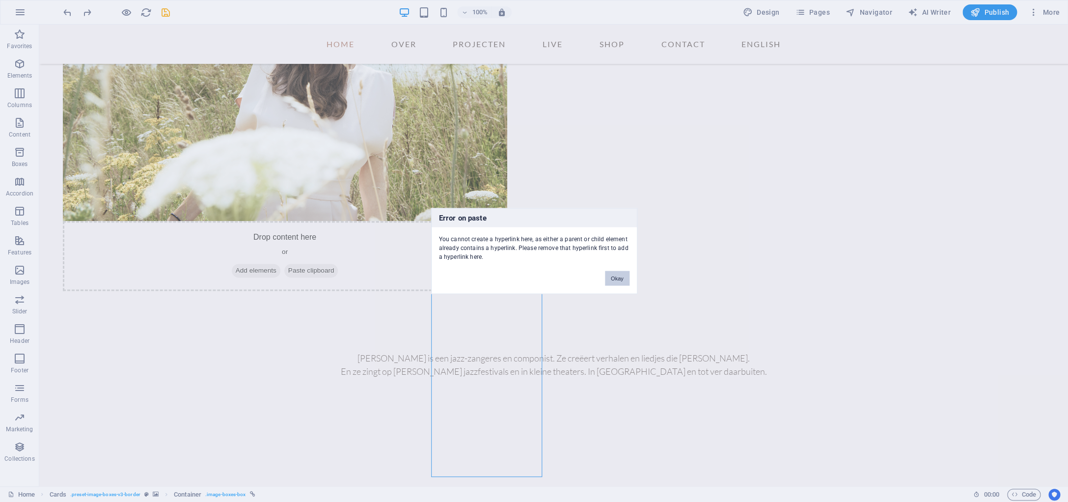
click at [607, 277] on button "Okay" at bounding box center [617, 278] width 25 height 15
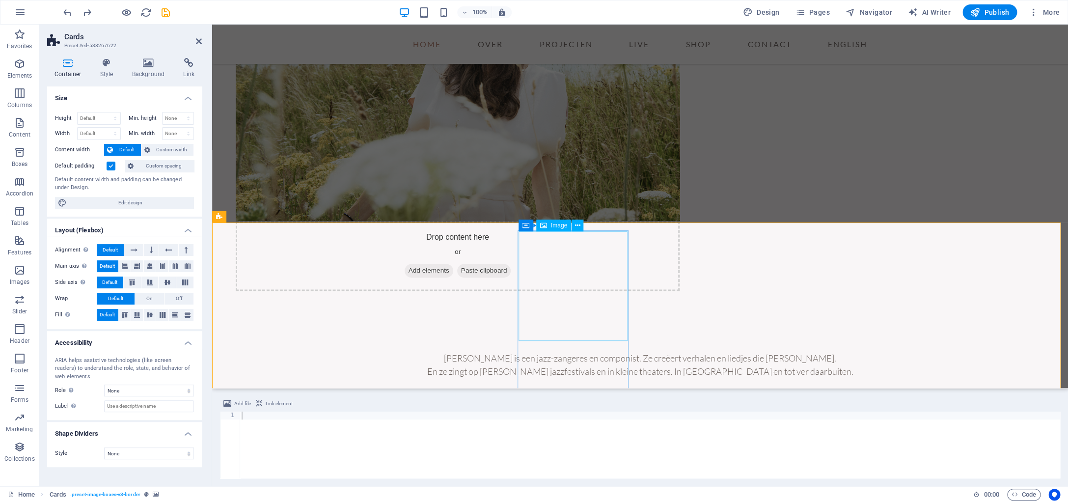
drag, startPoint x: 991, startPoint y: 249, endPoint x: 520, endPoint y: 239, distance: 470.9
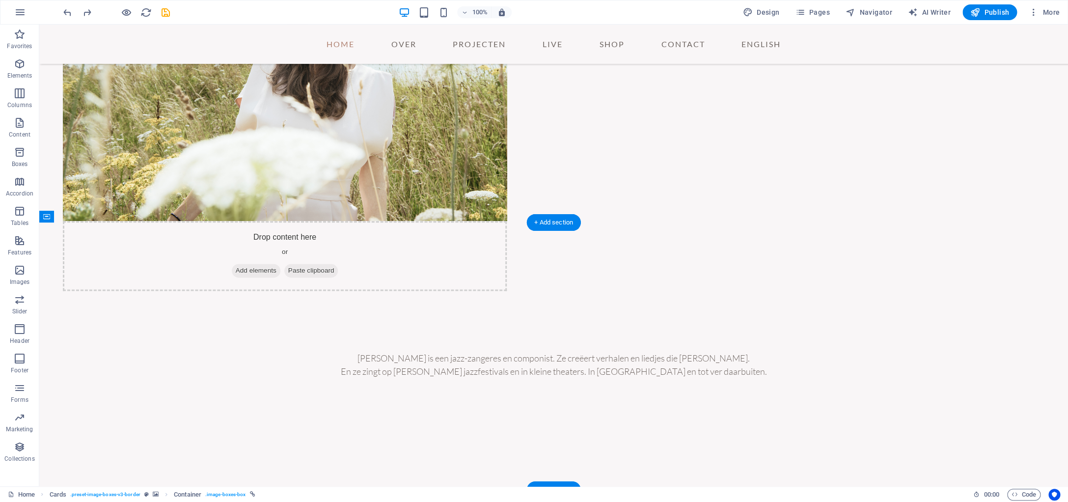
drag, startPoint x: 825, startPoint y: 249, endPoint x: 432, endPoint y: 247, distance: 393.3
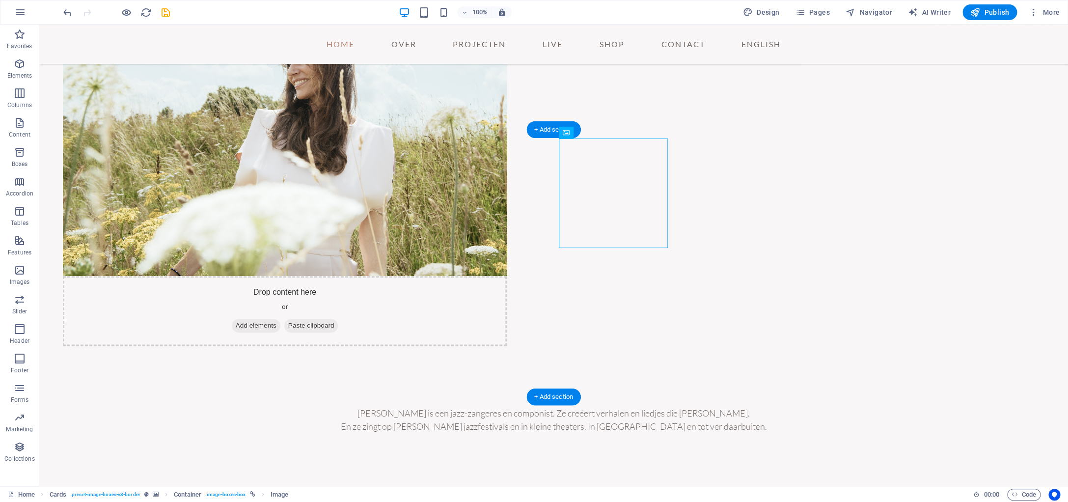
scroll to position [504, 0]
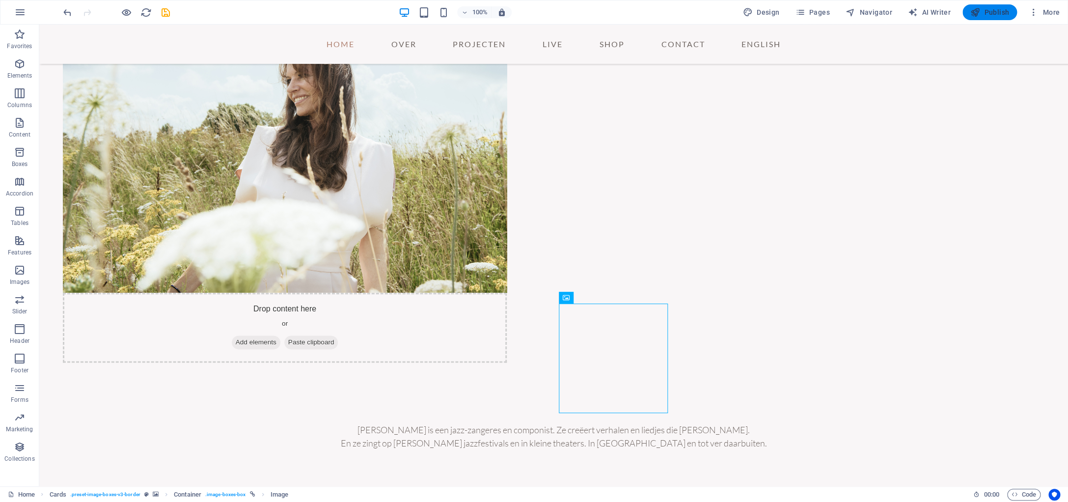
click at [989, 15] on span "Publish" at bounding box center [989, 12] width 39 height 10
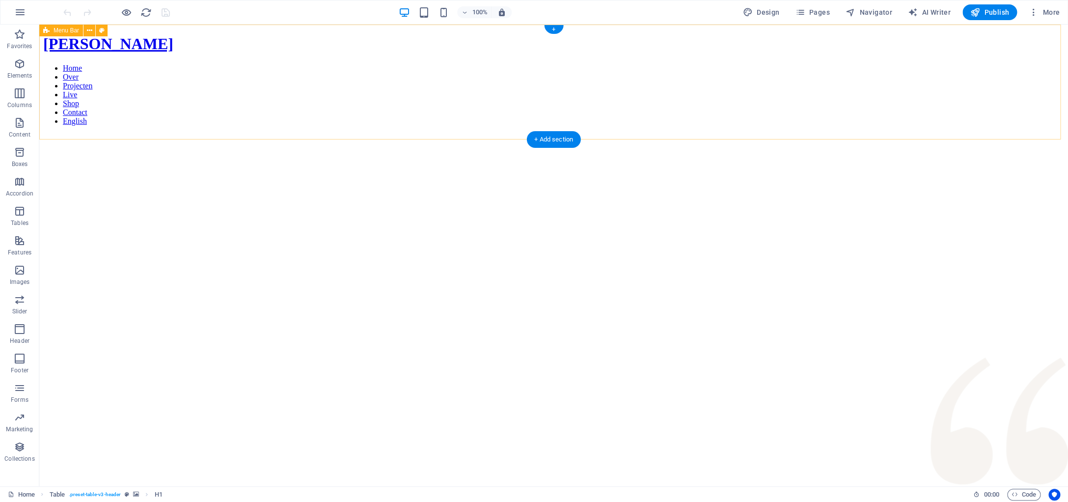
scroll to position [285, 0]
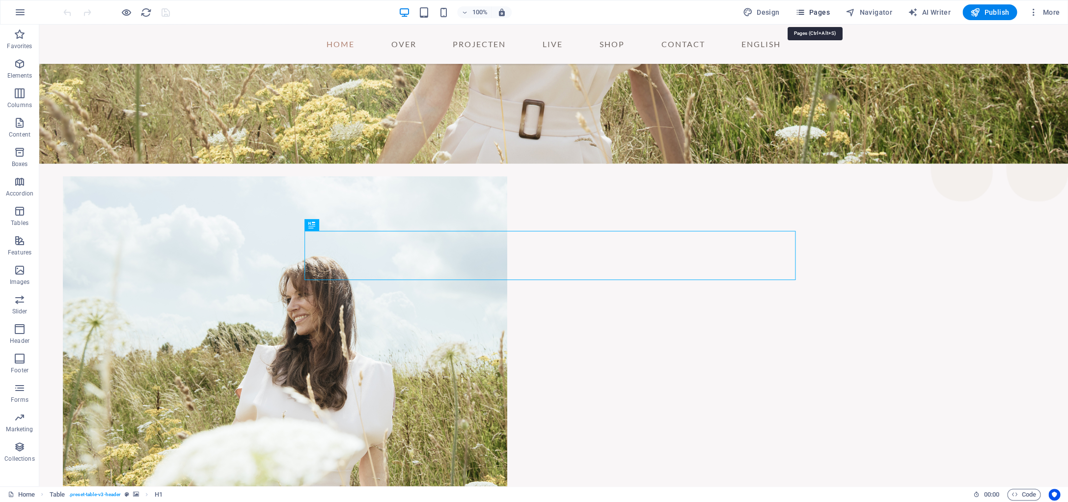
click at [819, 12] on span "Pages" at bounding box center [812, 12] width 34 height 10
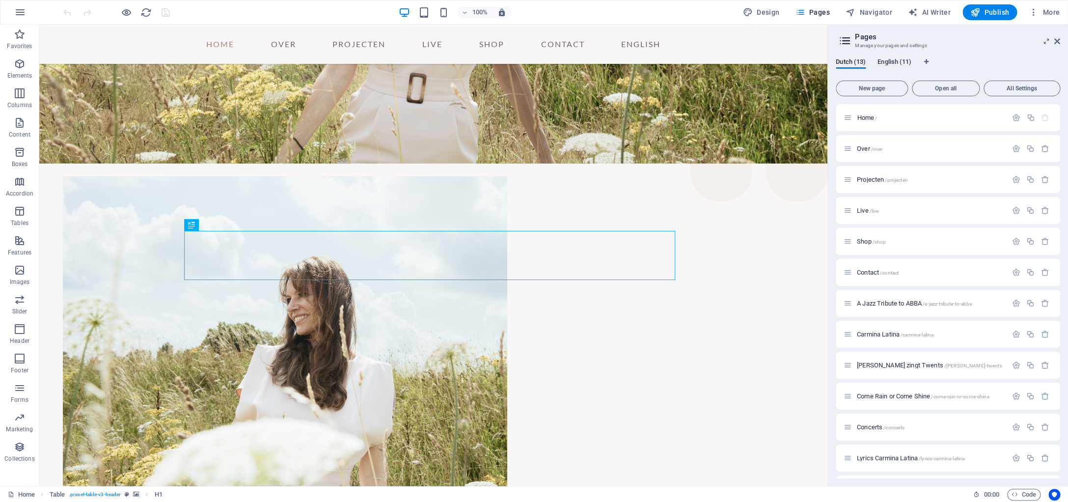
click at [896, 64] on span "English (11)" at bounding box center [894, 63] width 34 height 14
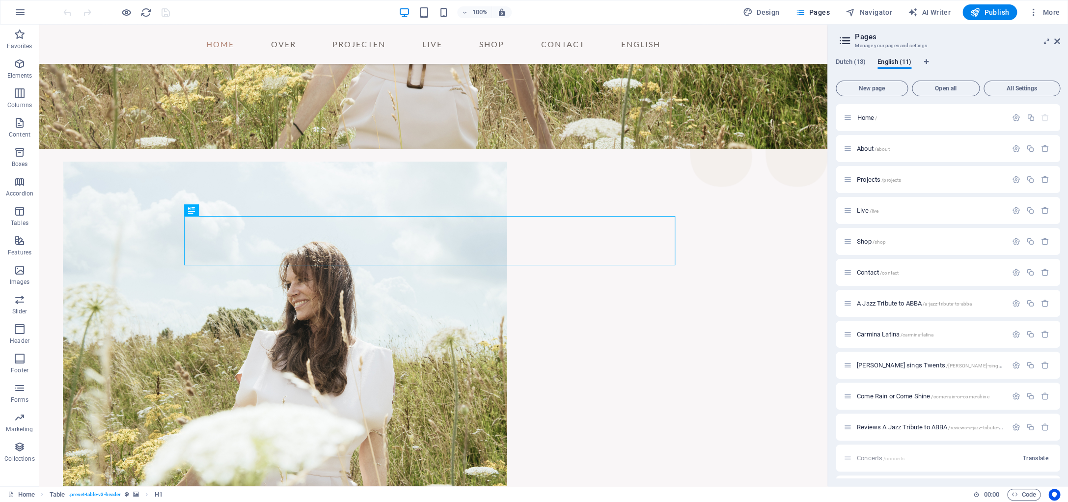
scroll to position [230, 0]
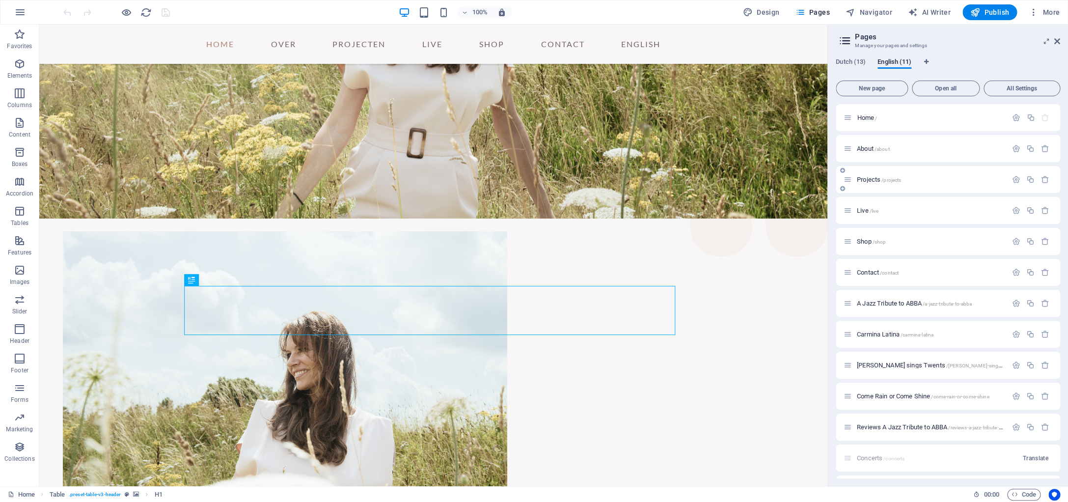
click at [867, 183] on span "Projects /projects" at bounding box center [879, 179] width 44 height 7
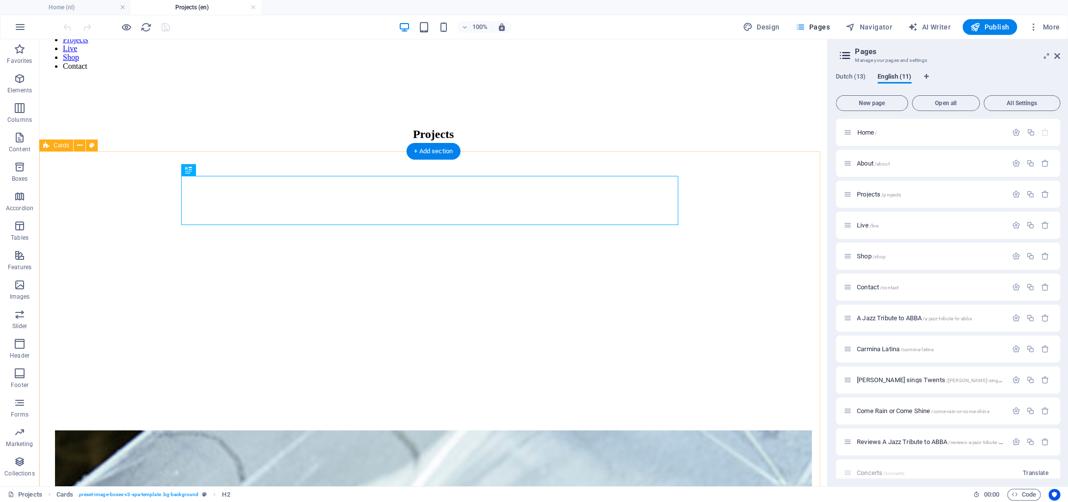
scroll to position [85, 0]
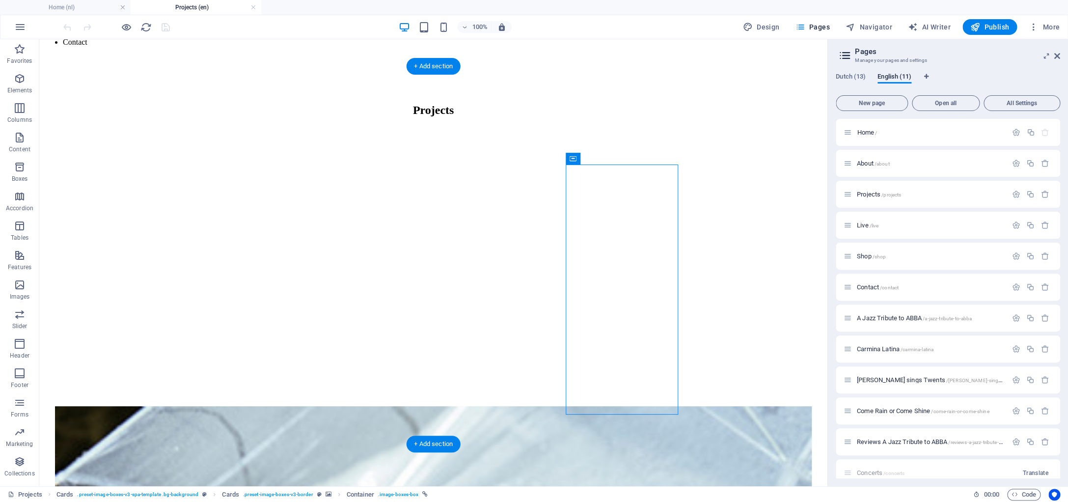
drag, startPoint x: 616, startPoint y: 199, endPoint x: 625, endPoint y: 201, distance: 9.1
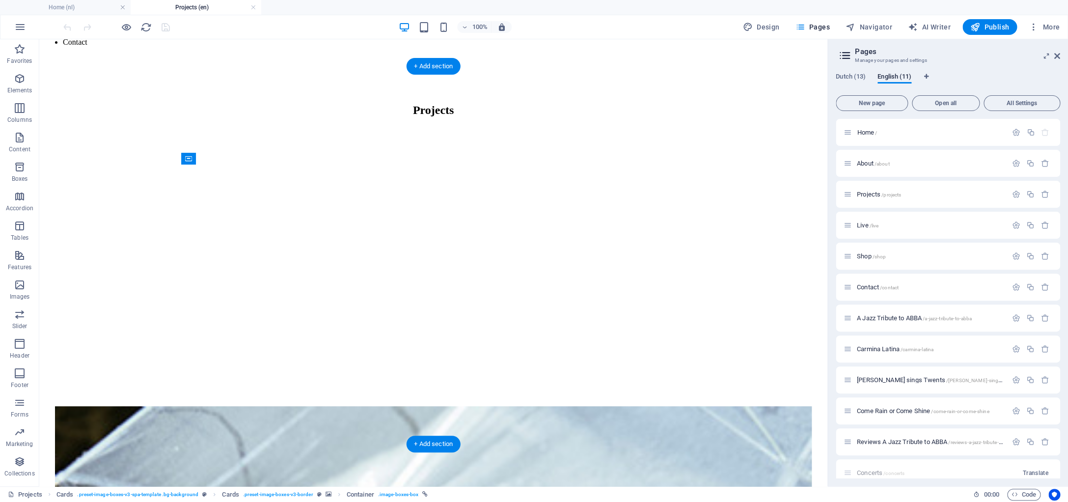
drag, startPoint x: 705, startPoint y: 197, endPoint x: 314, endPoint y: 165, distance: 392.1
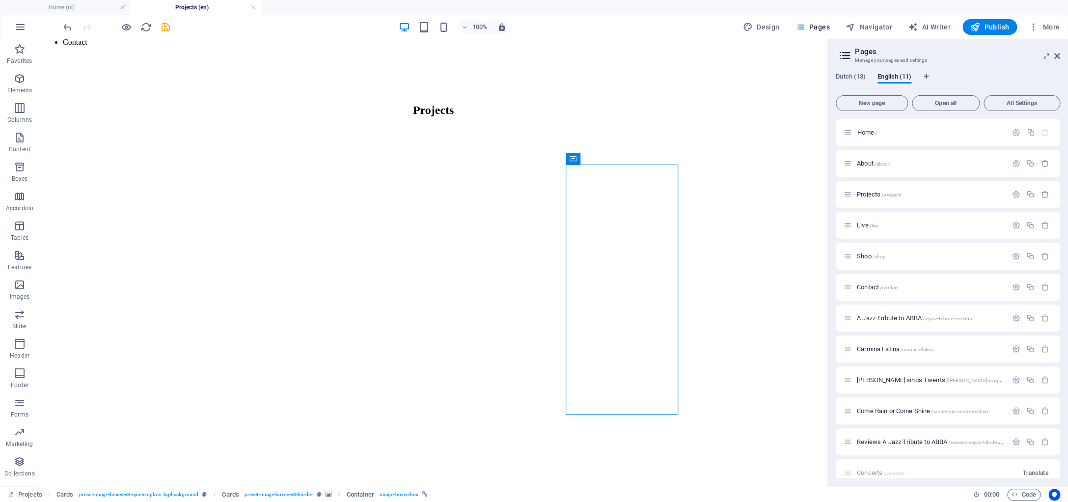
click at [586, 162] on div "Container" at bounding box center [577, 159] width 22 height 12
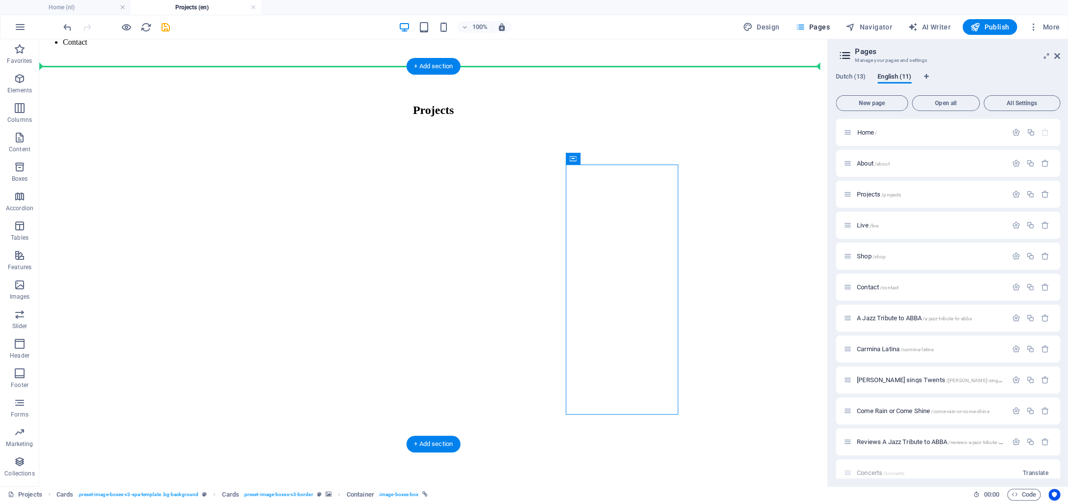
drag, startPoint x: 616, startPoint y: 198, endPoint x: 693, endPoint y: 181, distance: 79.5
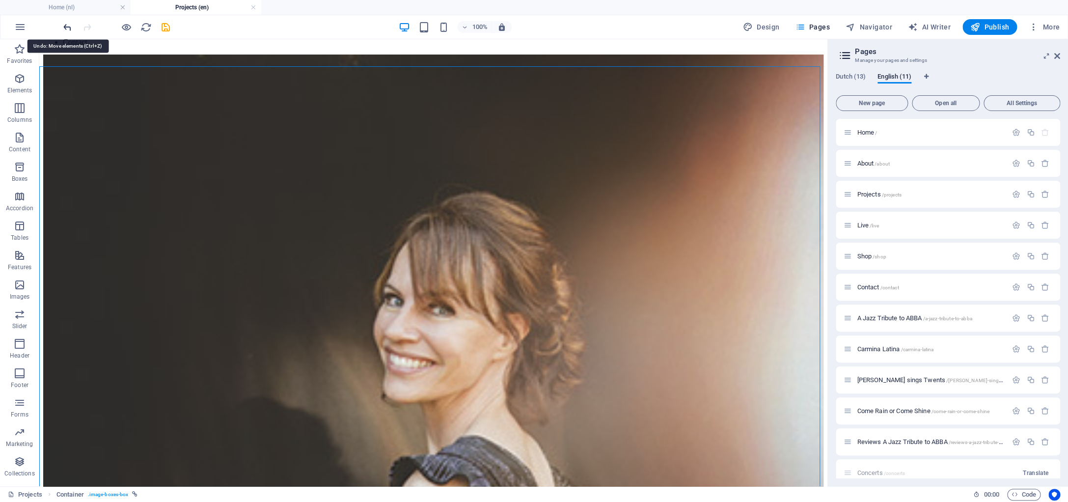
click at [69, 28] on icon "undo" at bounding box center [67, 27] width 11 height 11
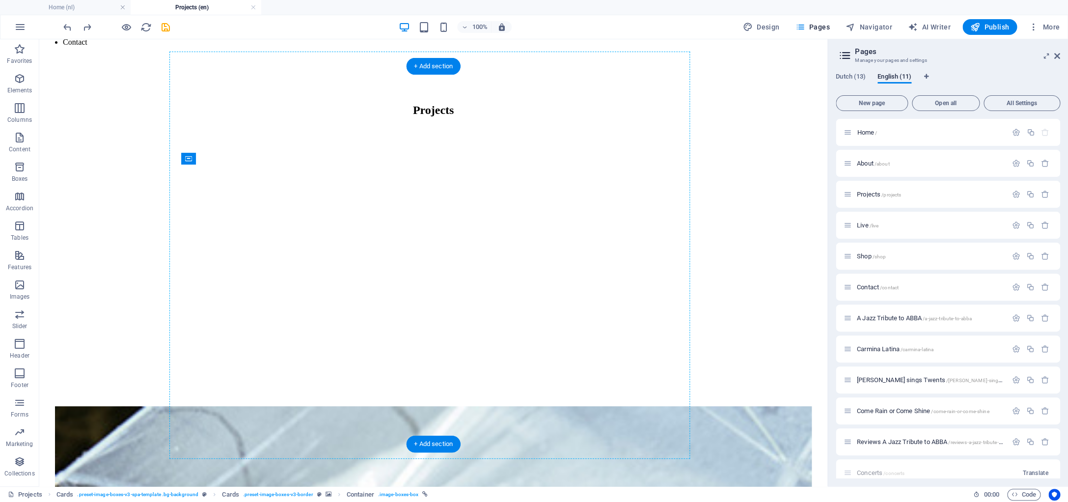
drag, startPoint x: 625, startPoint y: 198, endPoint x: 437, endPoint y: 322, distance: 224.7
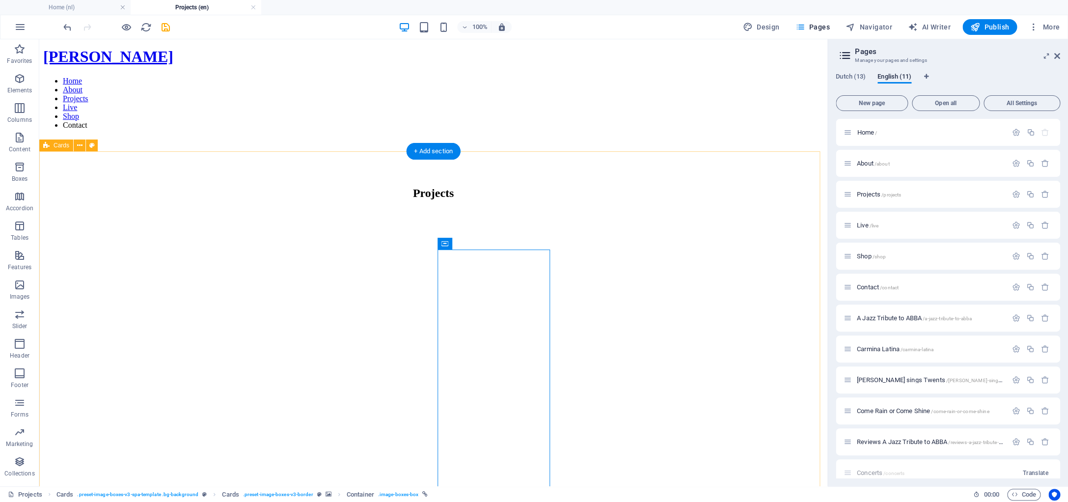
scroll to position [0, 0]
click at [988, 28] on span "Publish" at bounding box center [989, 27] width 39 height 10
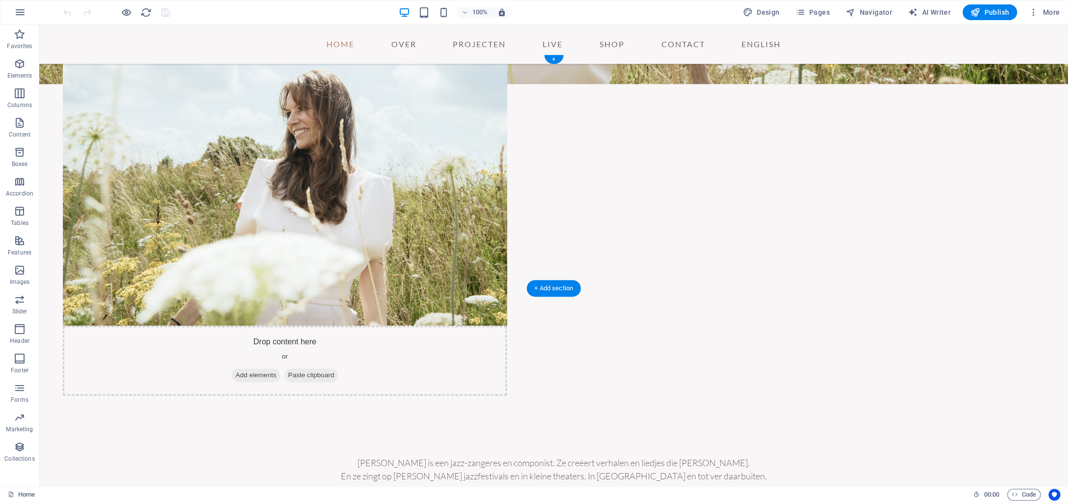
scroll to position [426, 0]
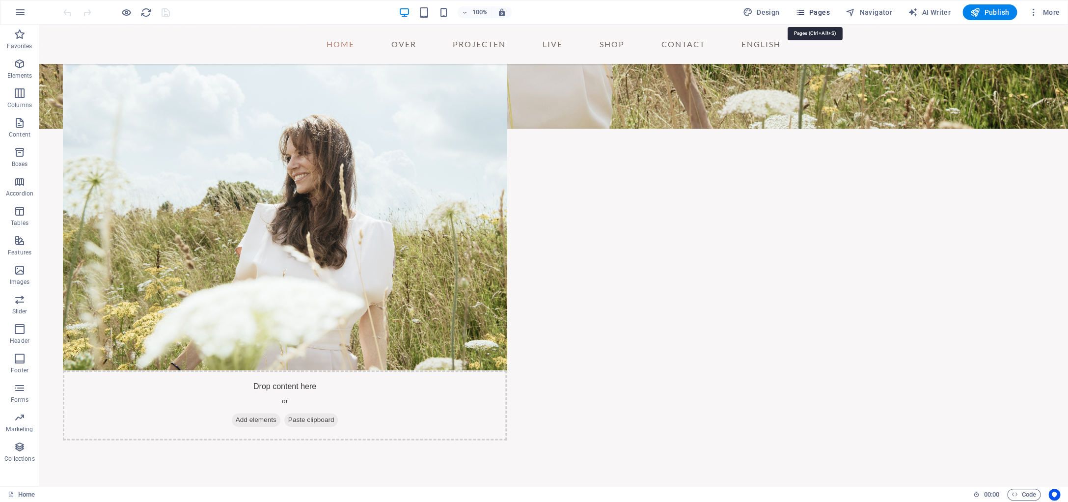
click at [825, 11] on span "Pages" at bounding box center [812, 12] width 34 height 10
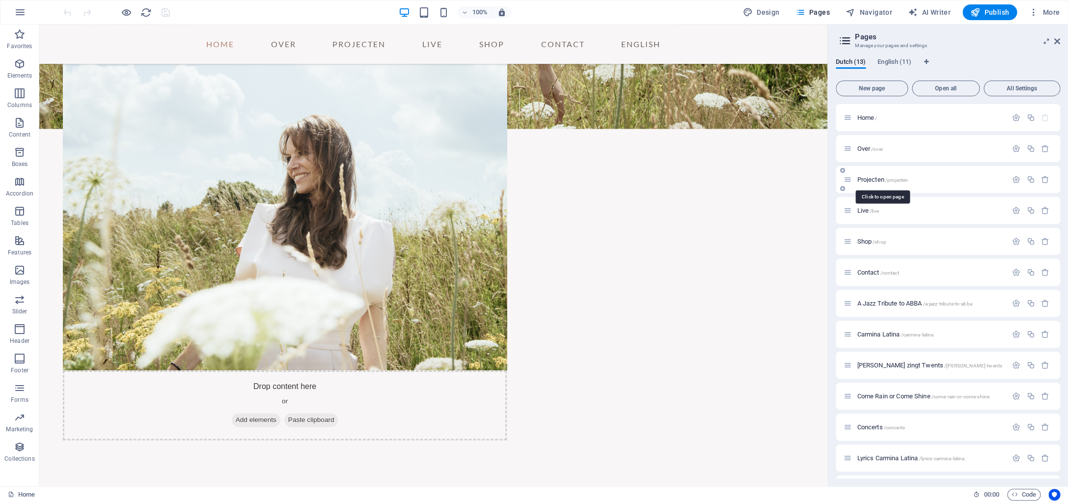
click at [866, 180] on span "Projecten /projecten" at bounding box center [882, 179] width 51 height 7
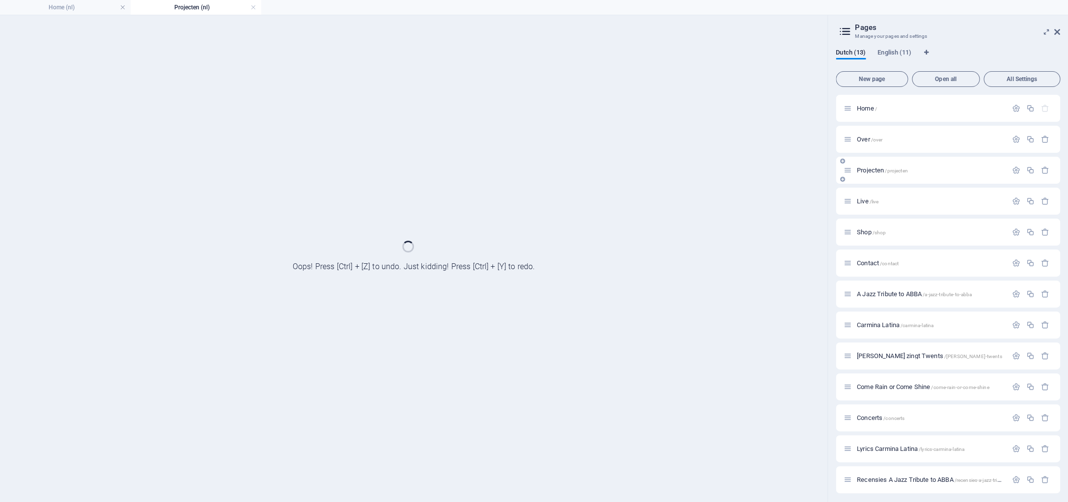
scroll to position [0, 0]
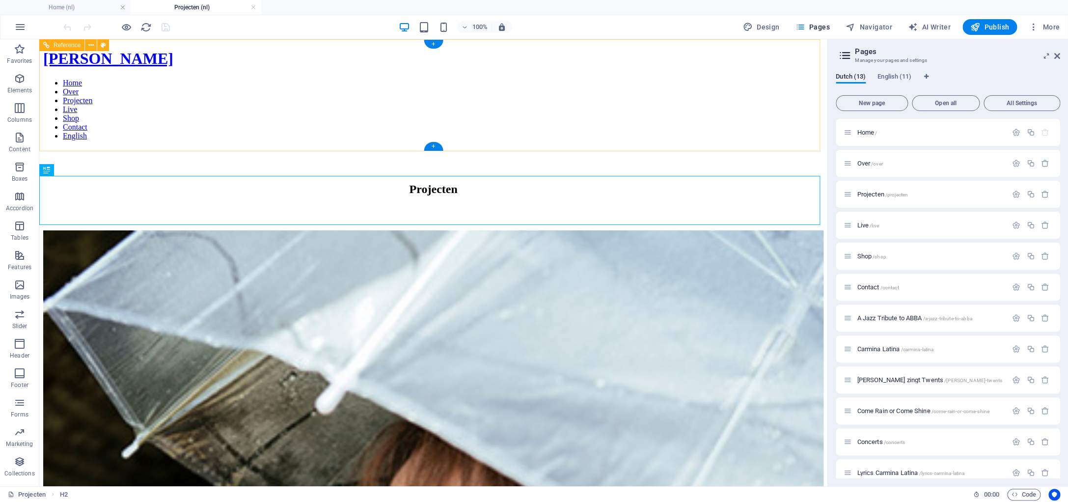
click at [220, 133] on nav "Home Over Projecten Live Shop Contact English" at bounding box center [433, 110] width 780 height 62
click at [862, 135] on span "Home /" at bounding box center [867, 132] width 20 height 7
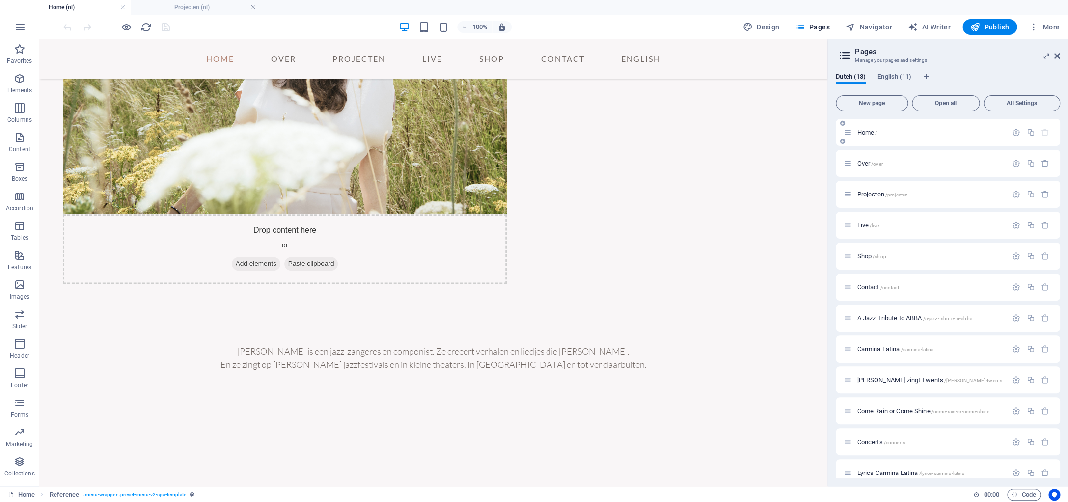
scroll to position [595, 0]
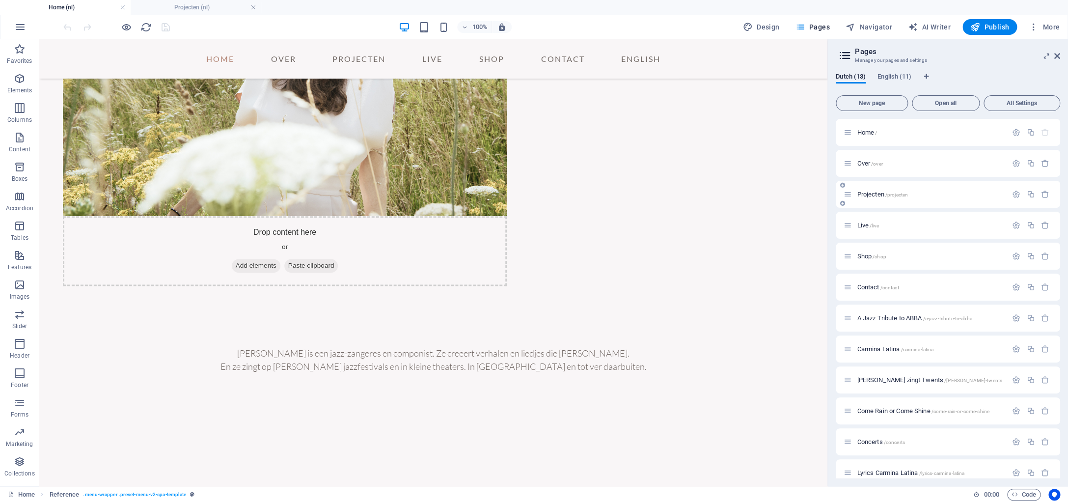
click at [867, 195] on span "Projecten /projecten" at bounding box center [882, 193] width 51 height 7
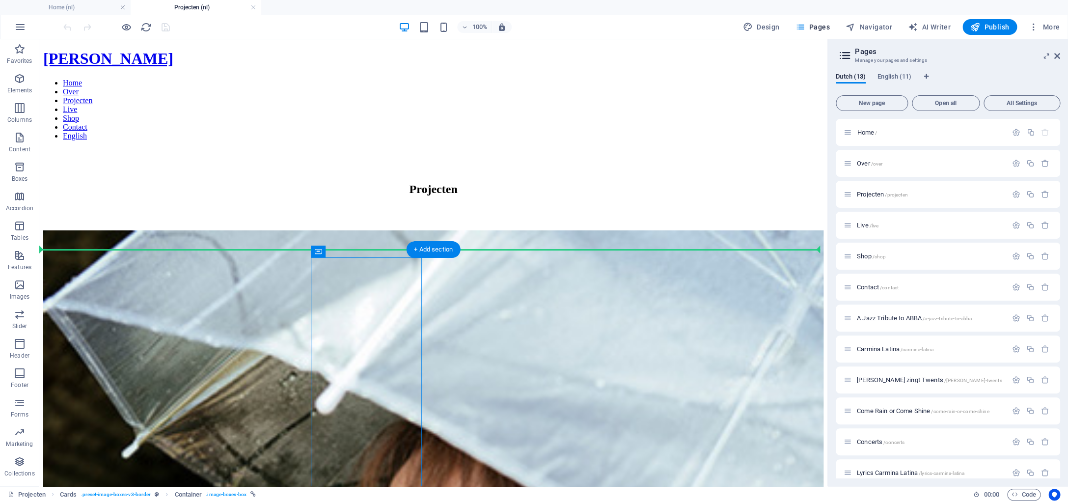
drag, startPoint x: 447, startPoint y: 292, endPoint x: 260, endPoint y: 284, distance: 187.2
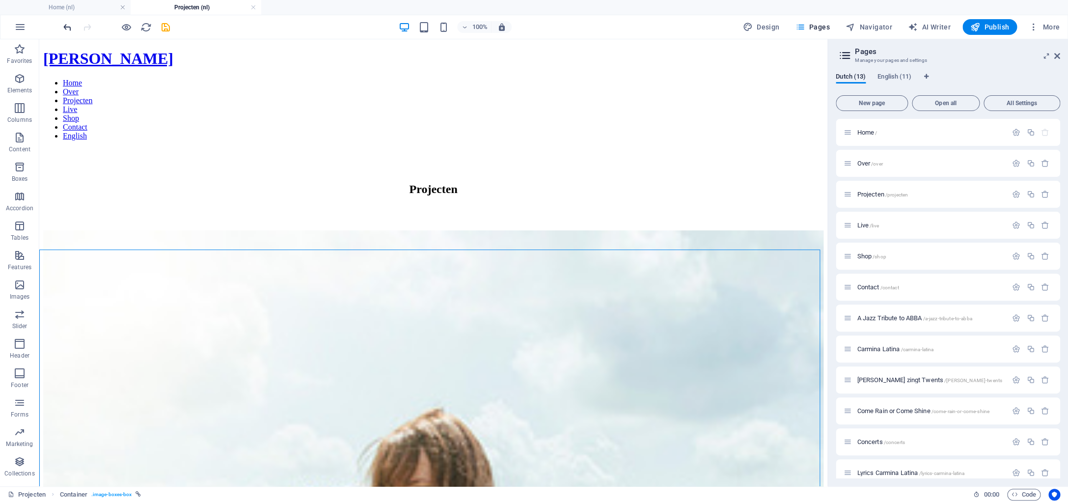
click at [73, 29] on span "undo" at bounding box center [67, 27] width 12 height 11
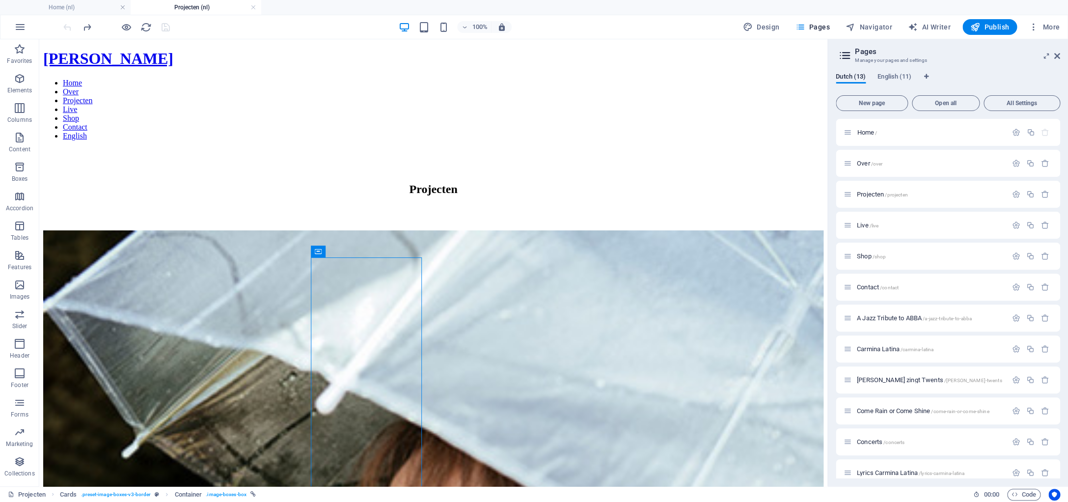
drag, startPoint x: 322, startPoint y: 253, endPoint x: 296, endPoint y: 210, distance: 50.0
click at [315, 253] on div "Container" at bounding box center [318, 251] width 15 height 12
drag, startPoint x: 451, startPoint y: 290, endPoint x: 377, endPoint y: 263, distance: 79.5
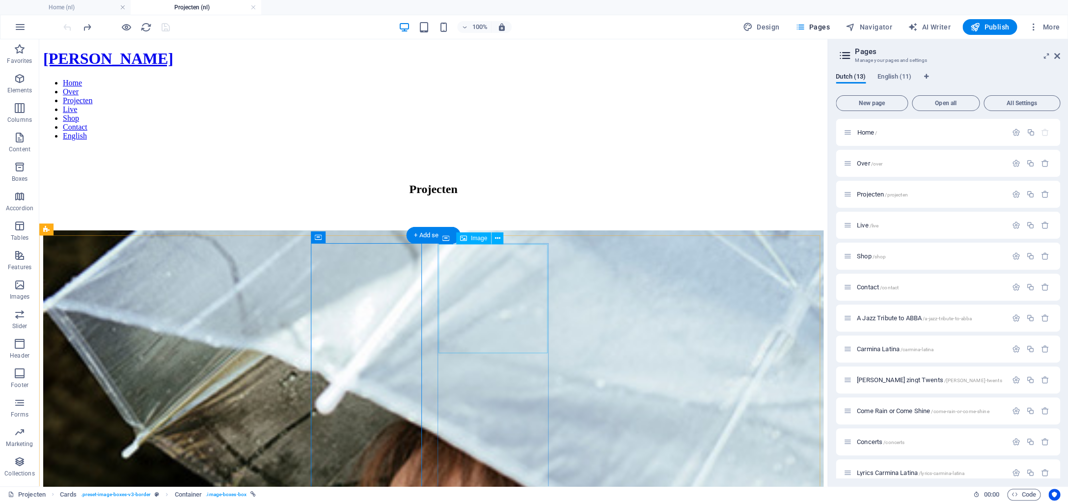
scroll to position [39, 0]
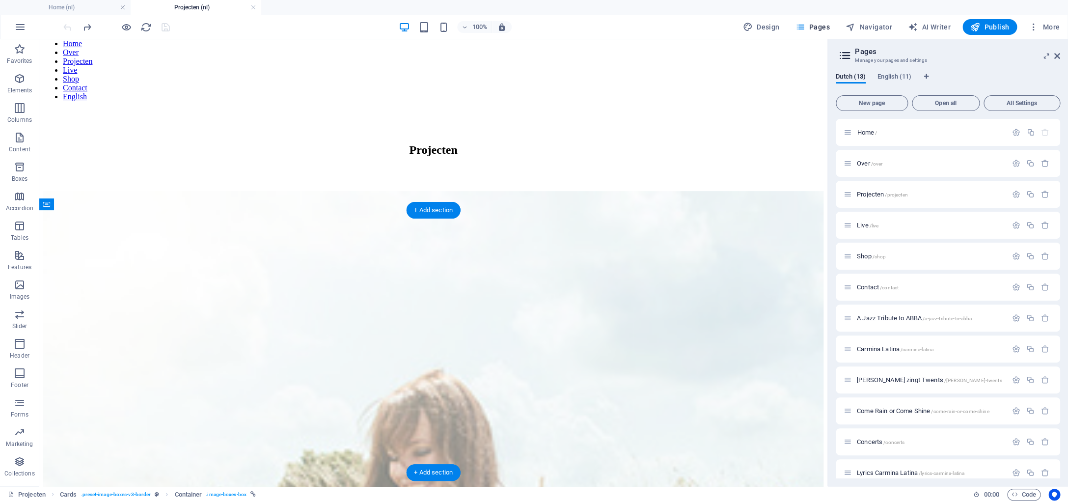
drag, startPoint x: 305, startPoint y: 213, endPoint x: 185, endPoint y: 365, distance: 194.1
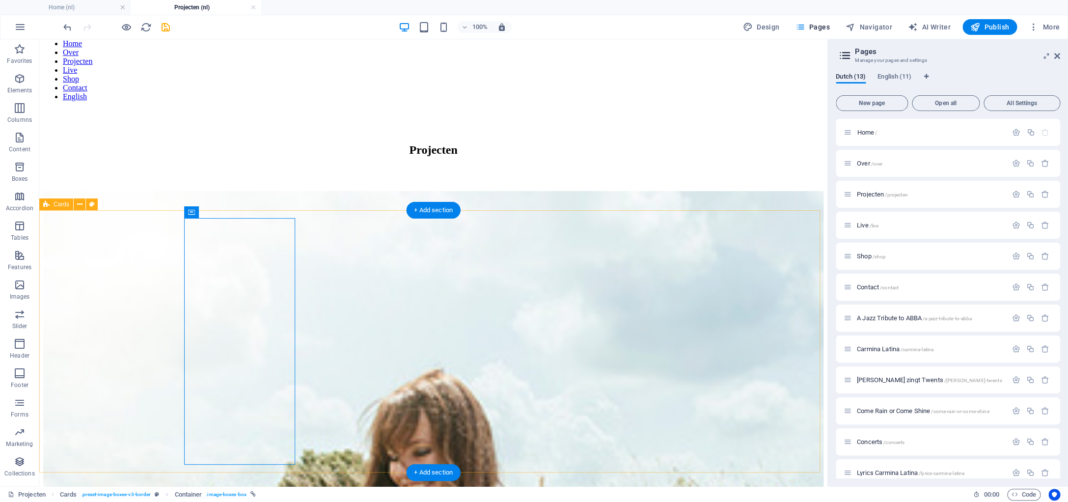
drag, startPoint x: 615, startPoint y: 253, endPoint x: 307, endPoint y: 216, distance: 309.6
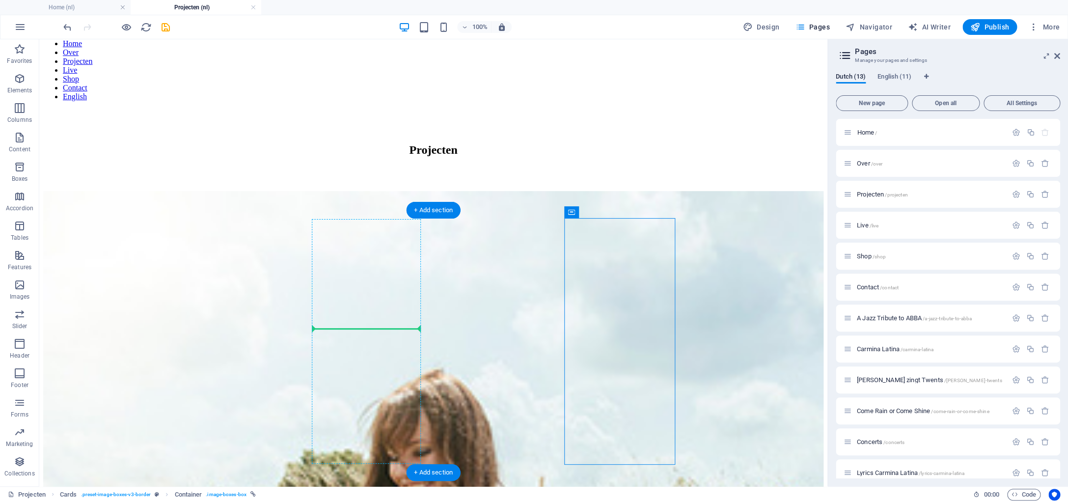
drag, startPoint x: 622, startPoint y: 251, endPoint x: 313, endPoint y: 328, distance: 318.9
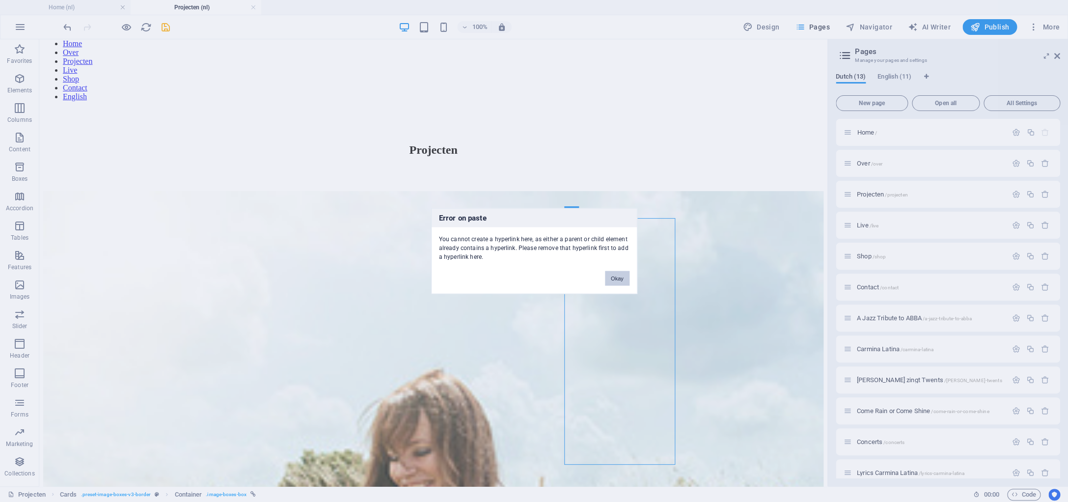
click at [624, 279] on button "Okay" at bounding box center [617, 278] width 25 height 15
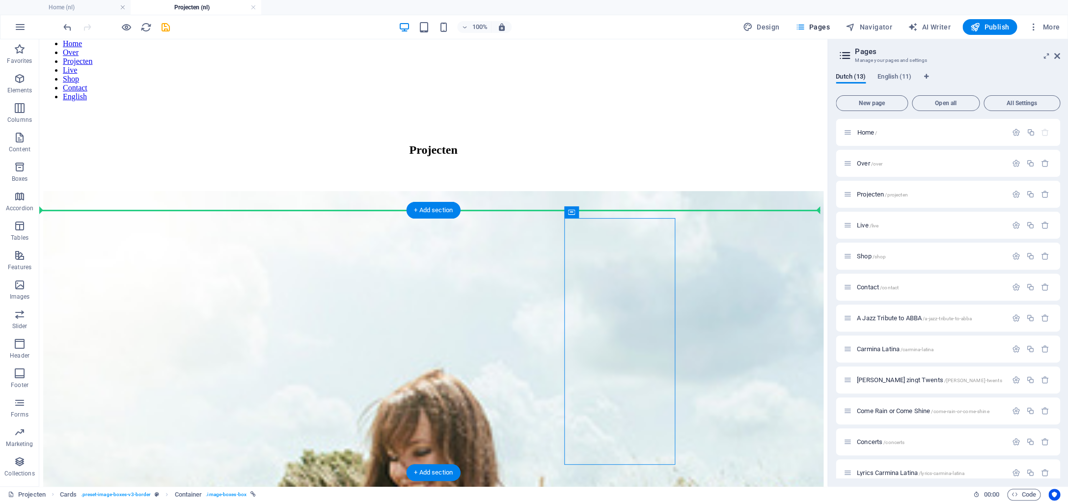
drag, startPoint x: 617, startPoint y: 253, endPoint x: 304, endPoint y: 274, distance: 313.9
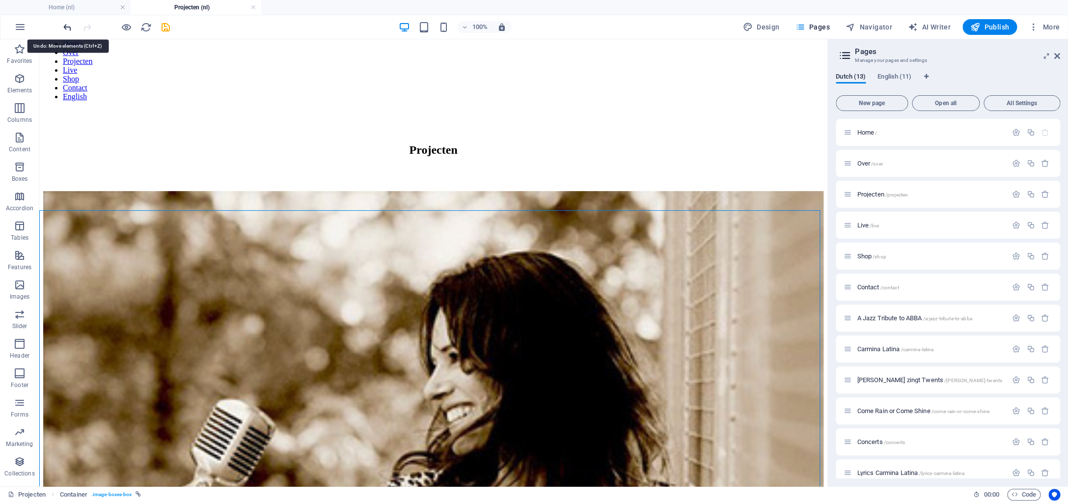
click at [68, 28] on icon "undo" at bounding box center [67, 27] width 11 height 11
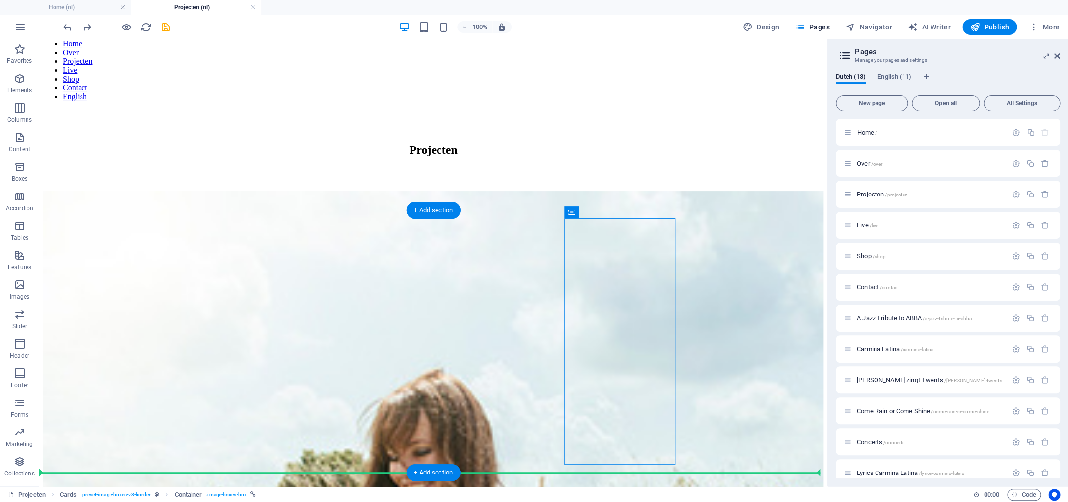
drag, startPoint x: 632, startPoint y: 252, endPoint x: 334, endPoint y: 344, distance: 311.7
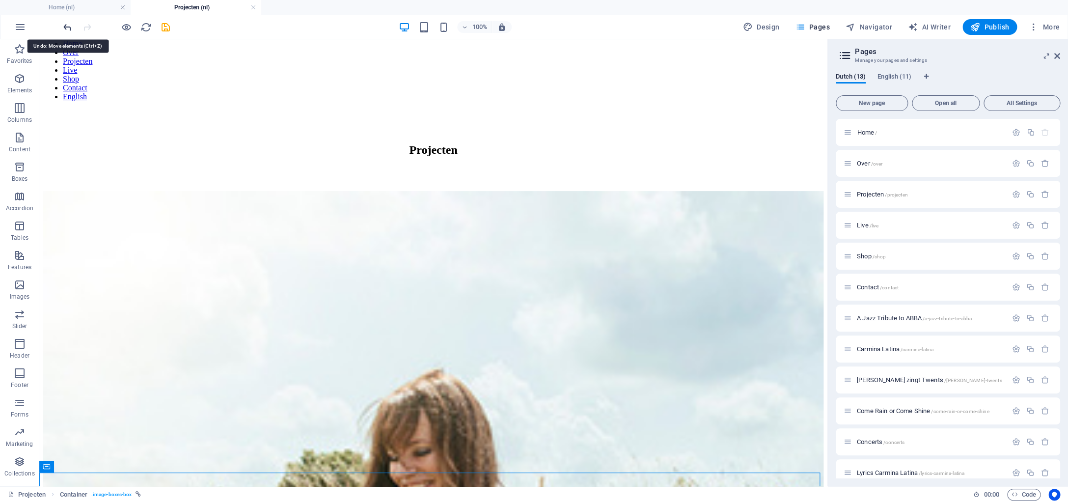
click at [69, 28] on icon "undo" at bounding box center [67, 27] width 11 height 11
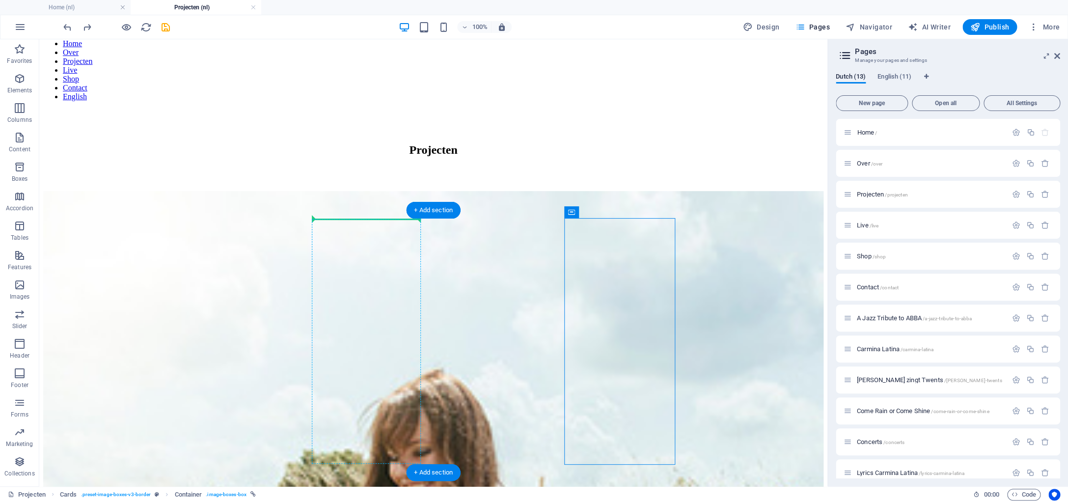
drag, startPoint x: 629, startPoint y: 251, endPoint x: 339, endPoint y: 219, distance: 292.4
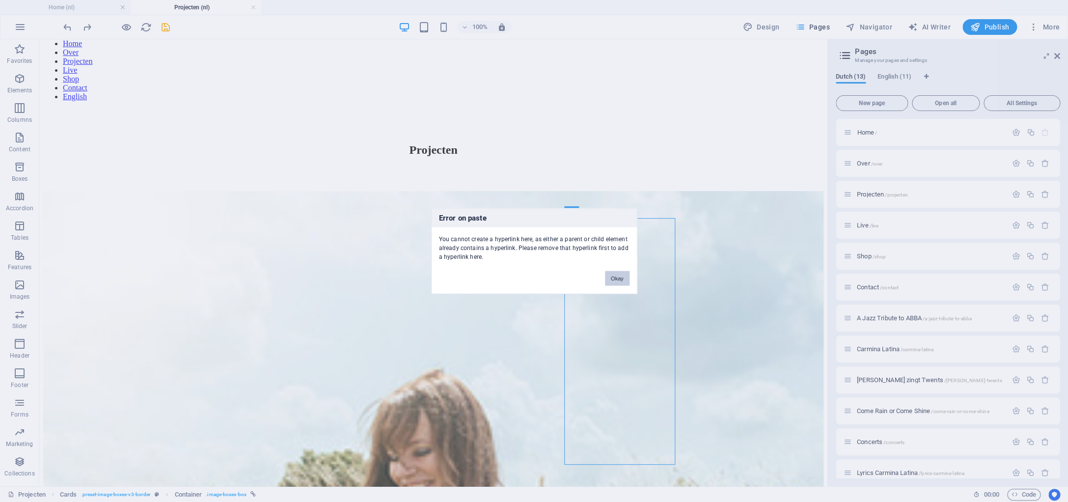
drag, startPoint x: 615, startPoint y: 279, endPoint x: 536, endPoint y: 243, distance: 87.0
click at [615, 279] on button "Okay" at bounding box center [617, 278] width 25 height 15
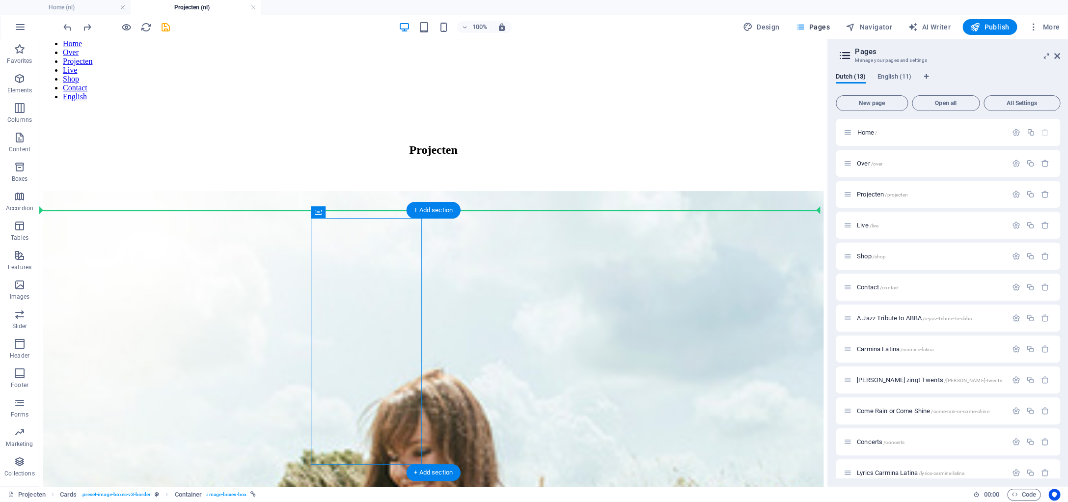
drag, startPoint x: 357, startPoint y: 253, endPoint x: 653, endPoint y: 305, distance: 300.0
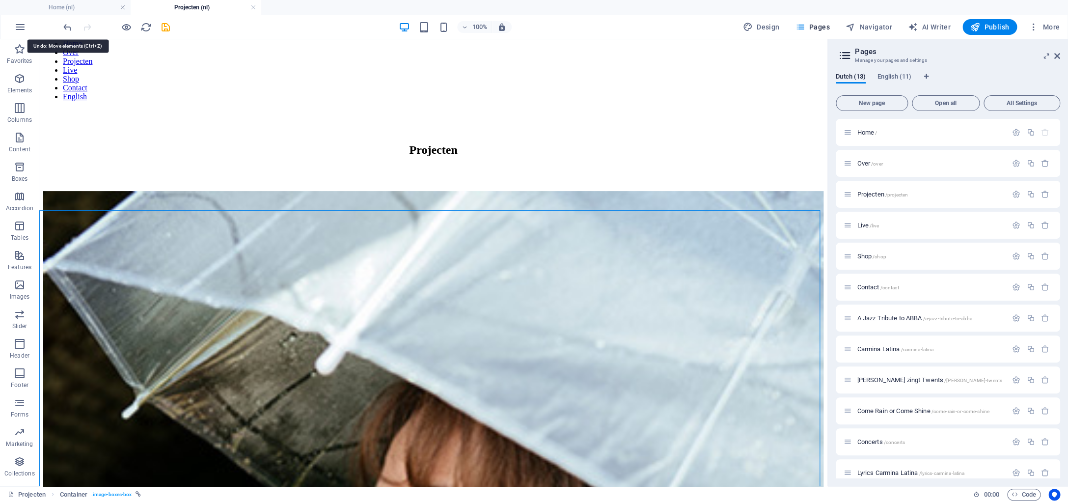
drag, startPoint x: 67, startPoint y: 26, endPoint x: 83, endPoint y: 31, distance: 17.1
click at [67, 27] on icon "undo" at bounding box center [67, 27] width 11 height 11
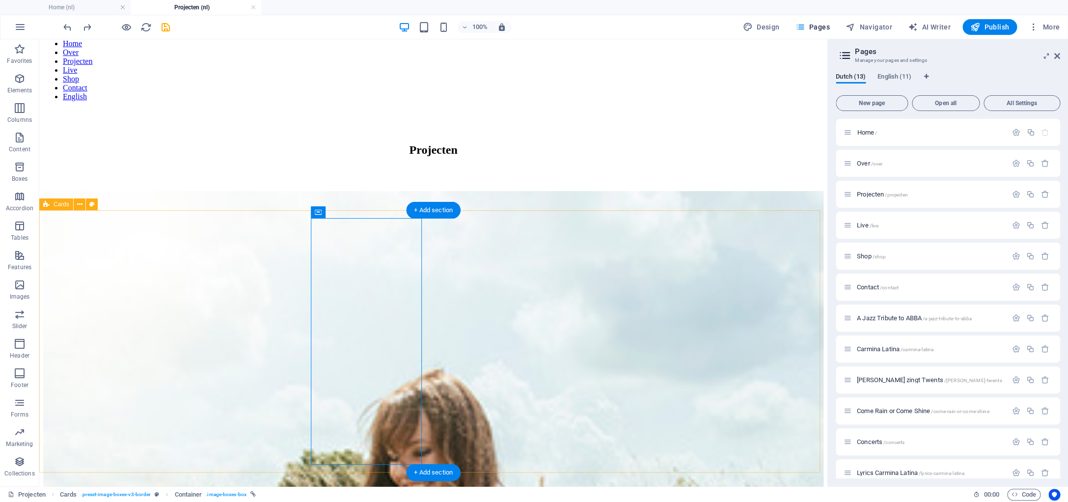
drag, startPoint x: 617, startPoint y: 251, endPoint x: 305, endPoint y: 227, distance: 312.7
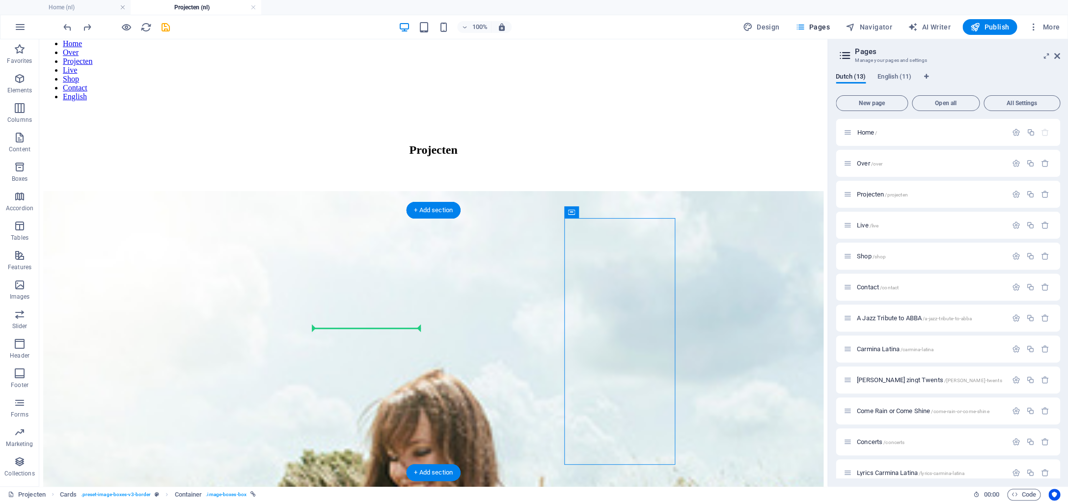
drag, startPoint x: 708, startPoint y: 250, endPoint x: 312, endPoint y: 303, distance: 400.2
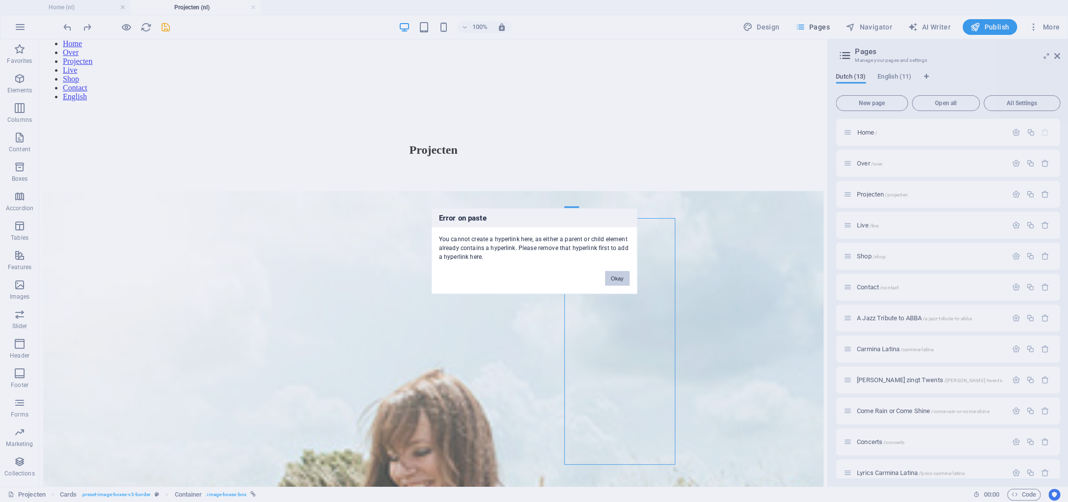
click at [628, 273] on button "Okay" at bounding box center [617, 278] width 25 height 15
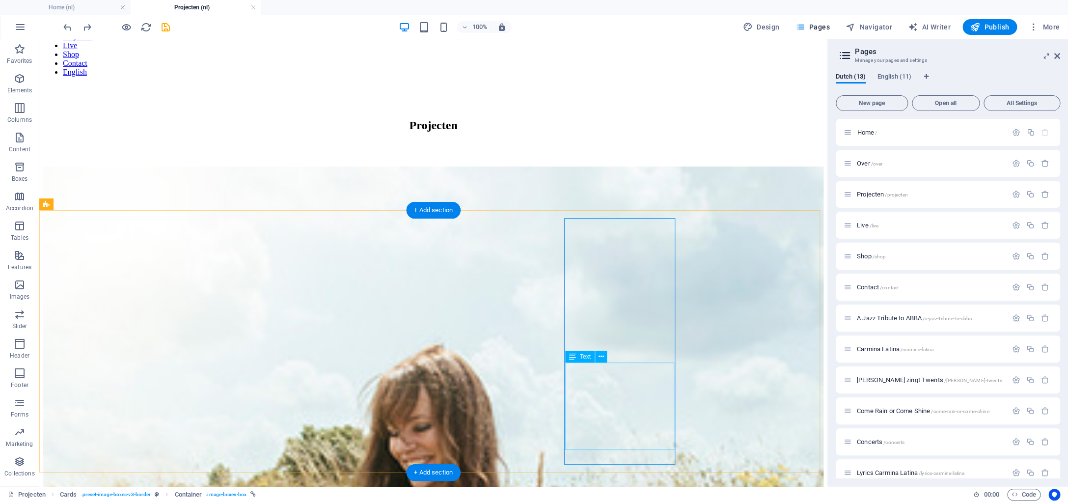
scroll to position [68, 0]
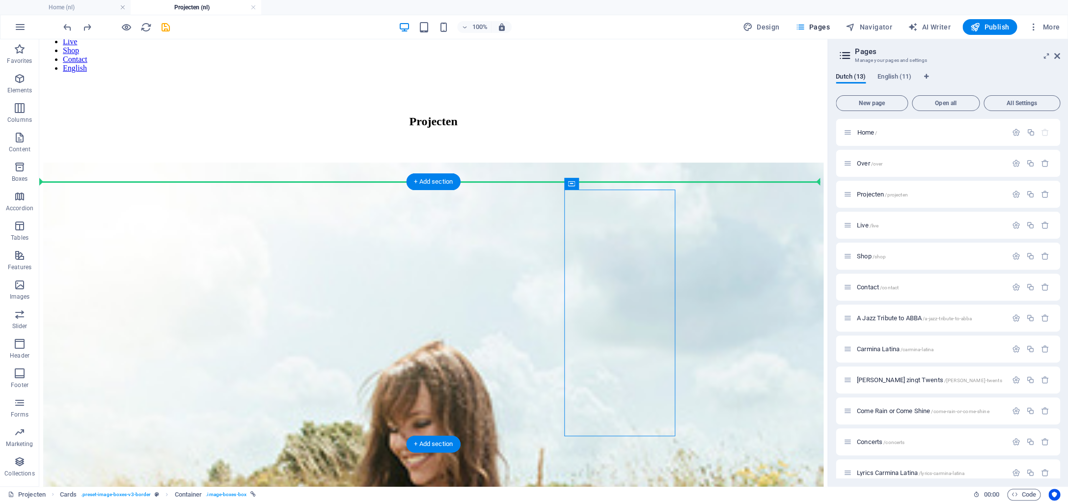
drag, startPoint x: 635, startPoint y: 225, endPoint x: 305, endPoint y: 252, distance: 331.0
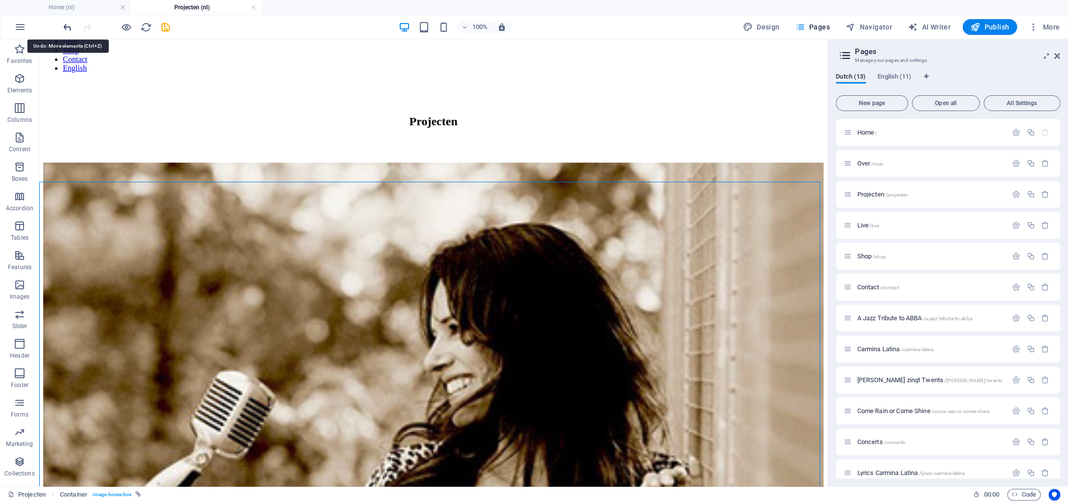
click at [65, 26] on icon "undo" at bounding box center [67, 27] width 11 height 11
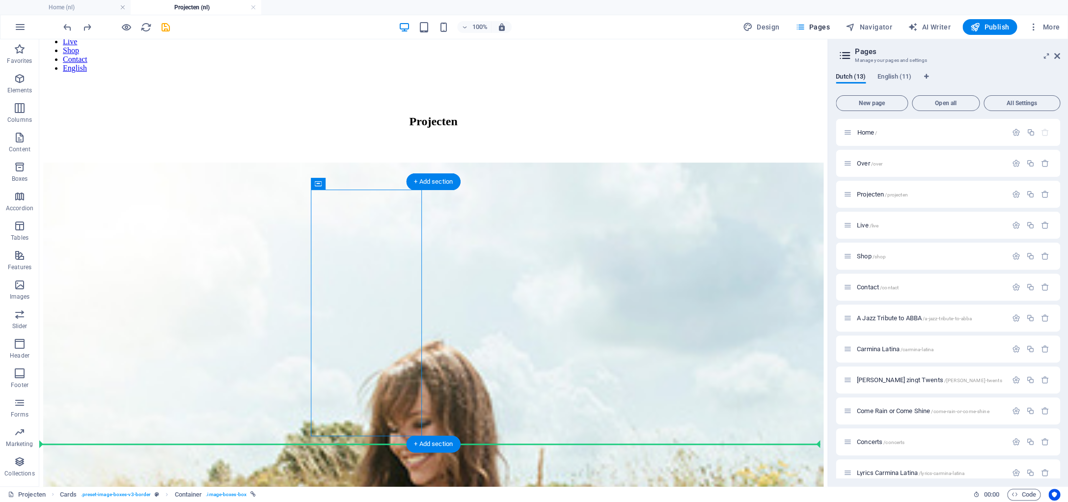
drag, startPoint x: 446, startPoint y: 224, endPoint x: 680, endPoint y: 336, distance: 259.3
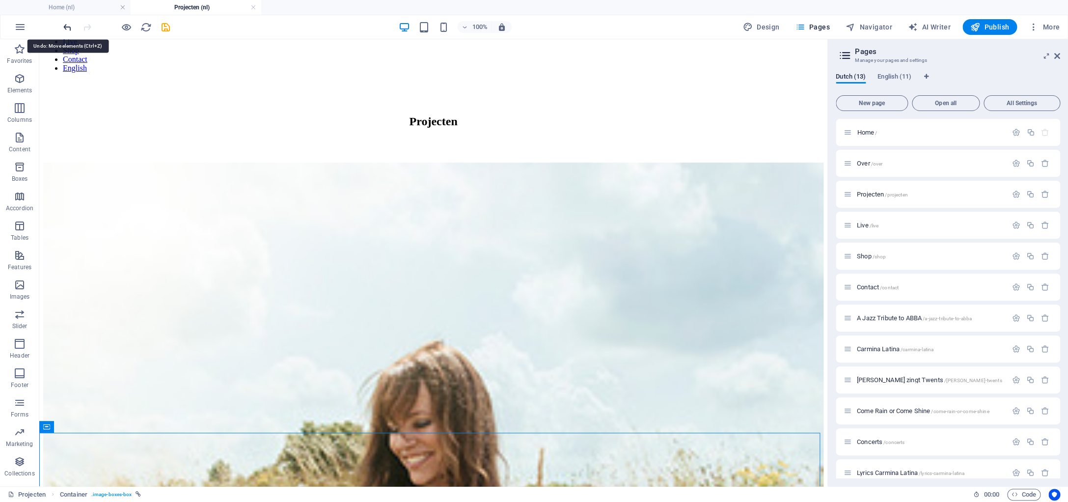
click at [71, 30] on icon "undo" at bounding box center [67, 27] width 11 height 11
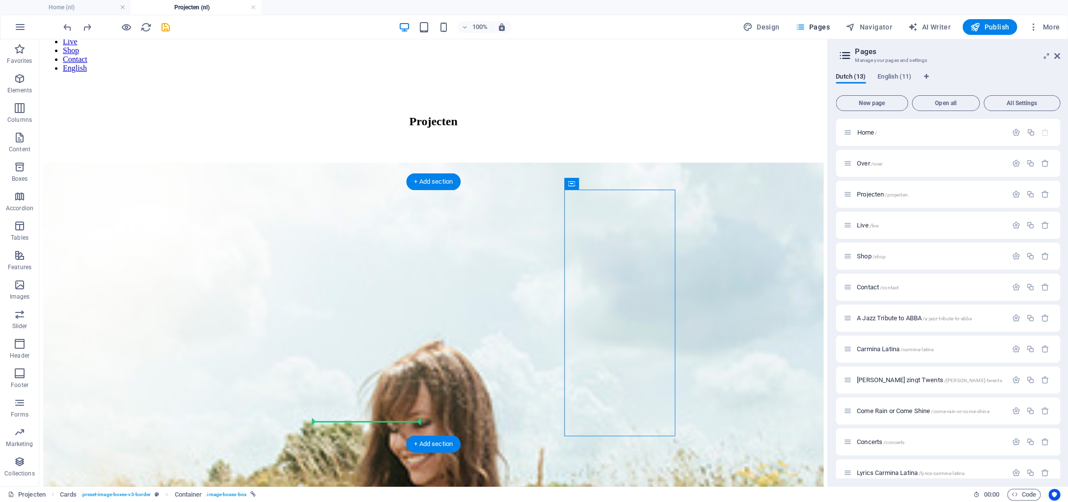
drag, startPoint x: 671, startPoint y: 426, endPoint x: 311, endPoint y: 381, distance: 362.2
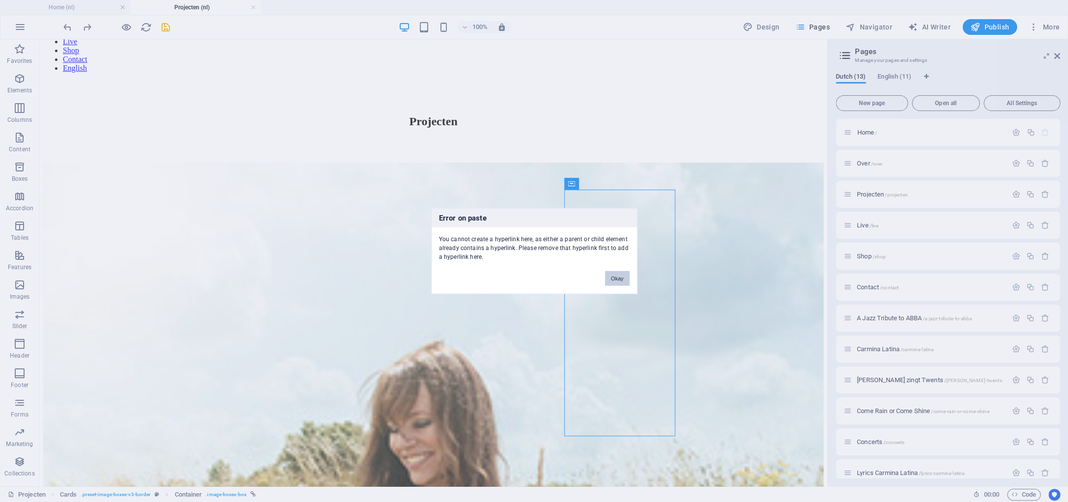
drag, startPoint x: 617, startPoint y: 280, endPoint x: 579, endPoint y: 240, distance: 54.9
click at [617, 280] on button "Okay" at bounding box center [617, 278] width 25 height 15
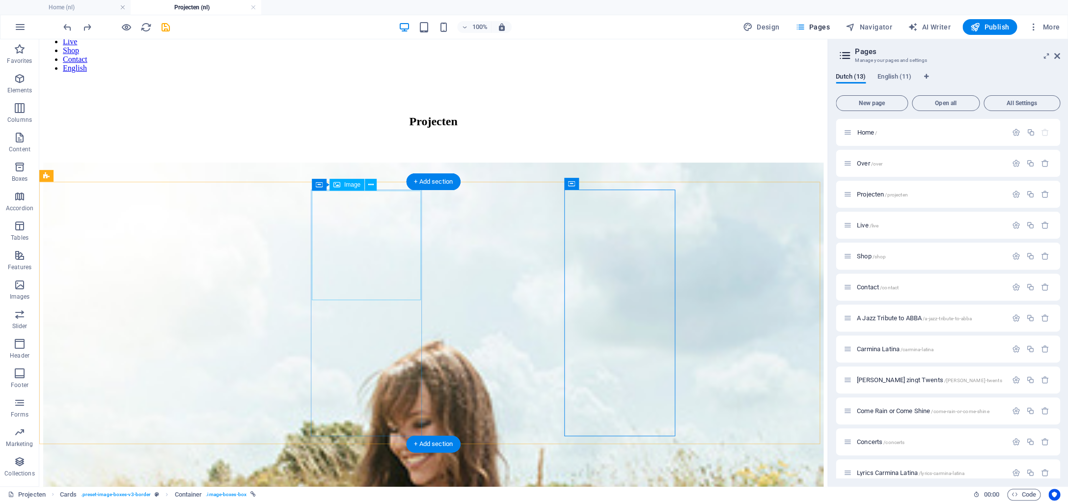
drag, startPoint x: 614, startPoint y: 225, endPoint x: 312, endPoint y: 210, distance: 301.9
drag, startPoint x: 620, startPoint y: 223, endPoint x: 311, endPoint y: 237, distance: 308.6
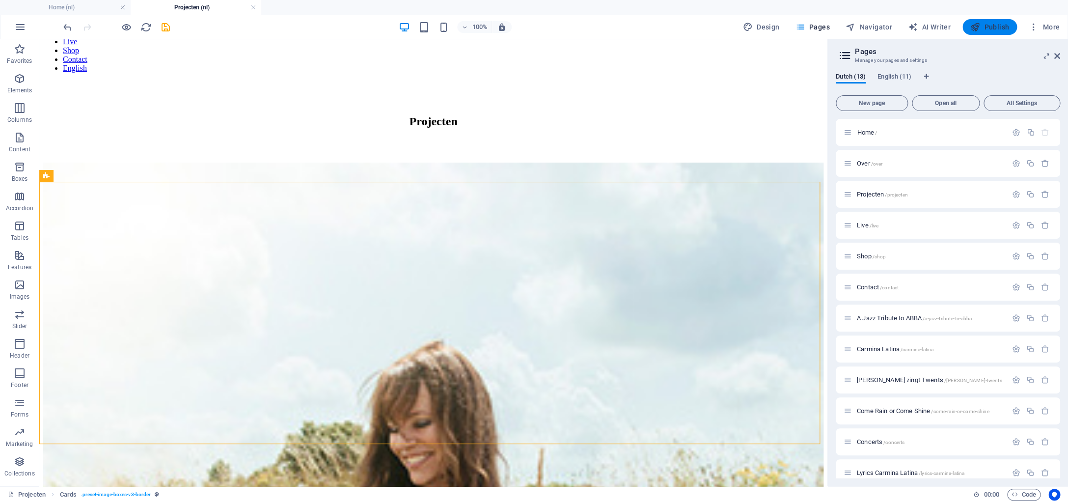
click at [981, 26] on span "Publish" at bounding box center [989, 27] width 39 height 10
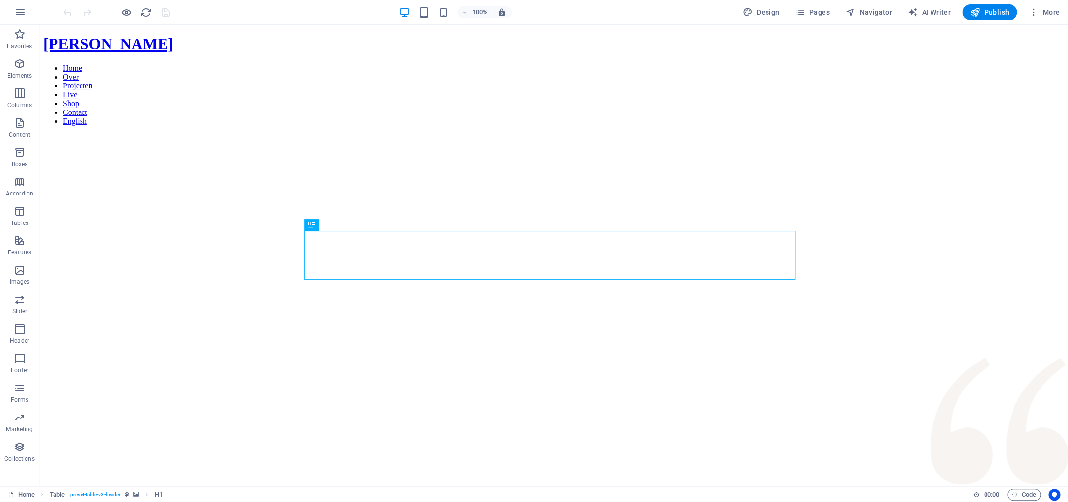
scroll to position [285, 0]
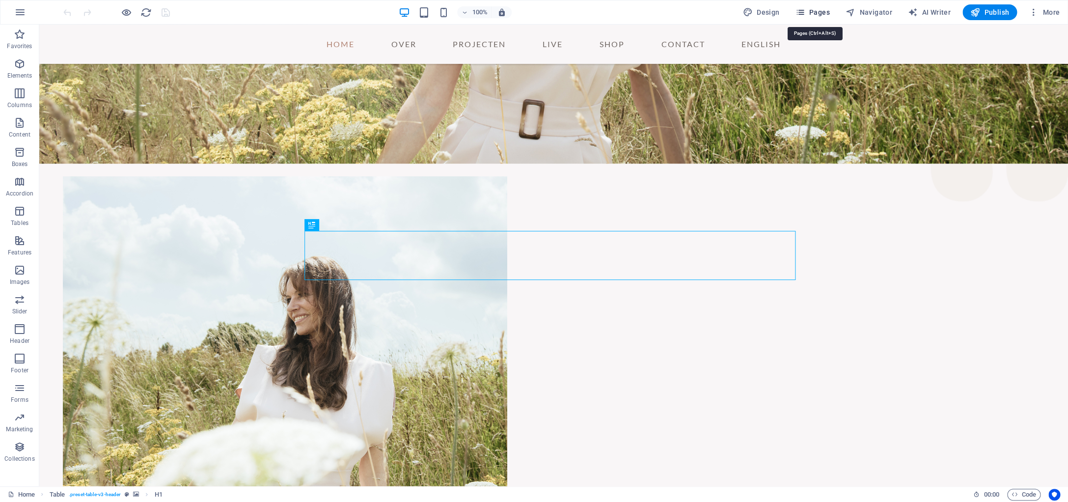
click at [829, 12] on span "Pages" at bounding box center [812, 12] width 34 height 10
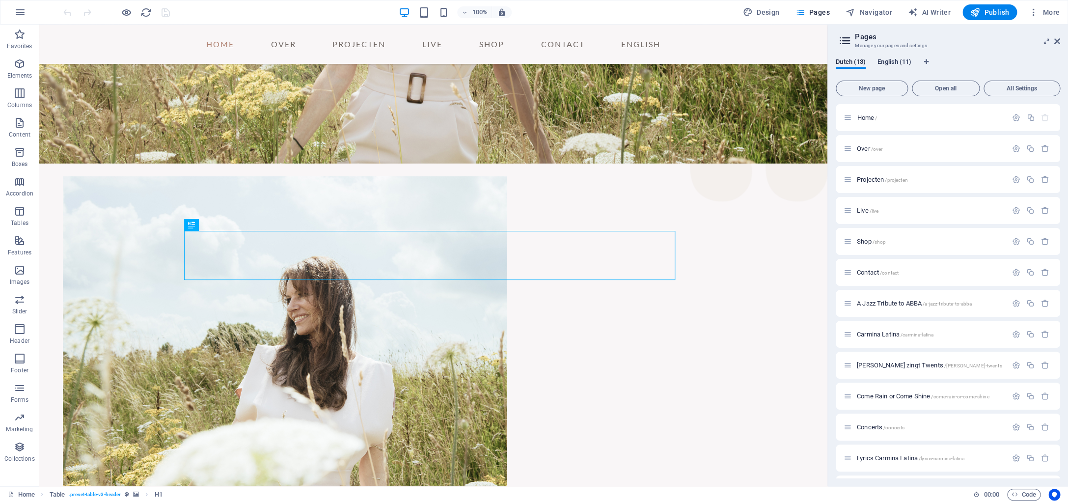
click at [891, 63] on span "English (11)" at bounding box center [894, 63] width 34 height 14
click at [869, 116] on span "Home /" at bounding box center [867, 117] width 20 height 7
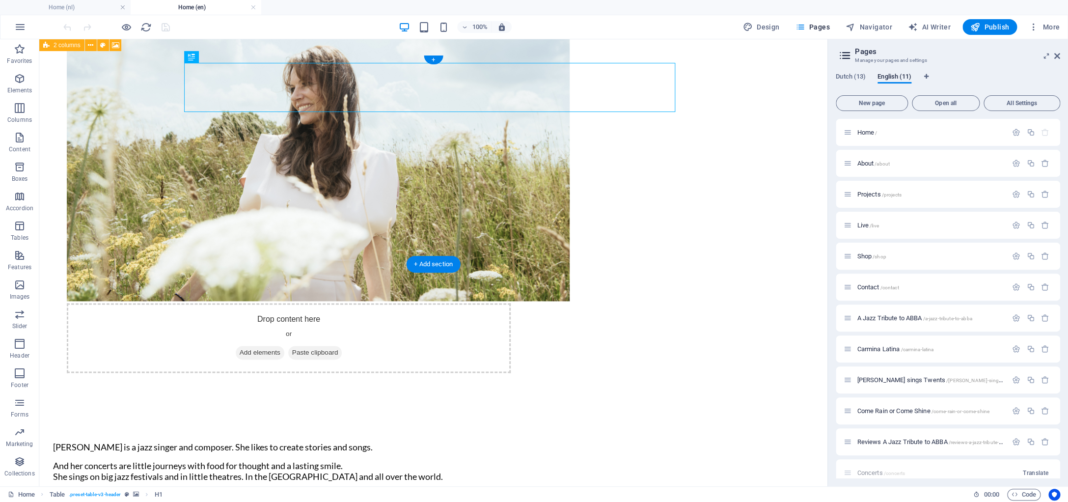
scroll to position [571, 0]
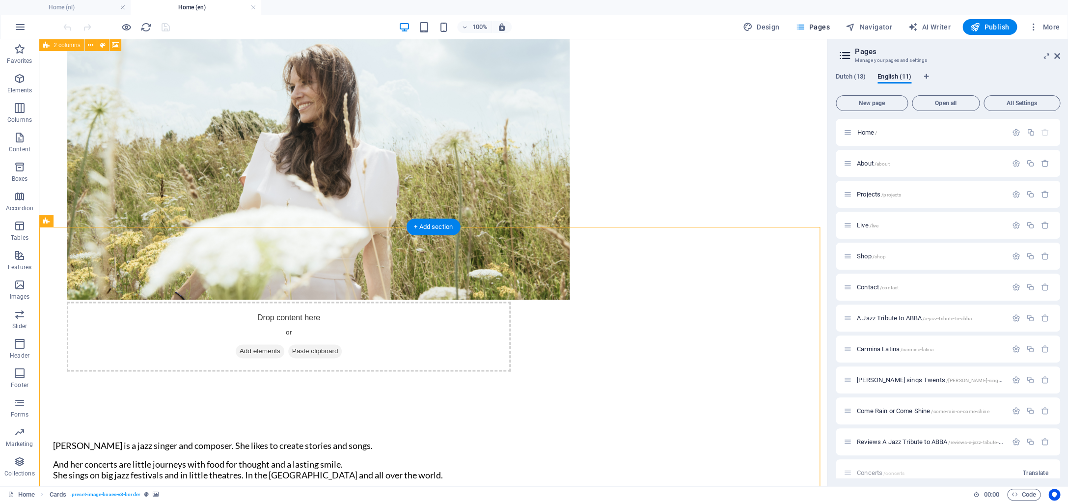
drag, startPoint x: 615, startPoint y: 270, endPoint x: 388, endPoint y: 293, distance: 228.0
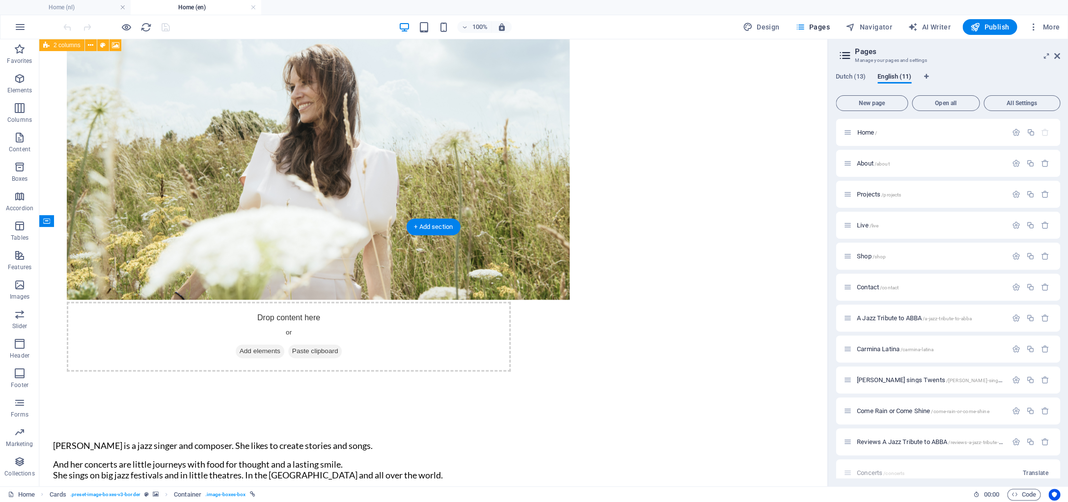
drag, startPoint x: 472, startPoint y: 259, endPoint x: 312, endPoint y: 302, distance: 166.3
drag, startPoint x: 610, startPoint y: 271, endPoint x: 438, endPoint y: 286, distance: 172.5
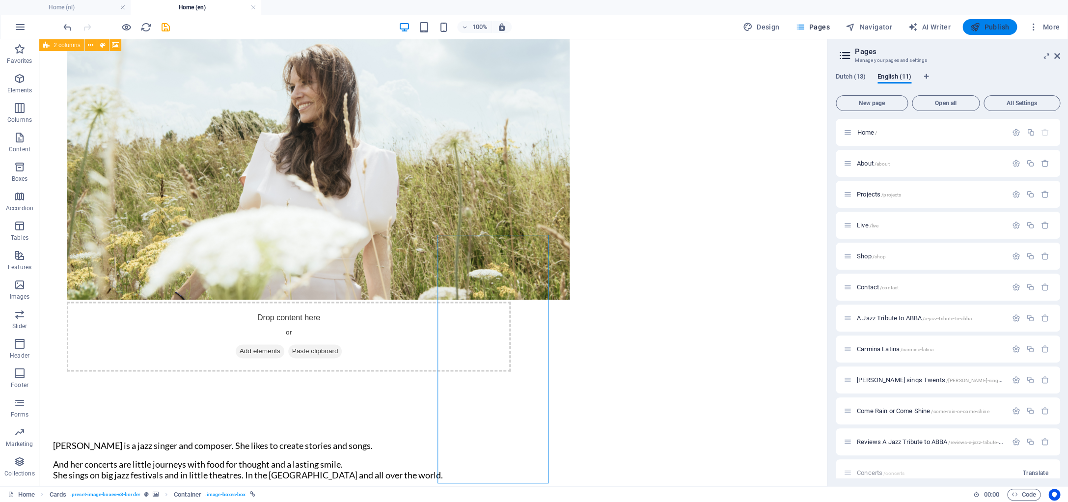
click at [1008, 27] on span "Publish" at bounding box center [989, 27] width 39 height 10
